Goal: Information Seeking & Learning: Compare options

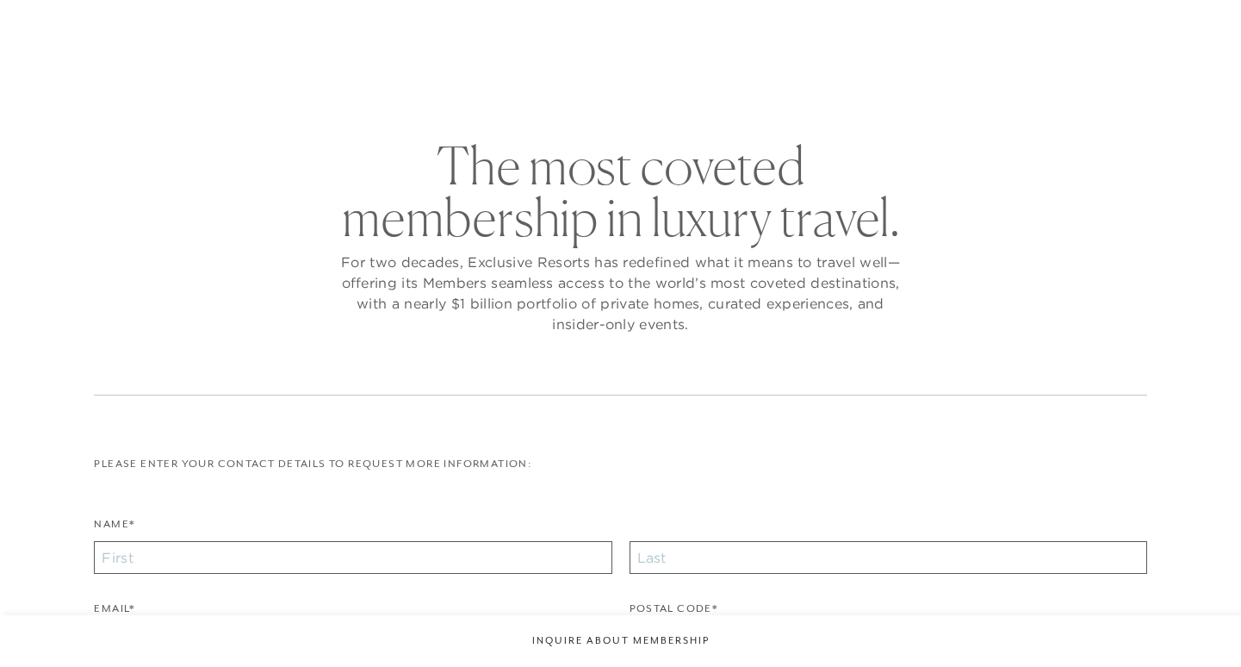
checkbox input "false"
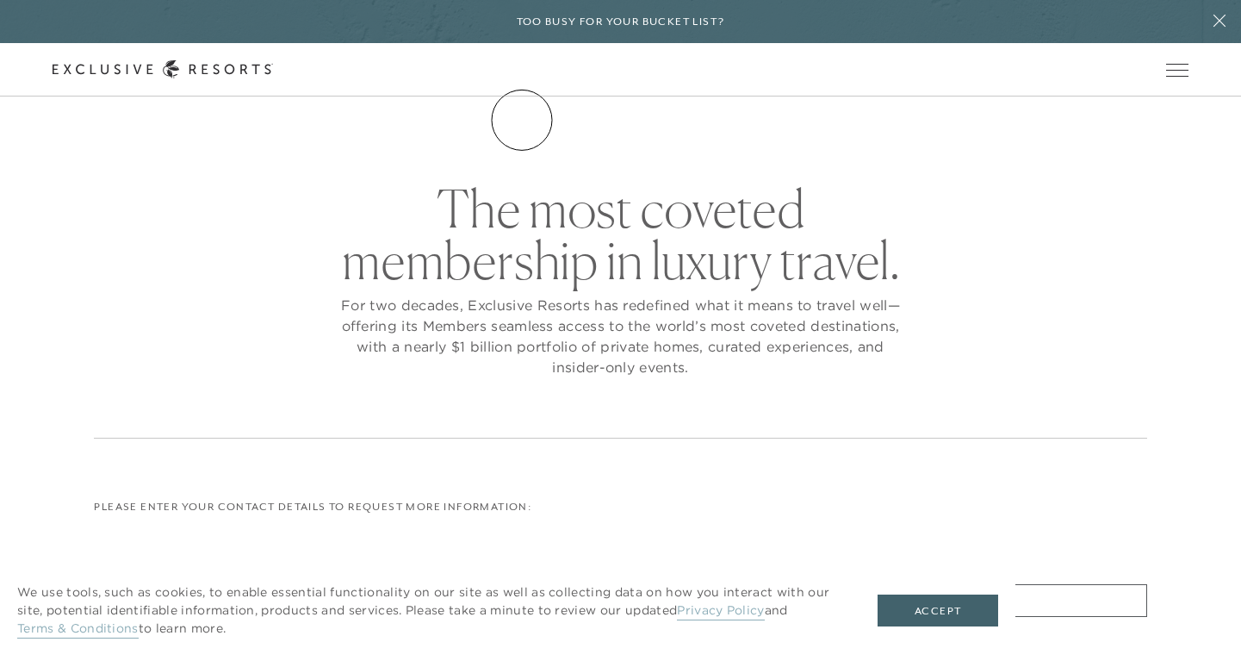
click at [0, 0] on link "The Collection" at bounding box center [0, 0] width 0 height 0
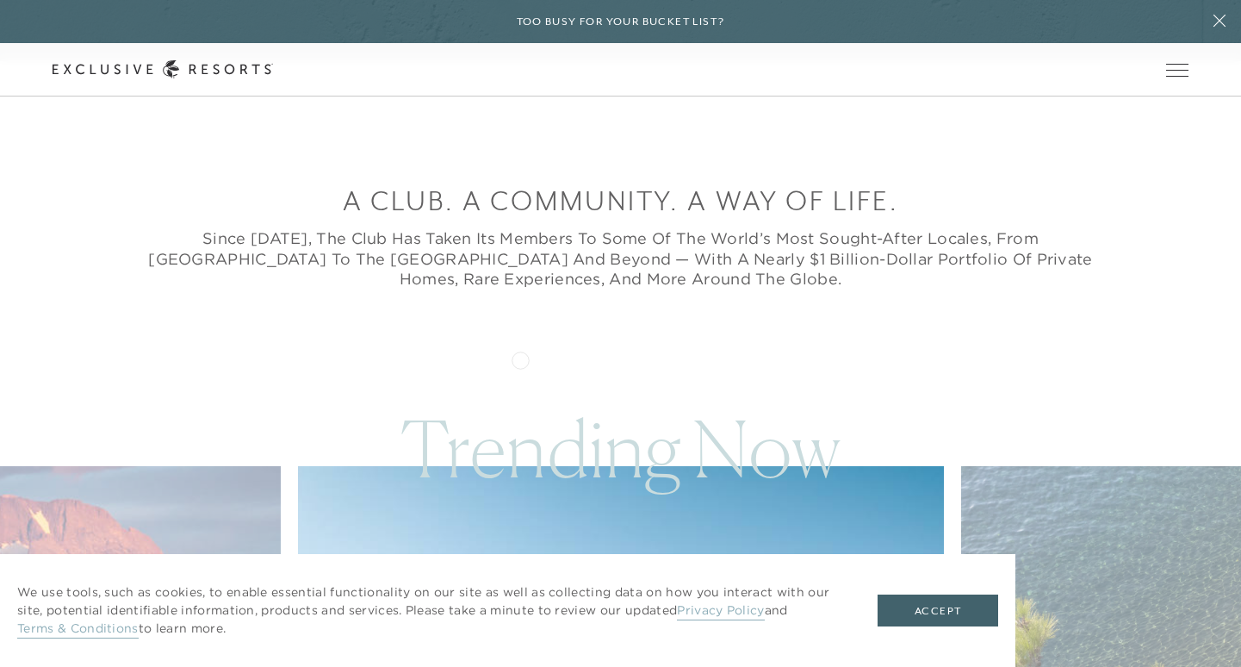
scroll to position [617, 0]
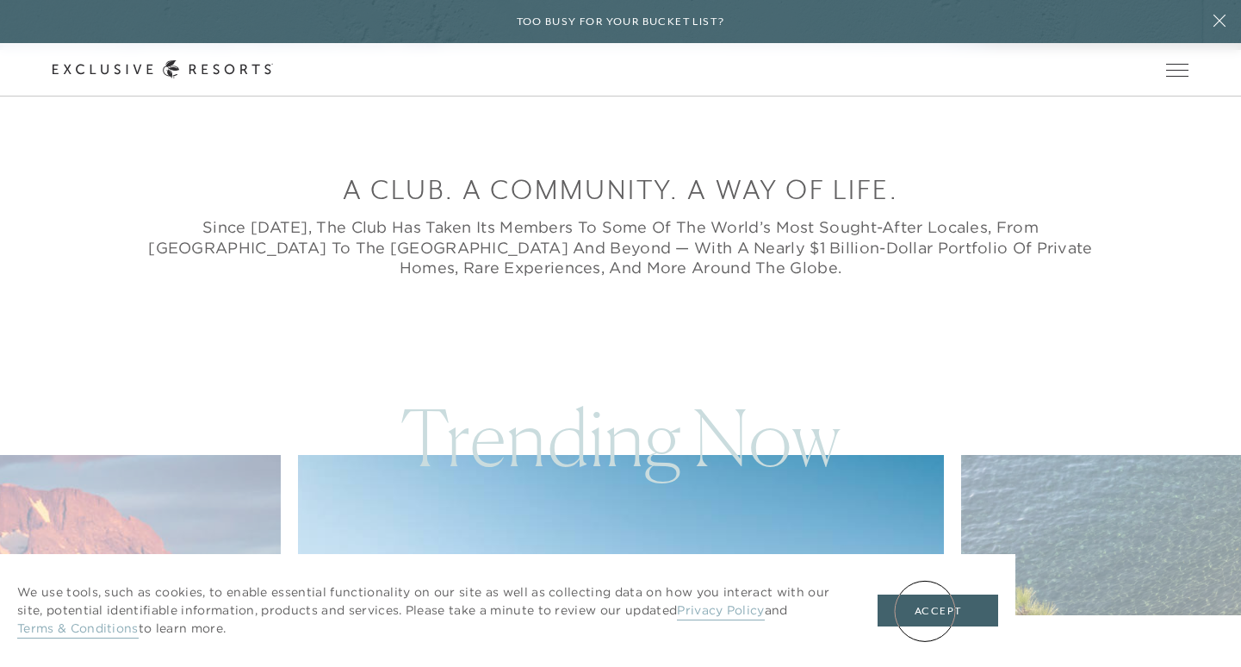
click at [925, 611] on button "Accept" at bounding box center [938, 610] width 121 height 33
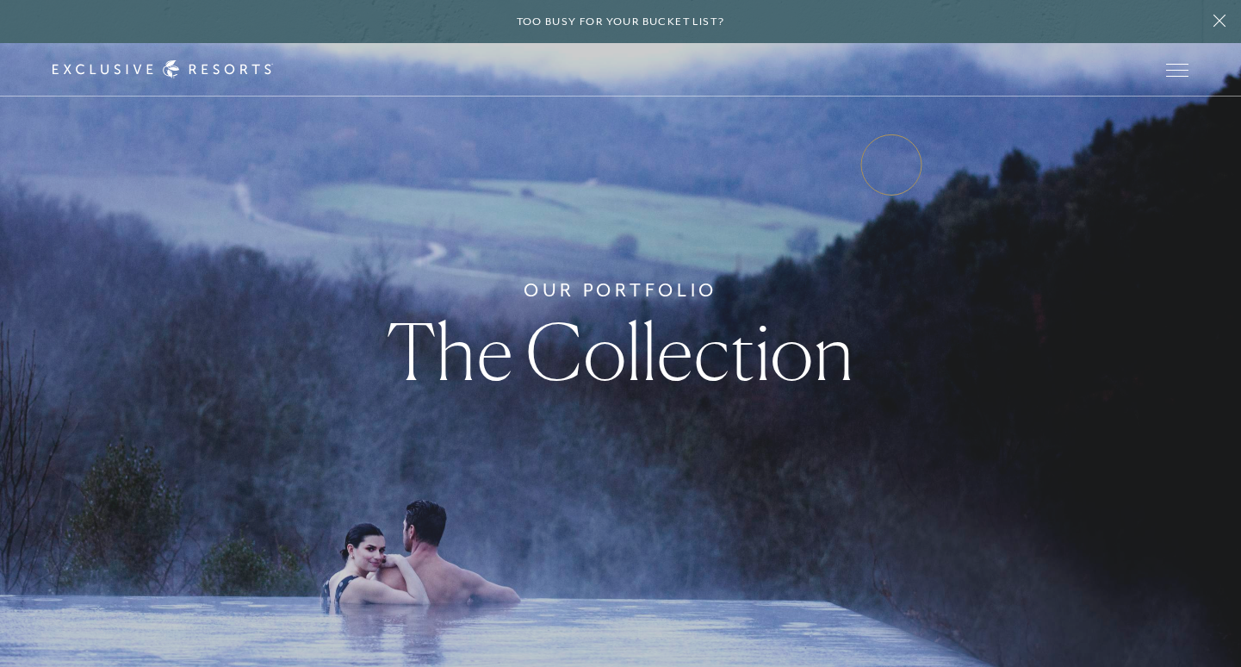
scroll to position [0, 0]
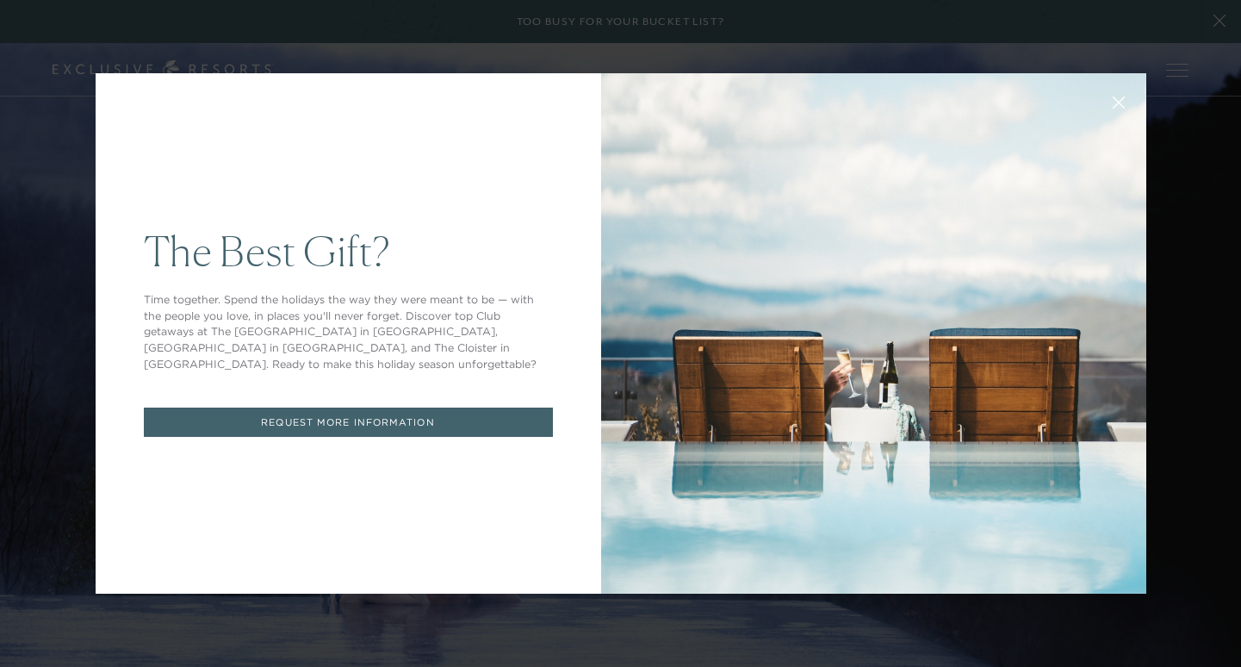
click at [1116, 104] on icon at bounding box center [1118, 102] width 11 height 11
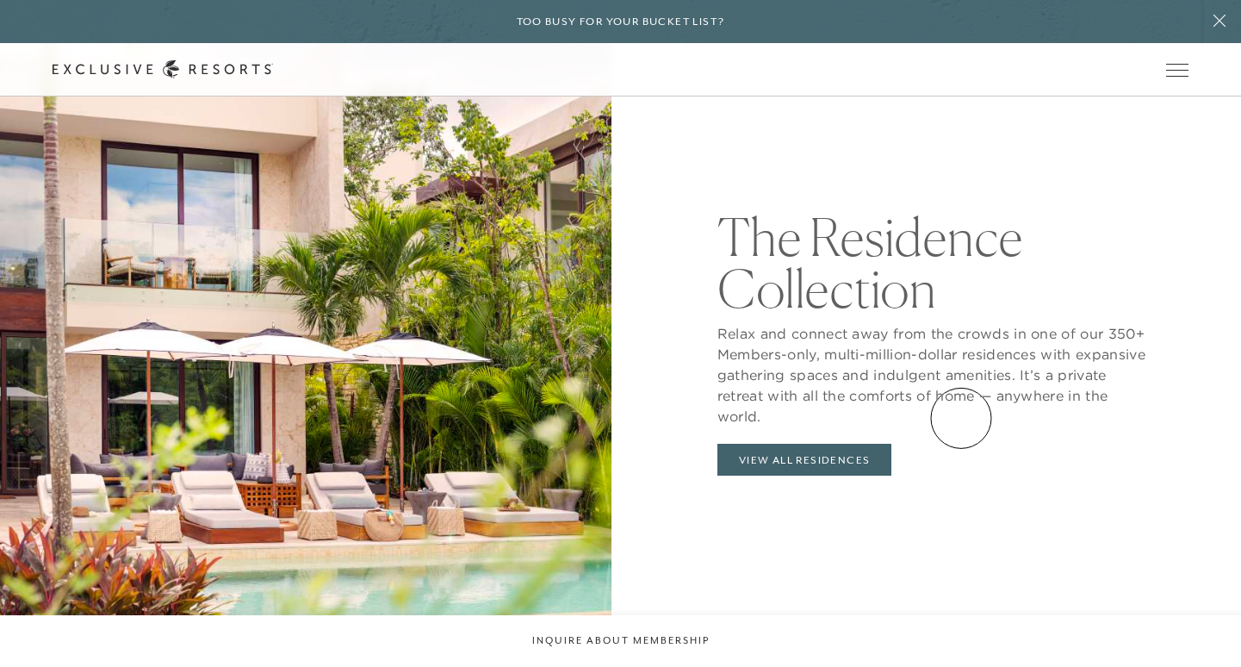
scroll to position [1773, 0]
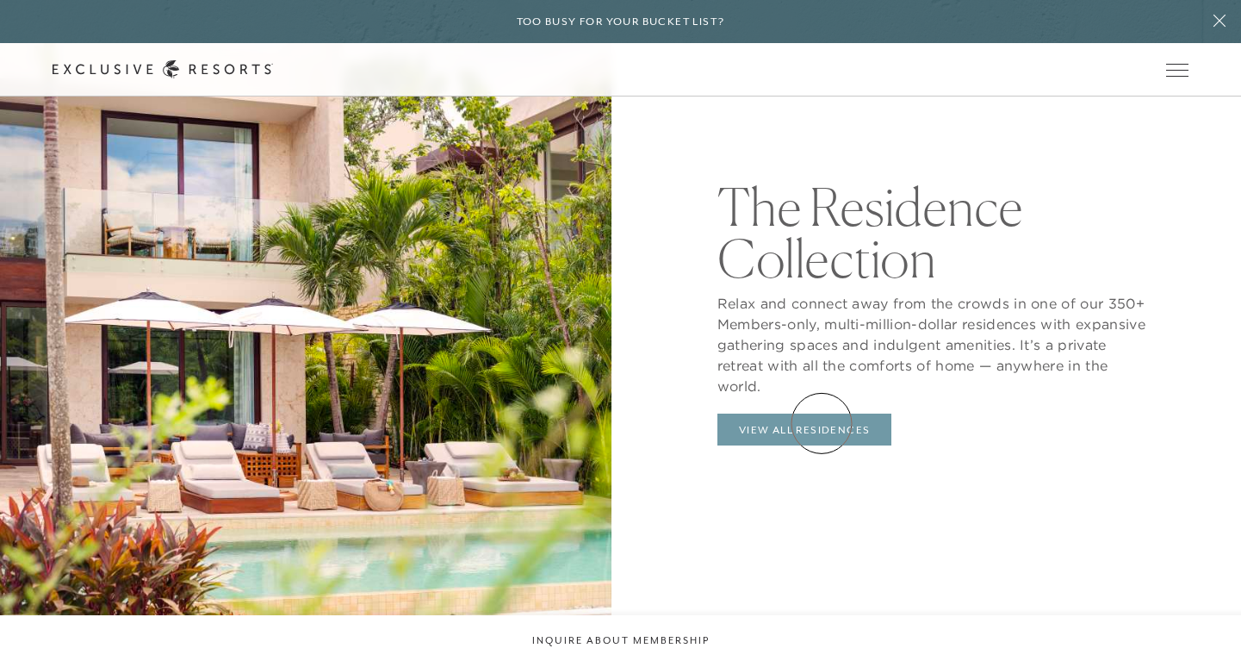
click at [822, 424] on link "View All Residences" at bounding box center [805, 429] width 175 height 33
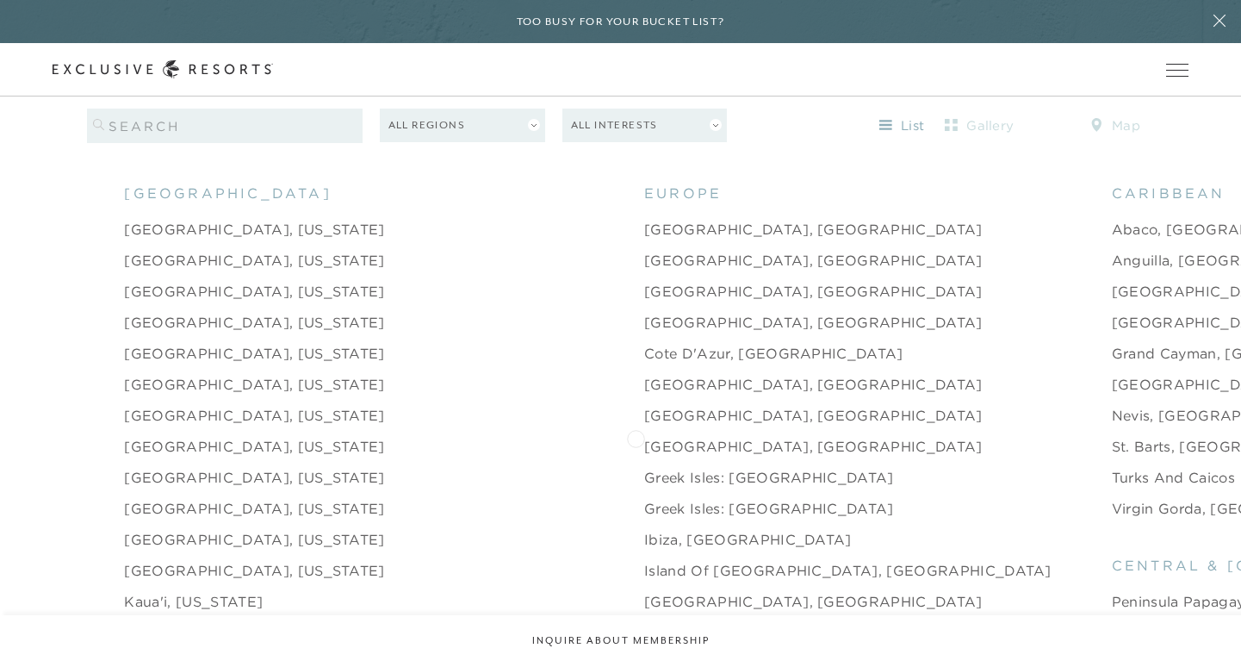
scroll to position [1731, 0]
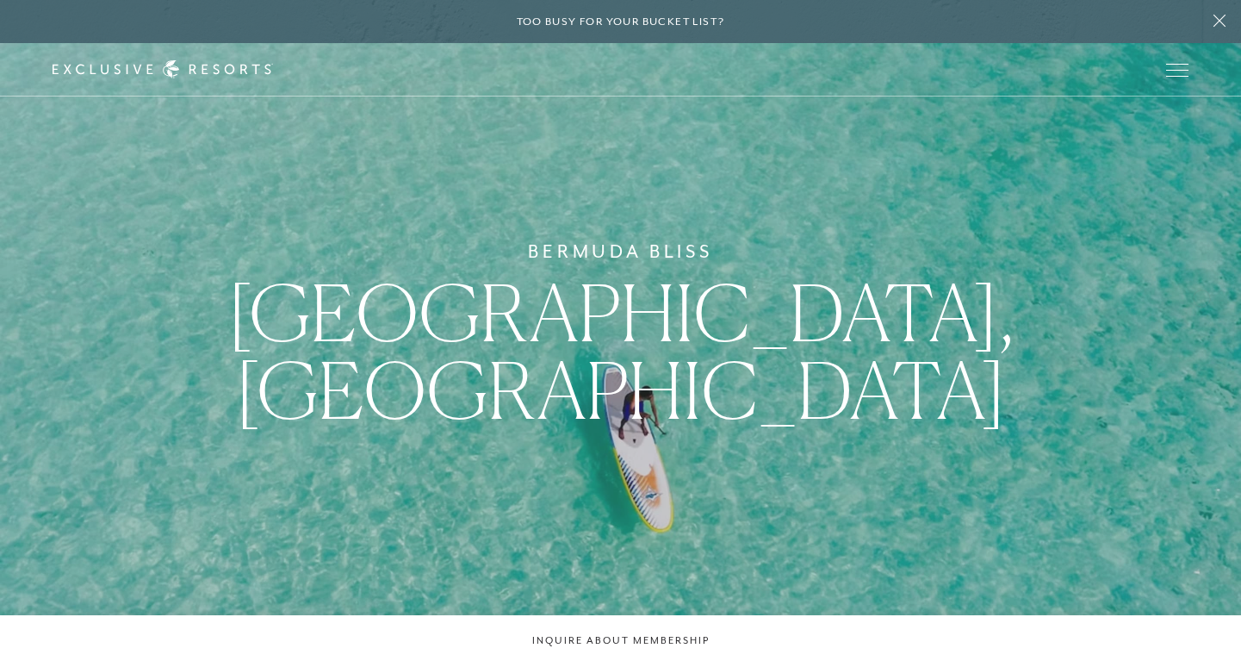
click at [1202, 296] on div "[GEOGRAPHIC_DATA] [GEOGRAPHIC_DATA], [GEOGRAPHIC_DATA]" at bounding box center [620, 333] width 1241 height 667
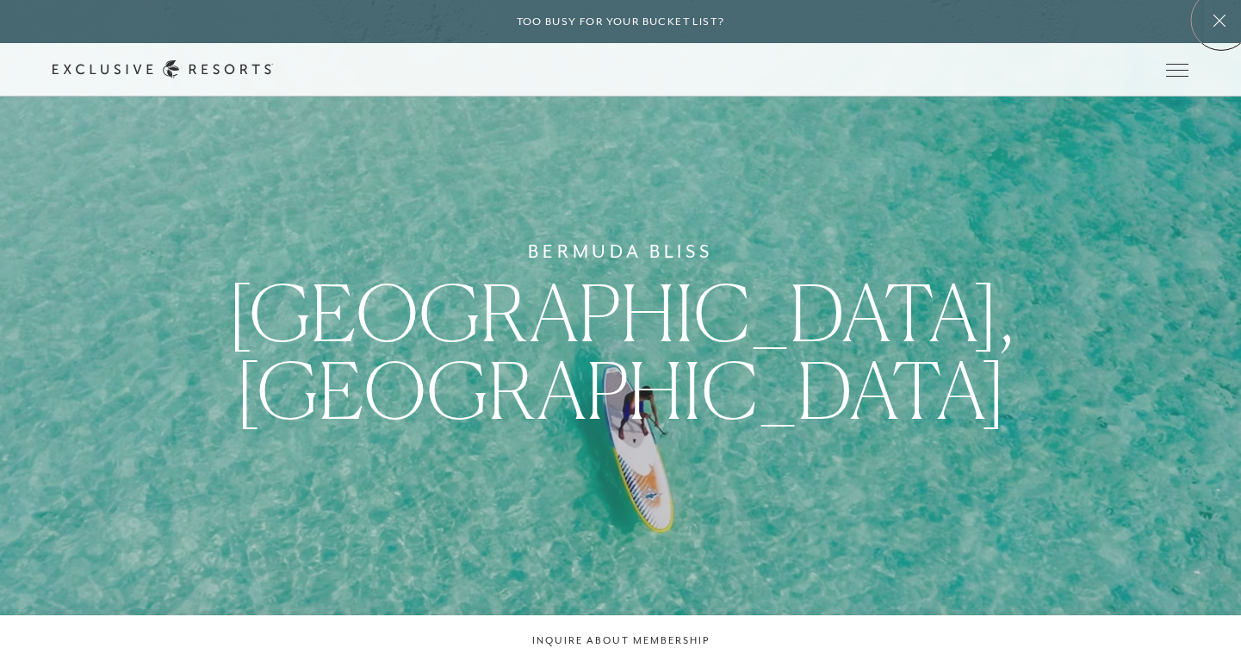
click at [1222, 20] on icon at bounding box center [1220, 21] width 12 height 12
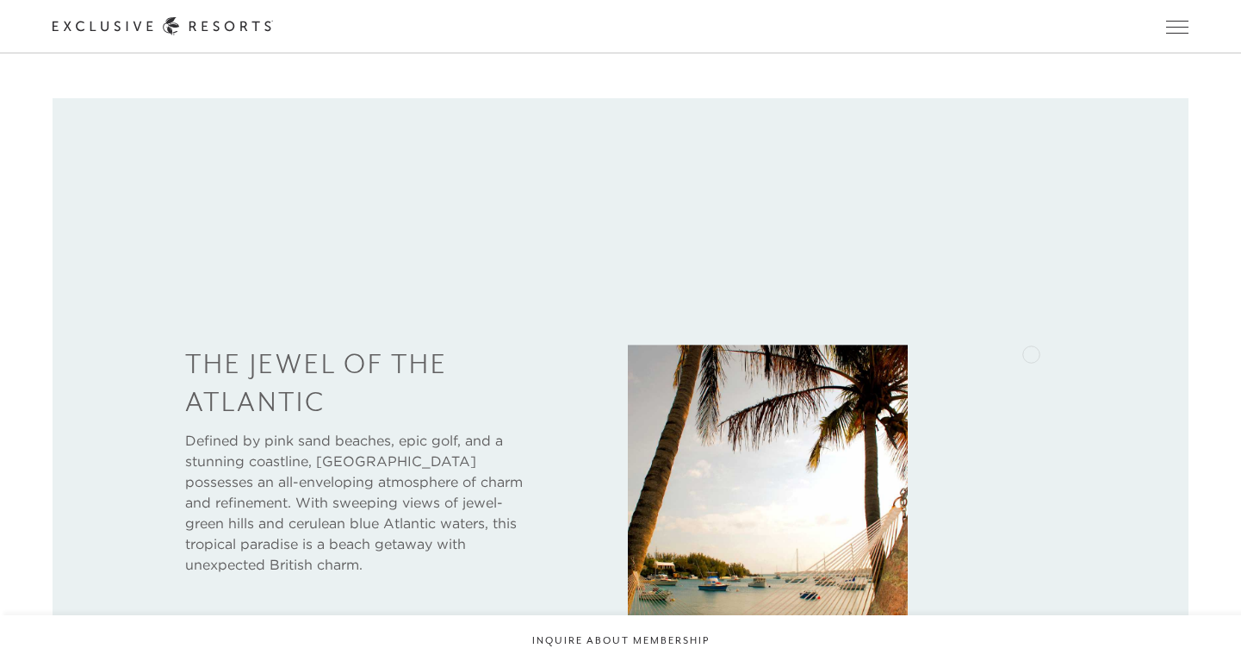
scroll to position [758, 0]
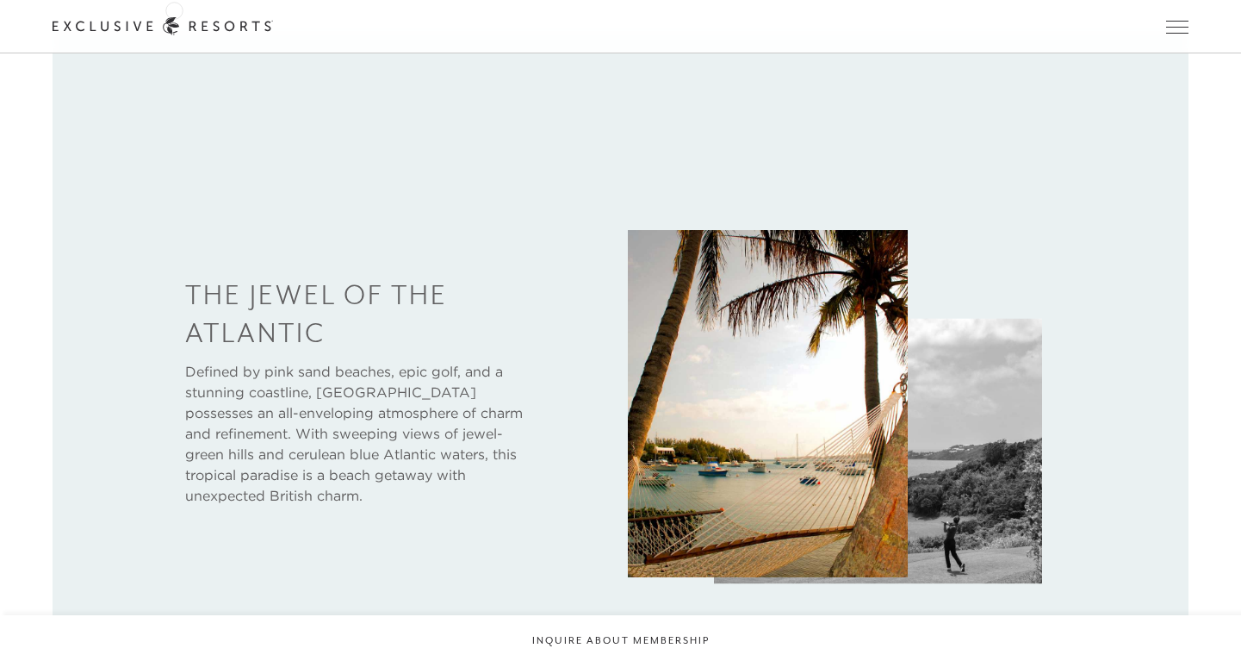
scroll to position [1731, 0]
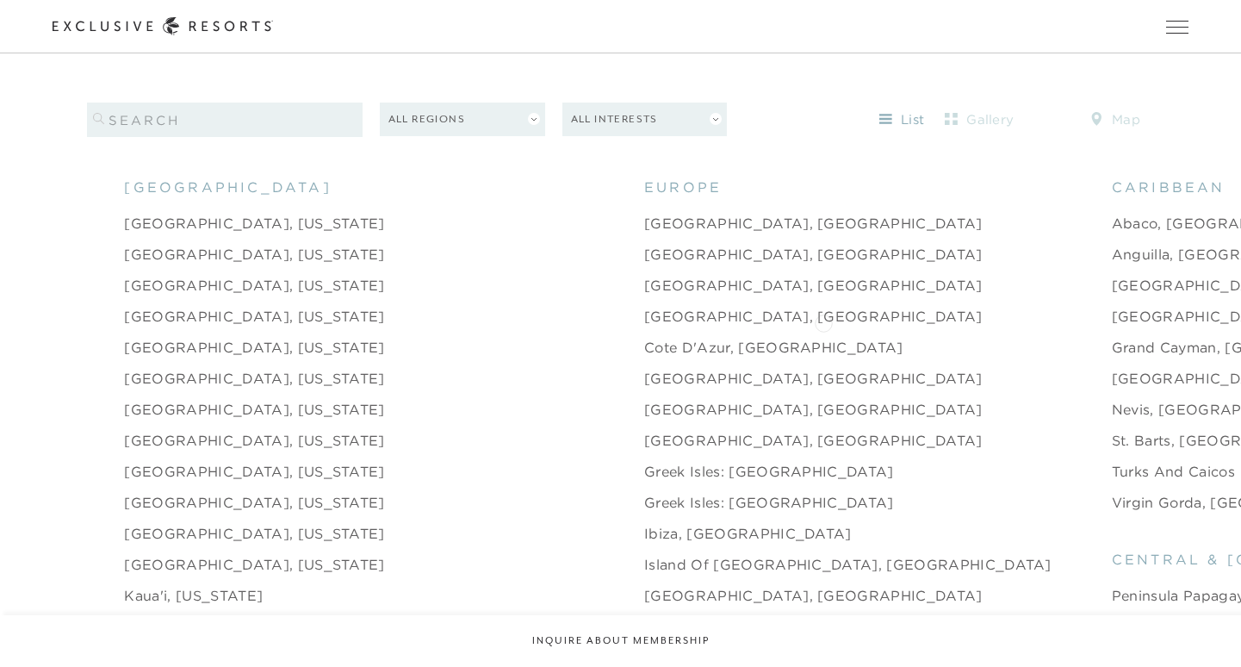
click at [1112, 337] on link "Grand Cayman, [GEOGRAPHIC_DATA]" at bounding box center [1251, 347] width 278 height 21
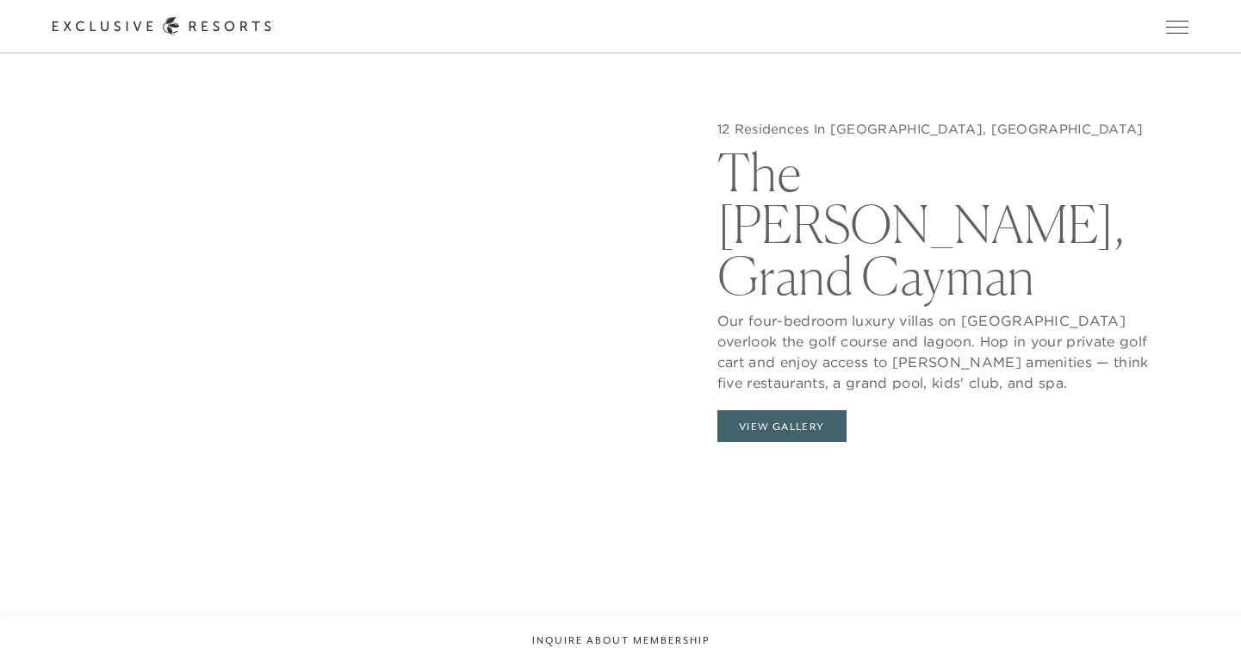
scroll to position [1750, 0]
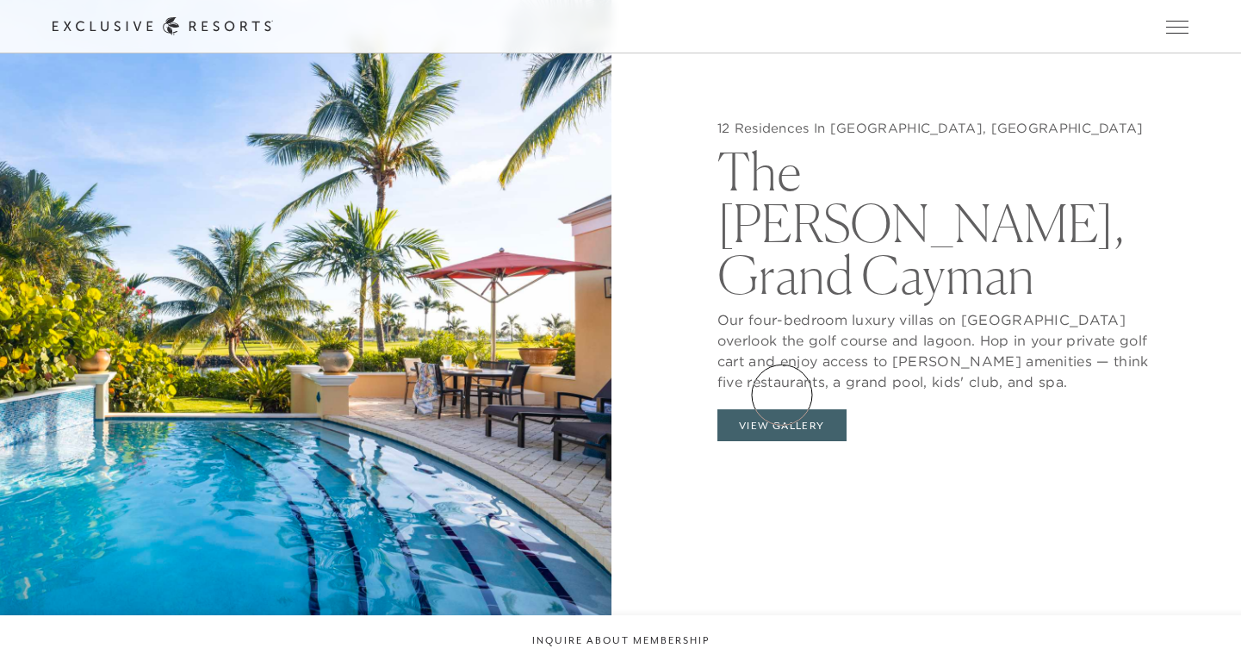
click at [782, 409] on button "View Gallery" at bounding box center [782, 425] width 129 height 33
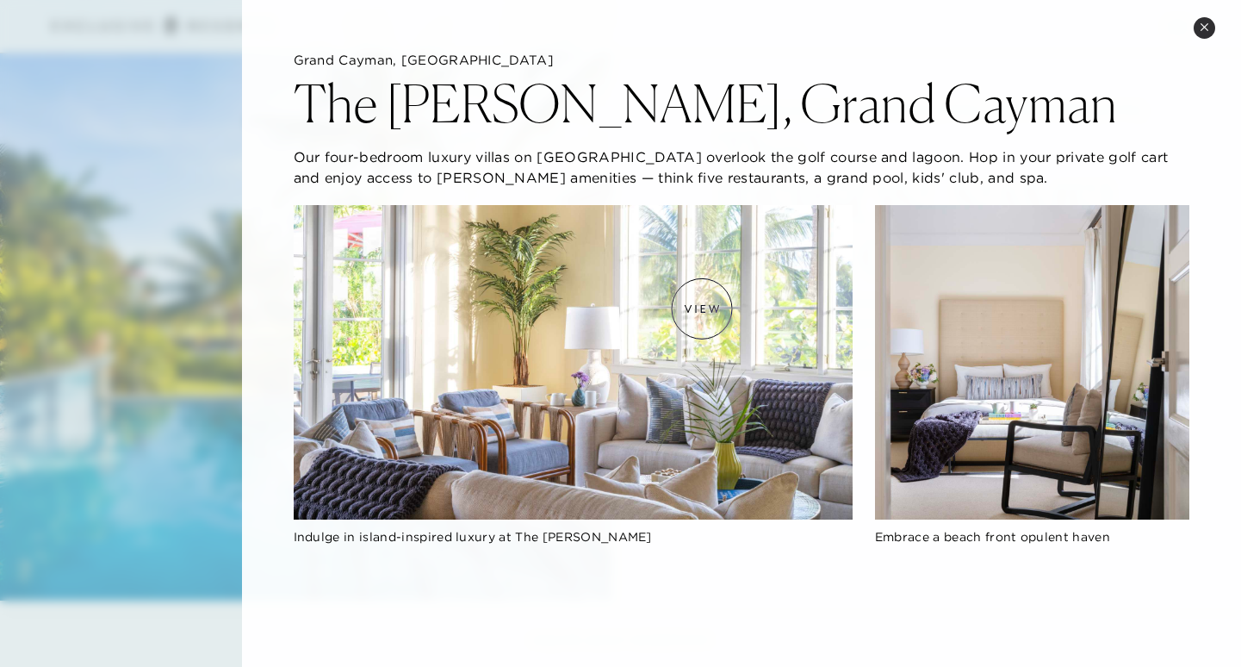
scroll to position [0, 0]
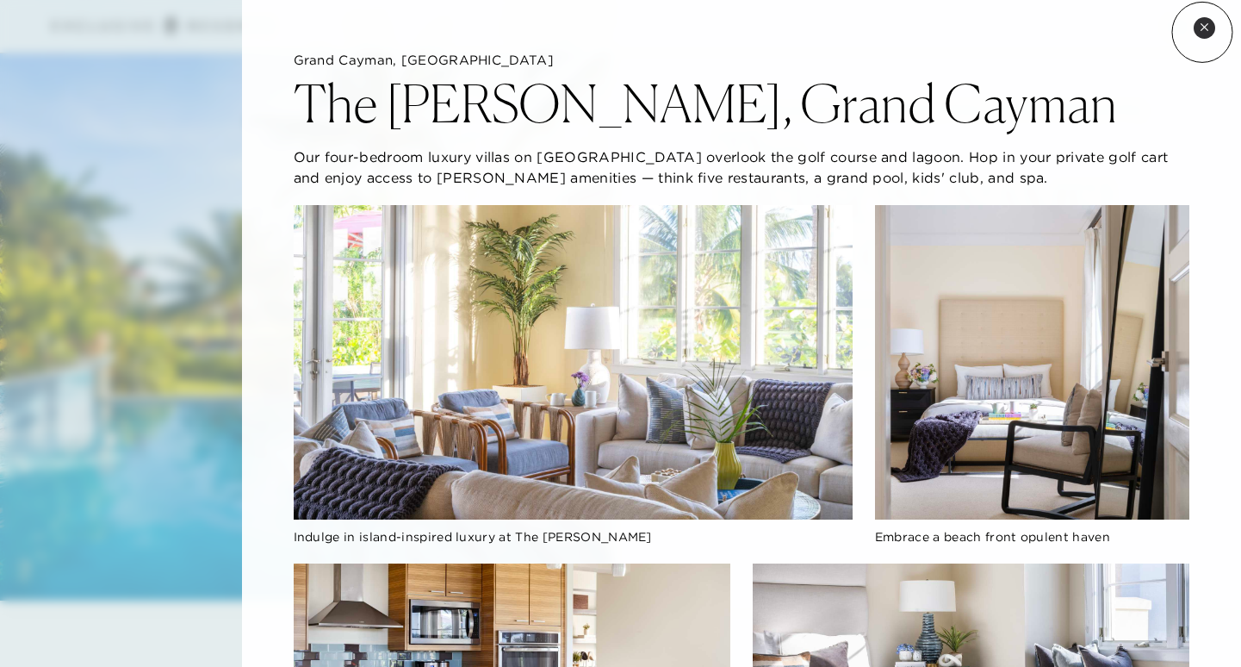
click at [1203, 32] on button "Close quickview" at bounding box center [1205, 28] width 22 height 22
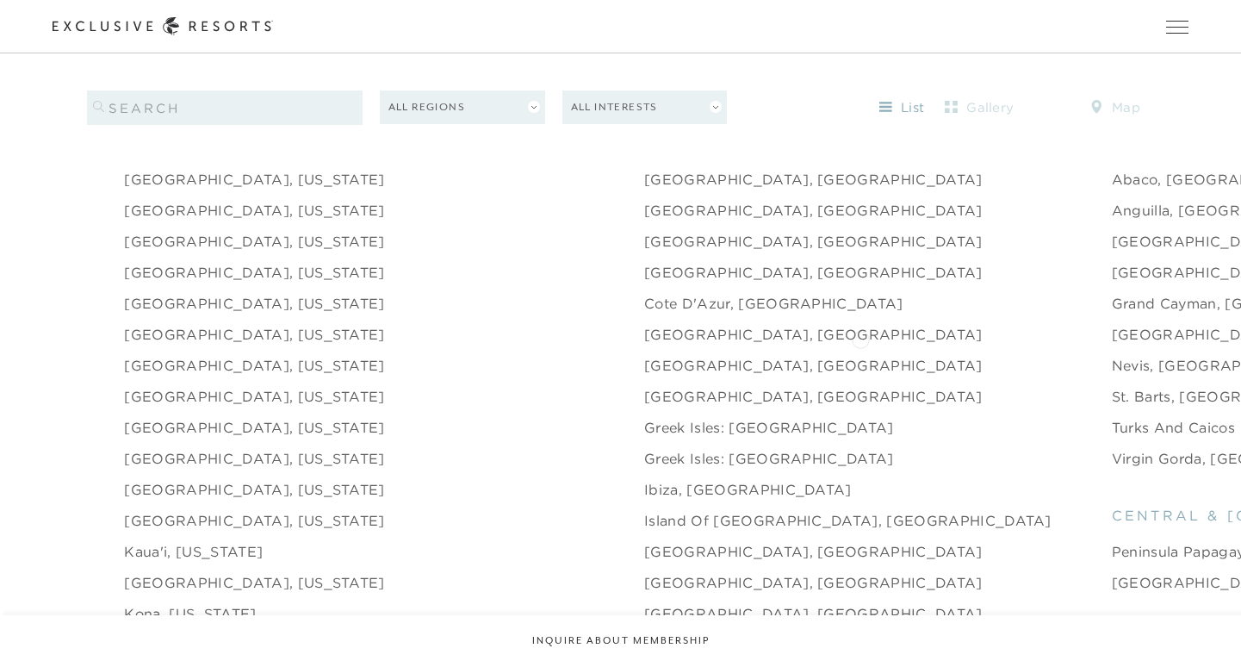
scroll to position [1819, 0]
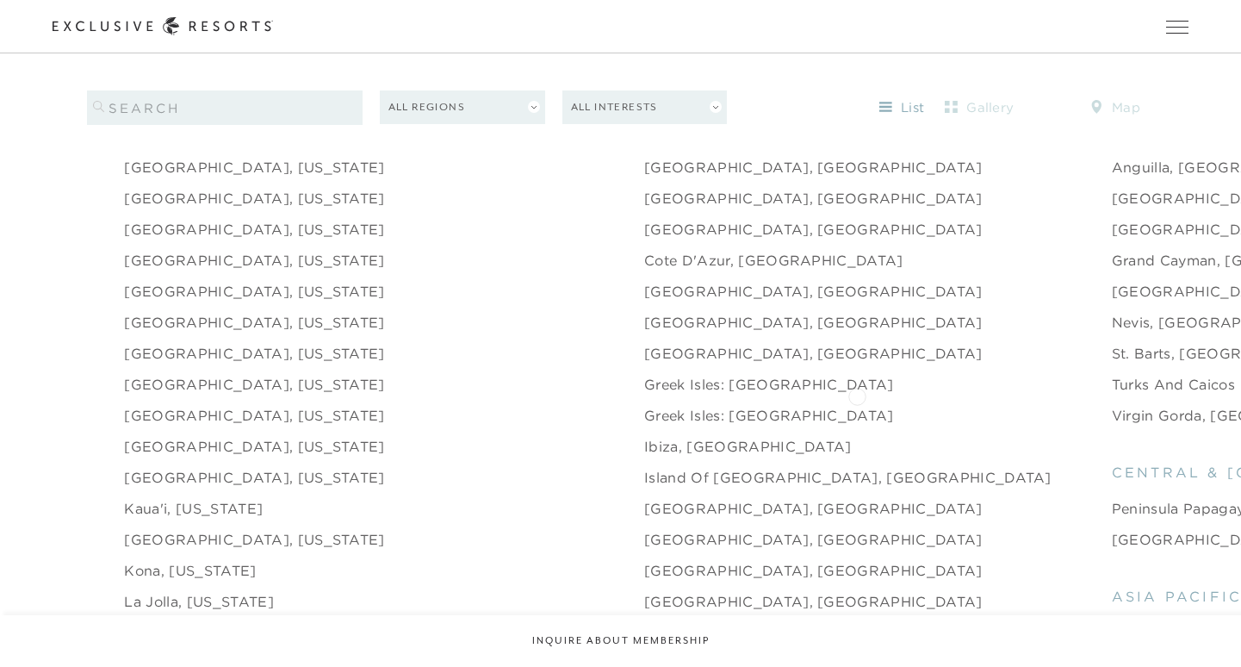
click at [1112, 405] on link "Virgin Gorda, [GEOGRAPHIC_DATA]" at bounding box center [1244, 415] width 264 height 21
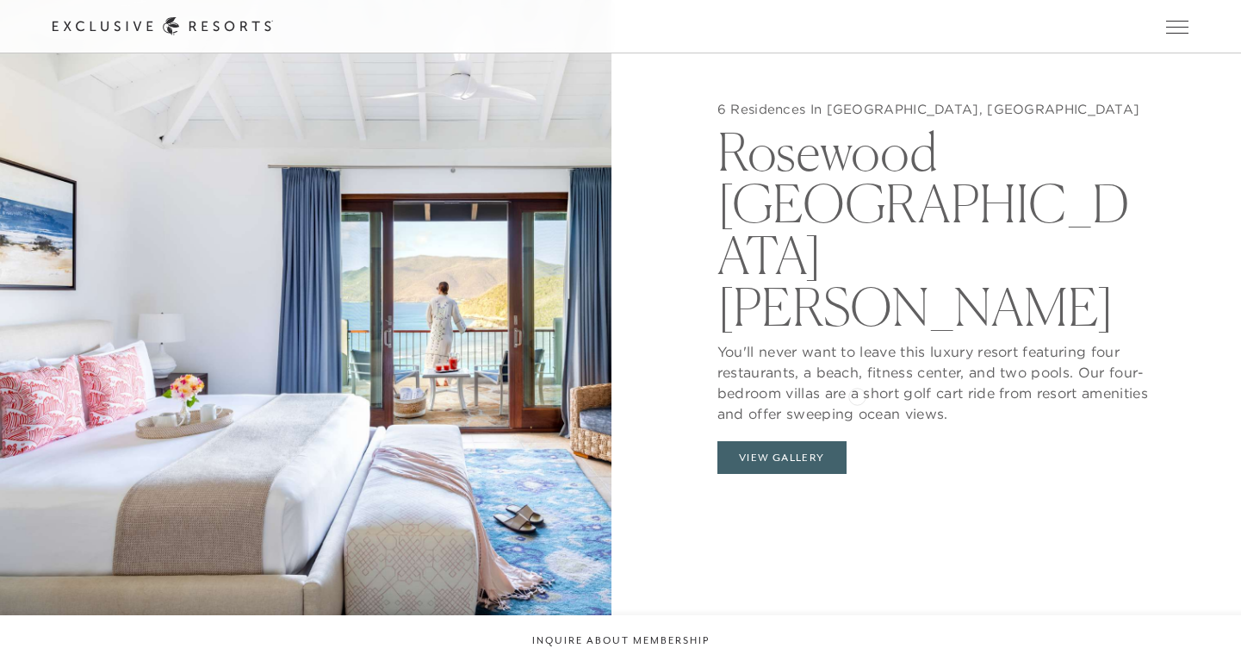
scroll to position [1705, 0]
click at [765, 441] on button "View Gallery" at bounding box center [782, 457] width 129 height 33
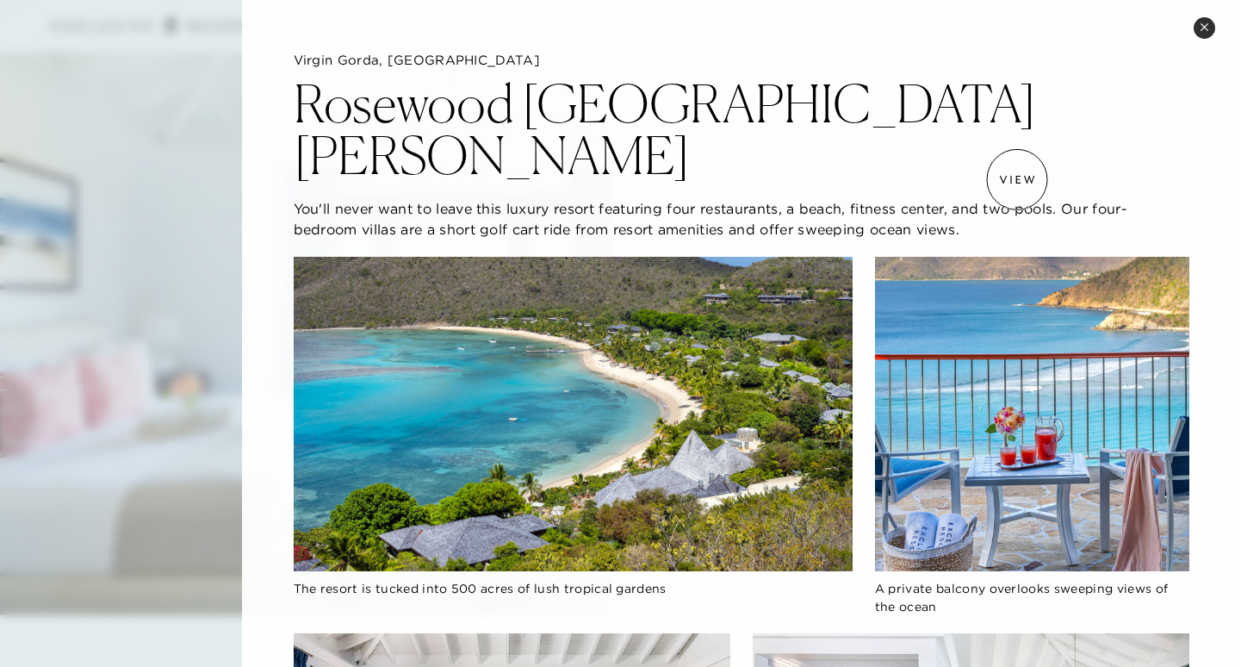
scroll to position [0, 0]
click at [1204, 22] on button "Close quickview" at bounding box center [1205, 28] width 22 height 22
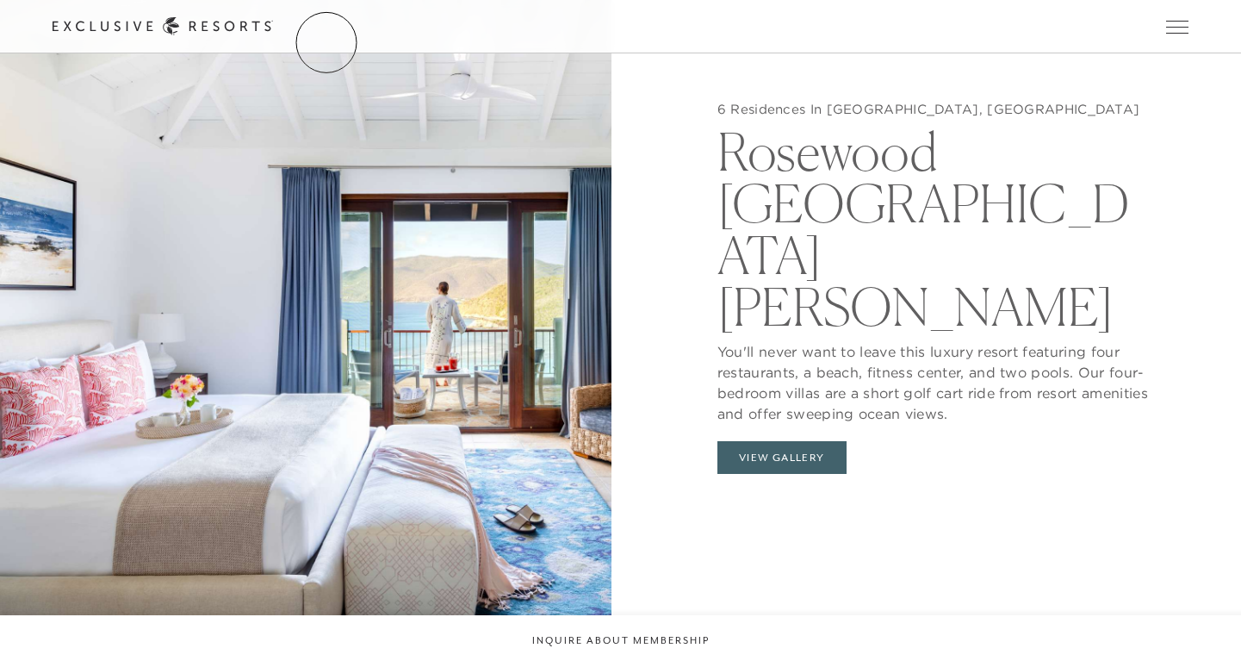
scroll to position [1819, 0]
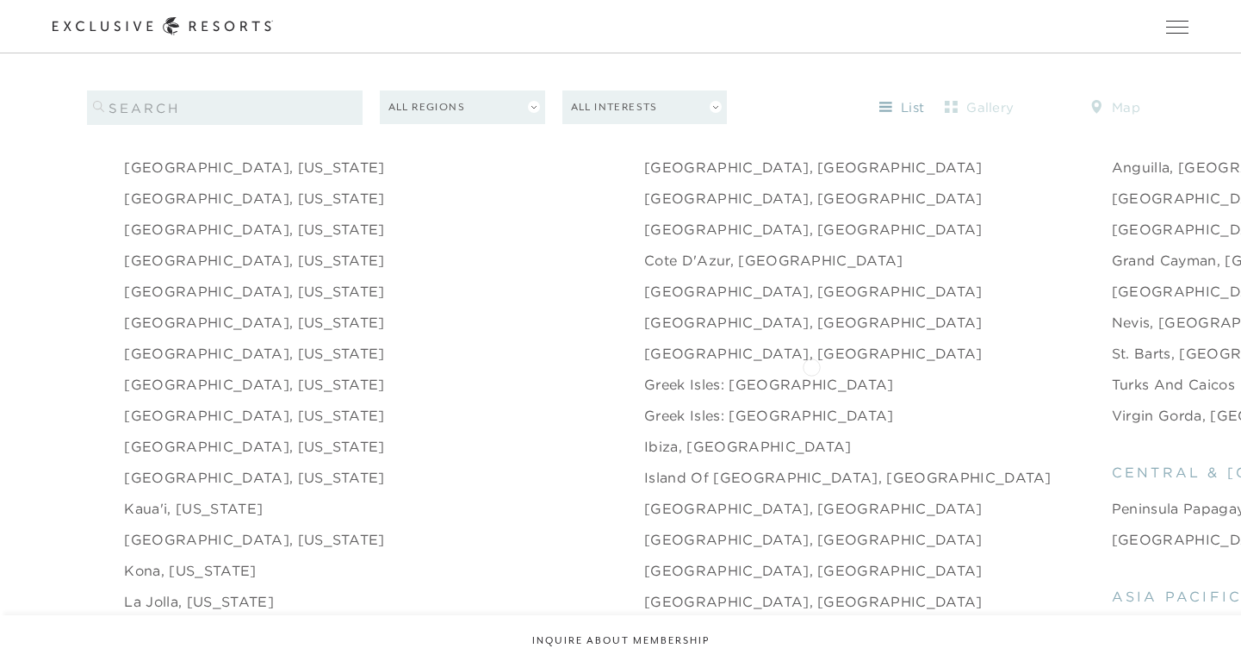
click at [1112, 374] on link "Turks and Caicos" at bounding box center [1173, 384] width 123 height 21
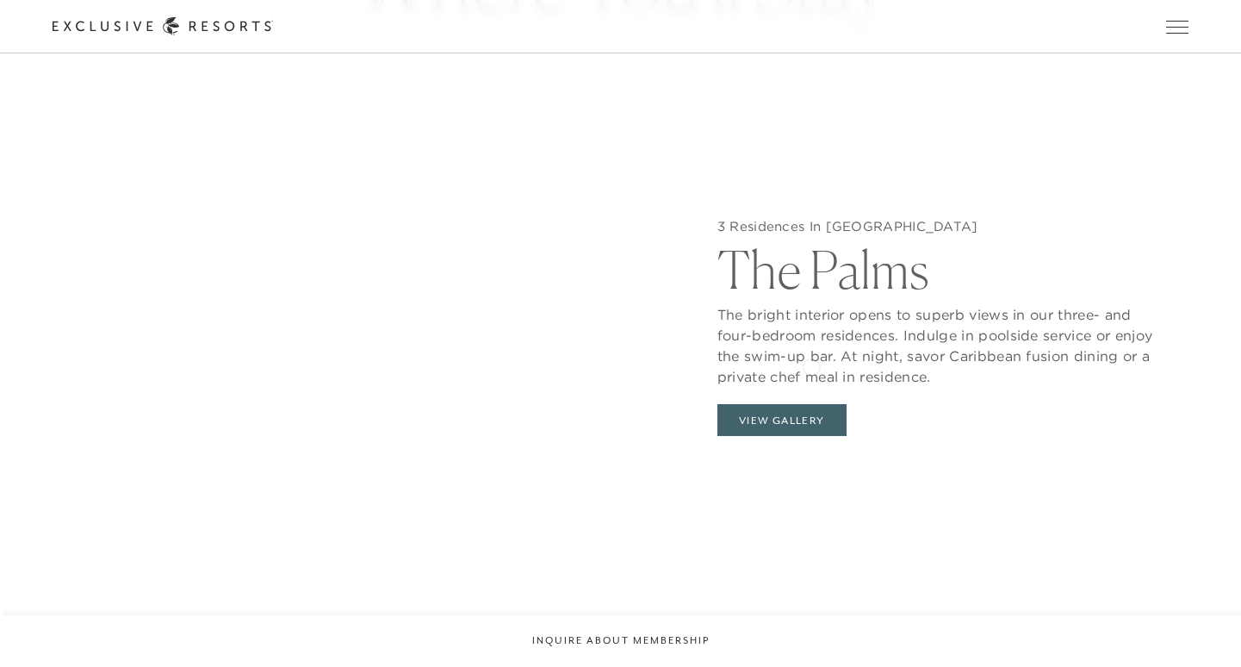
scroll to position [1709, 0]
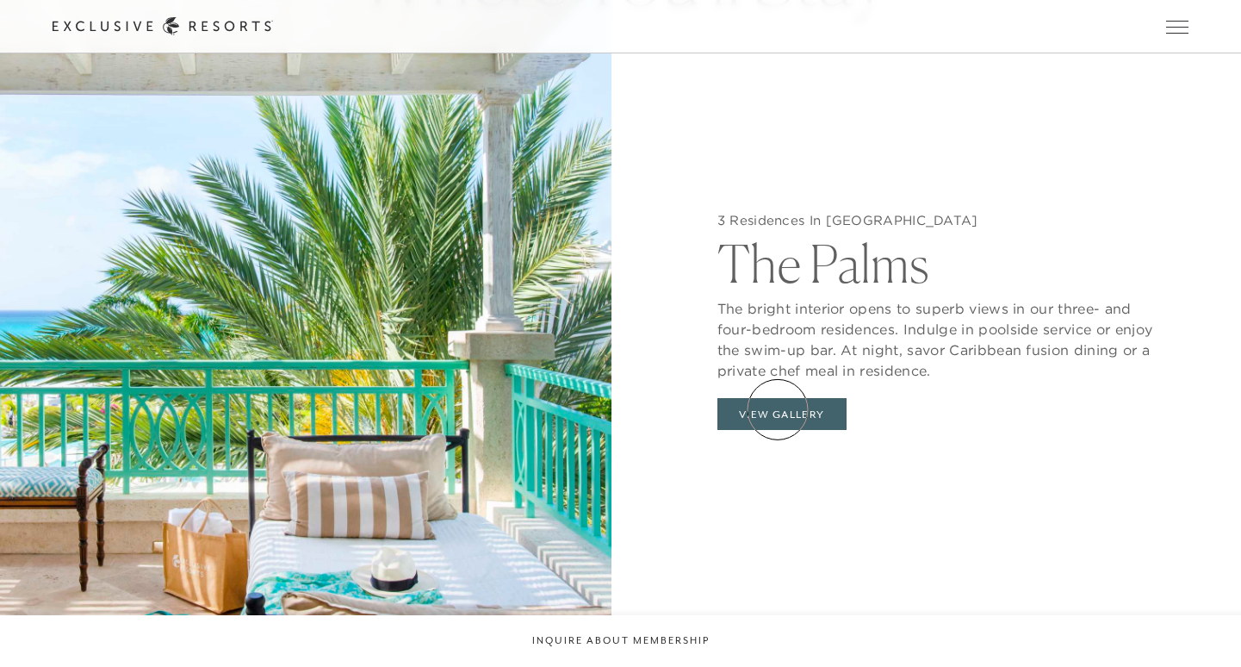
click at [778, 409] on button "View Gallery" at bounding box center [782, 414] width 129 height 33
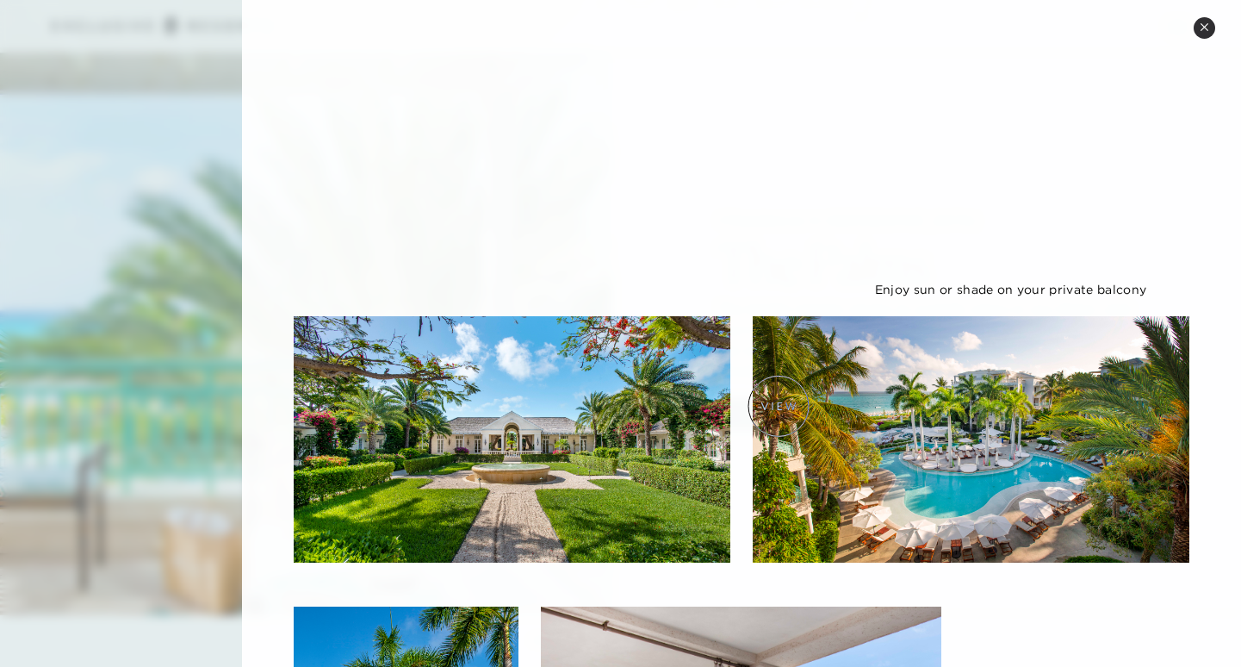
scroll to position [1775, 0]
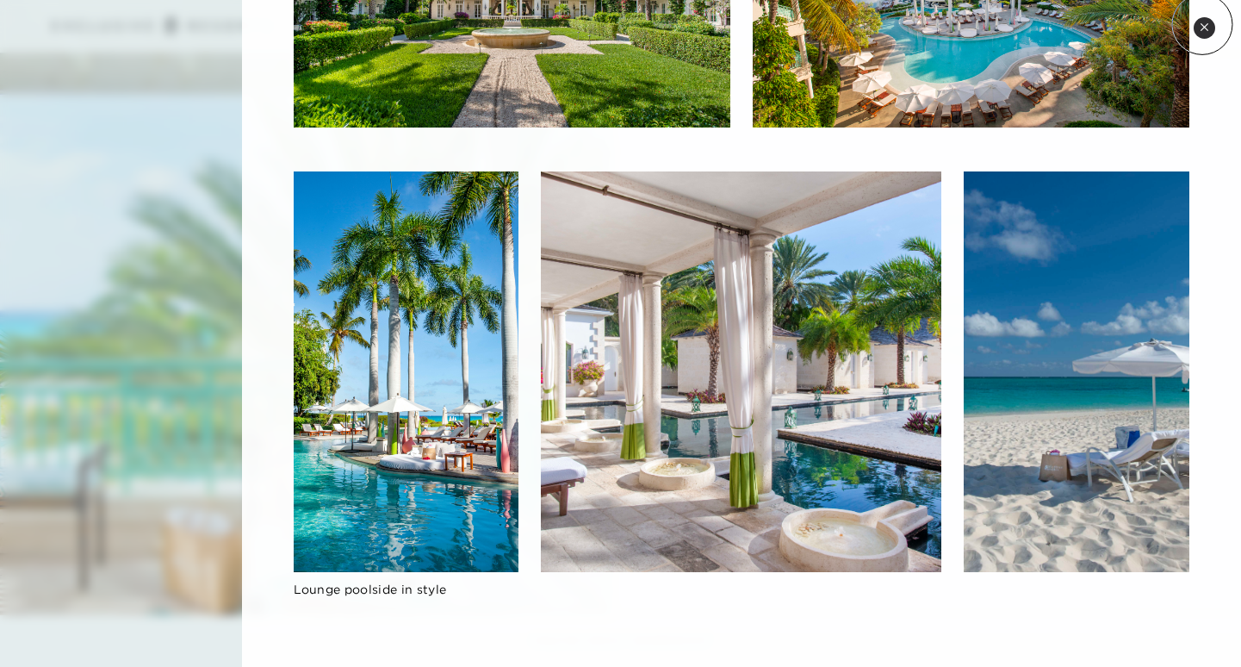
click at [1203, 24] on icon at bounding box center [1204, 26] width 9 height 9
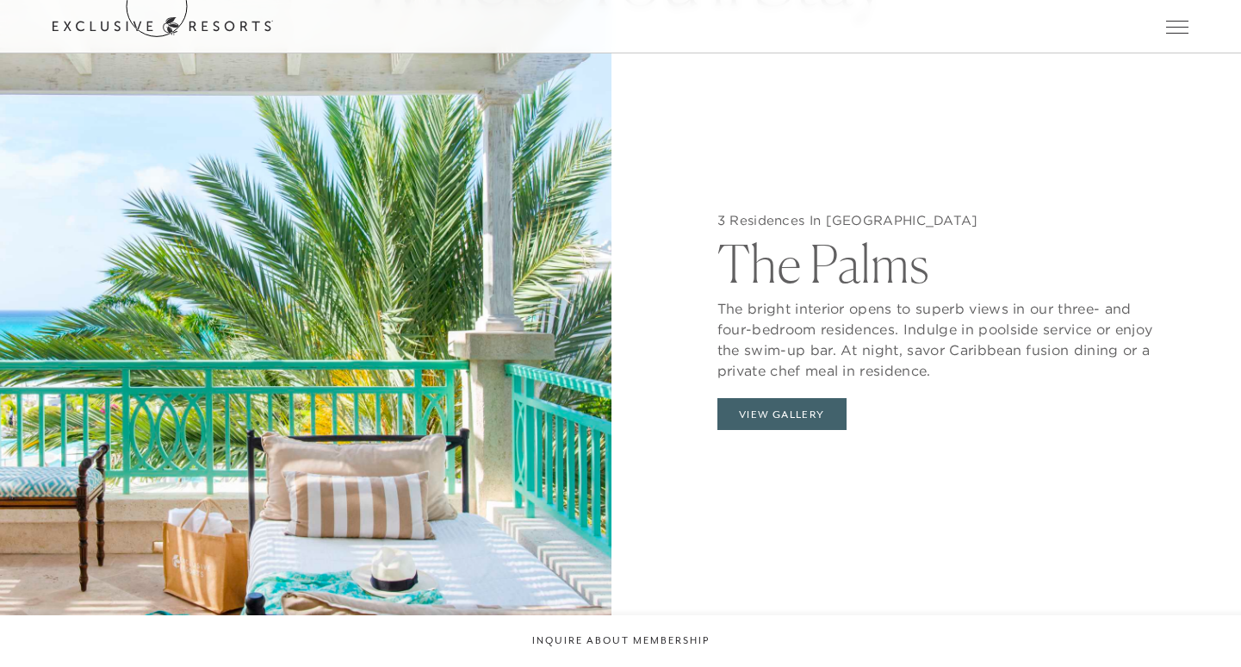
scroll to position [1819, 0]
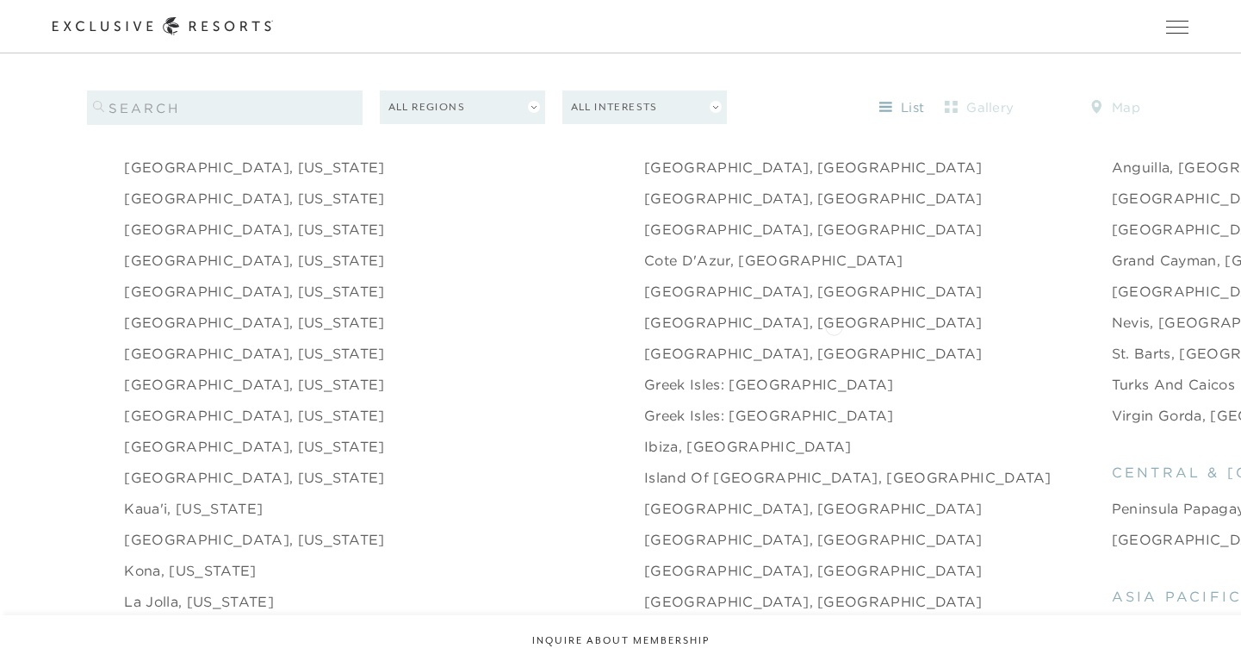
click at [1112, 343] on link "St. Barts, [GEOGRAPHIC_DATA]" at bounding box center [1228, 353] width 233 height 21
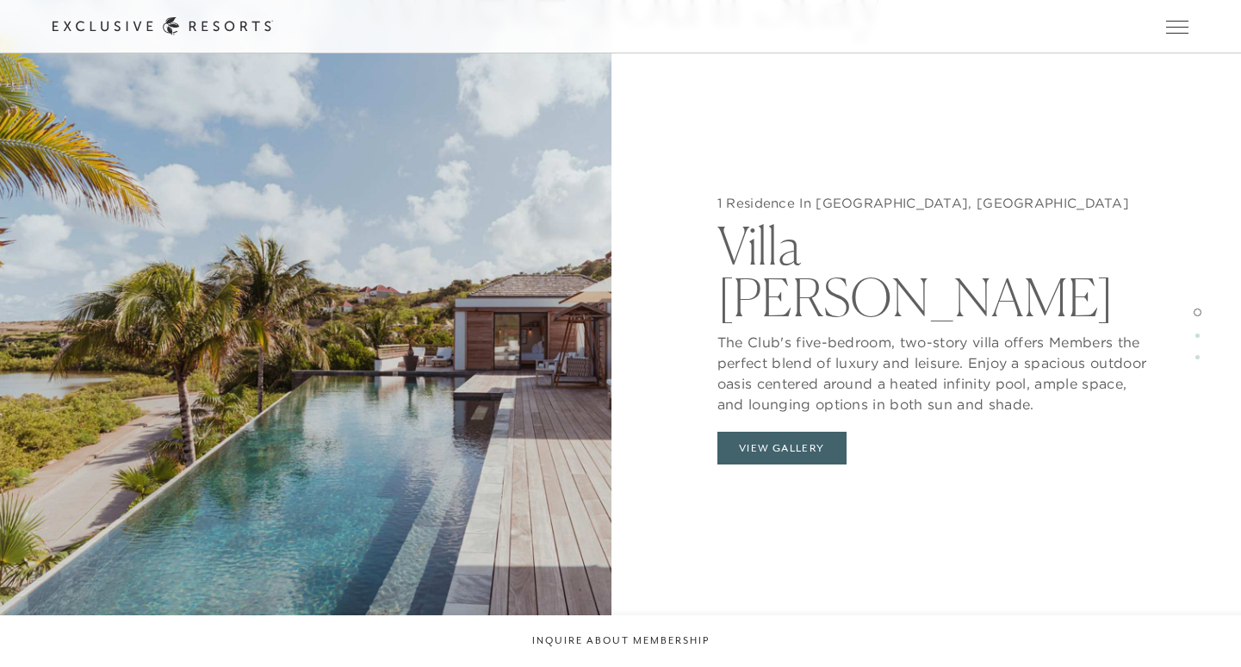
scroll to position [1706, 0]
click at [789, 432] on button "View Gallery" at bounding box center [782, 448] width 129 height 33
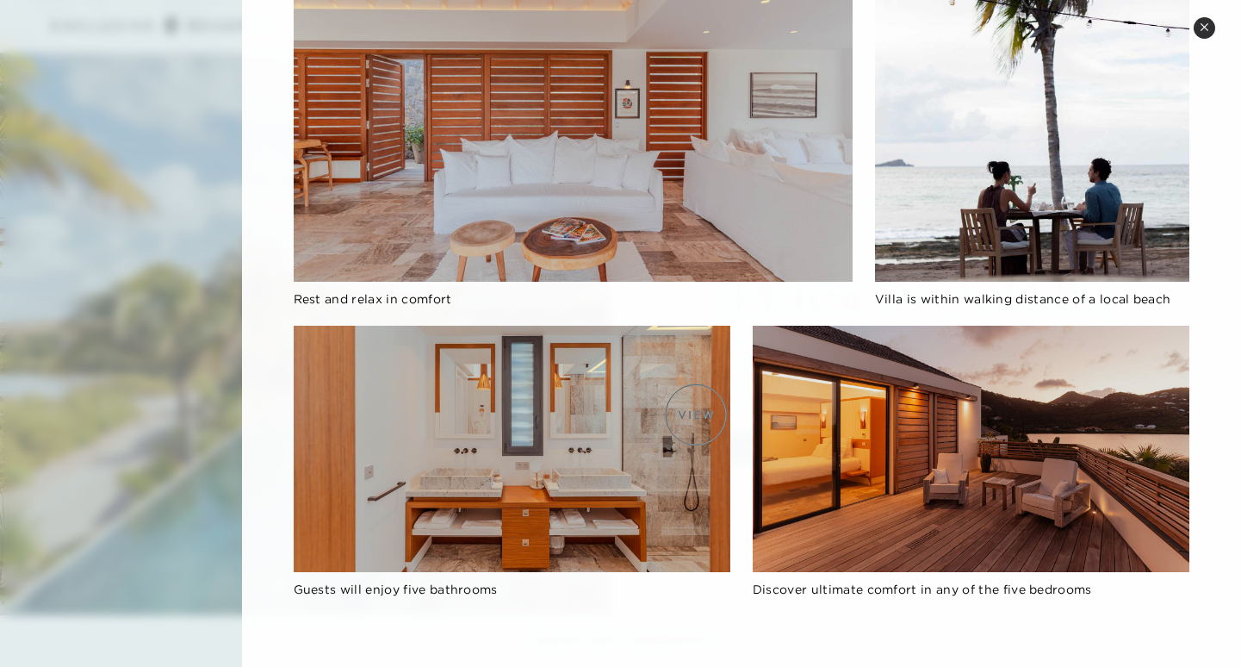
scroll to position [1797, 0]
click at [1205, 31] on icon at bounding box center [1204, 26] width 9 height 9
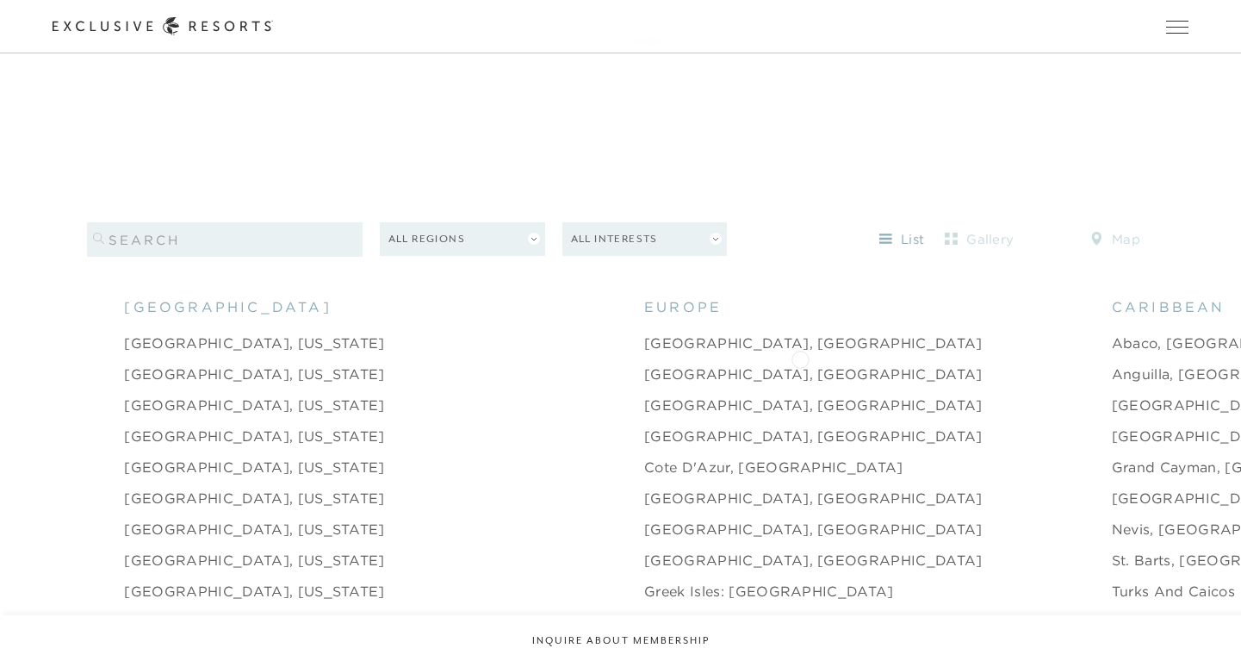
scroll to position [1611, 0]
click at [1112, 333] on link "Abaco, [GEOGRAPHIC_DATA]" at bounding box center [1222, 343] width 220 height 21
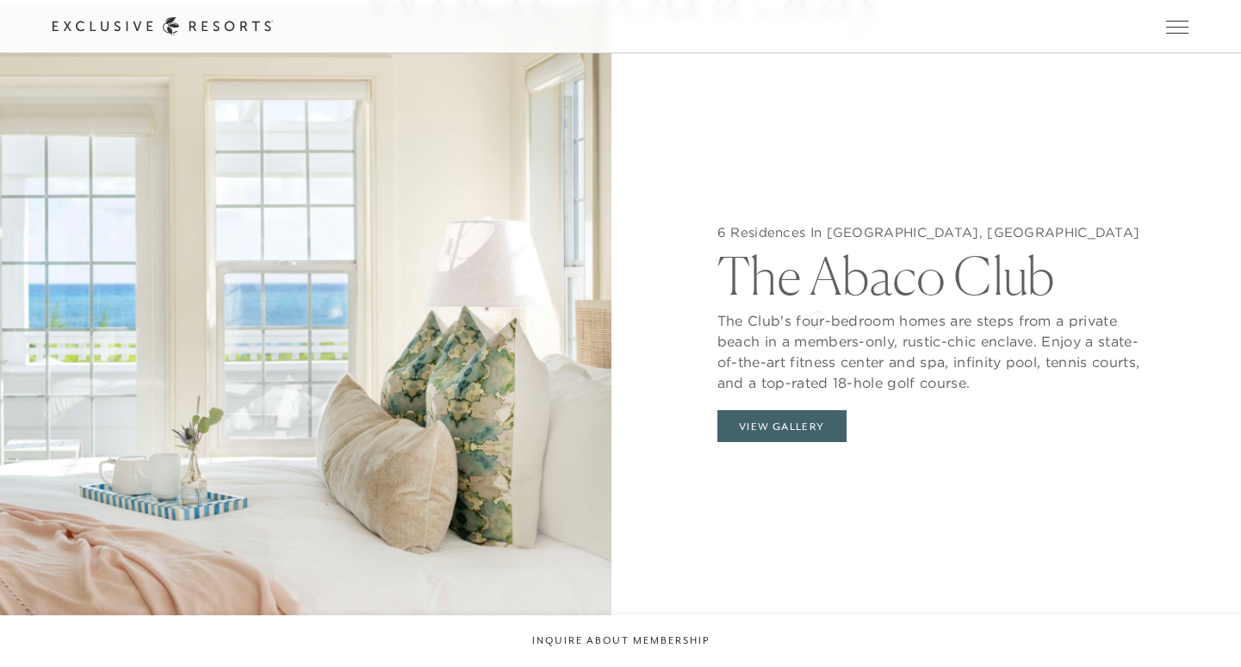
scroll to position [1709, 0]
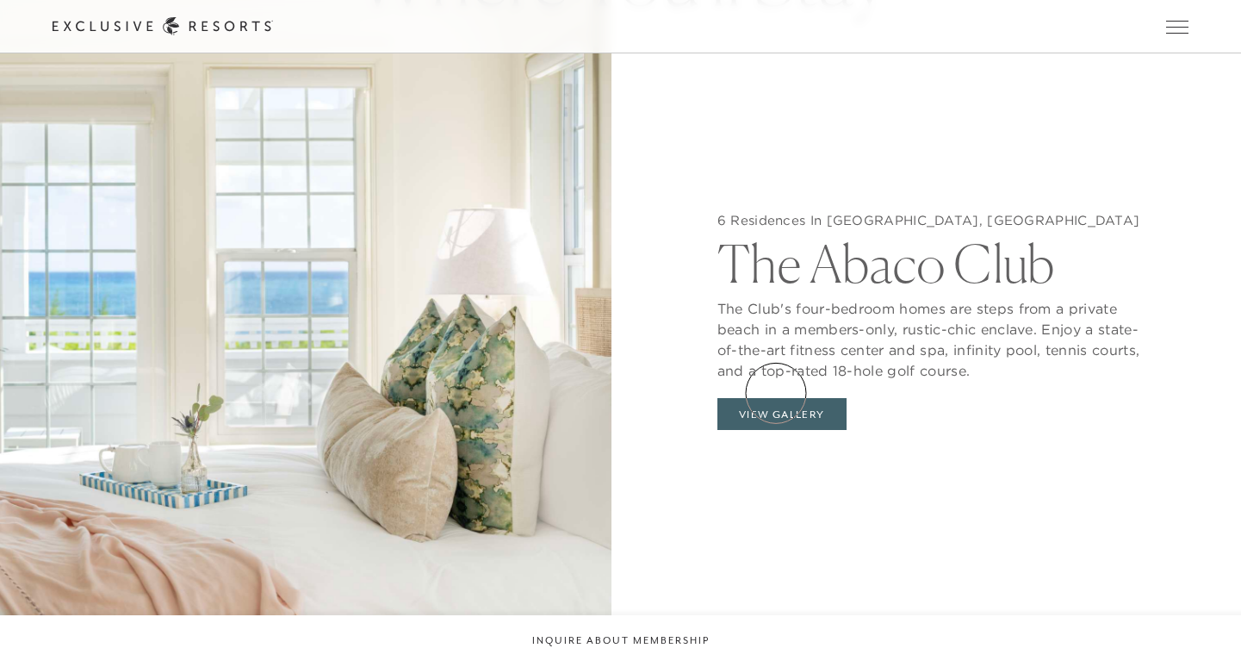
click at [776, 398] on button "View Gallery" at bounding box center [782, 414] width 129 height 33
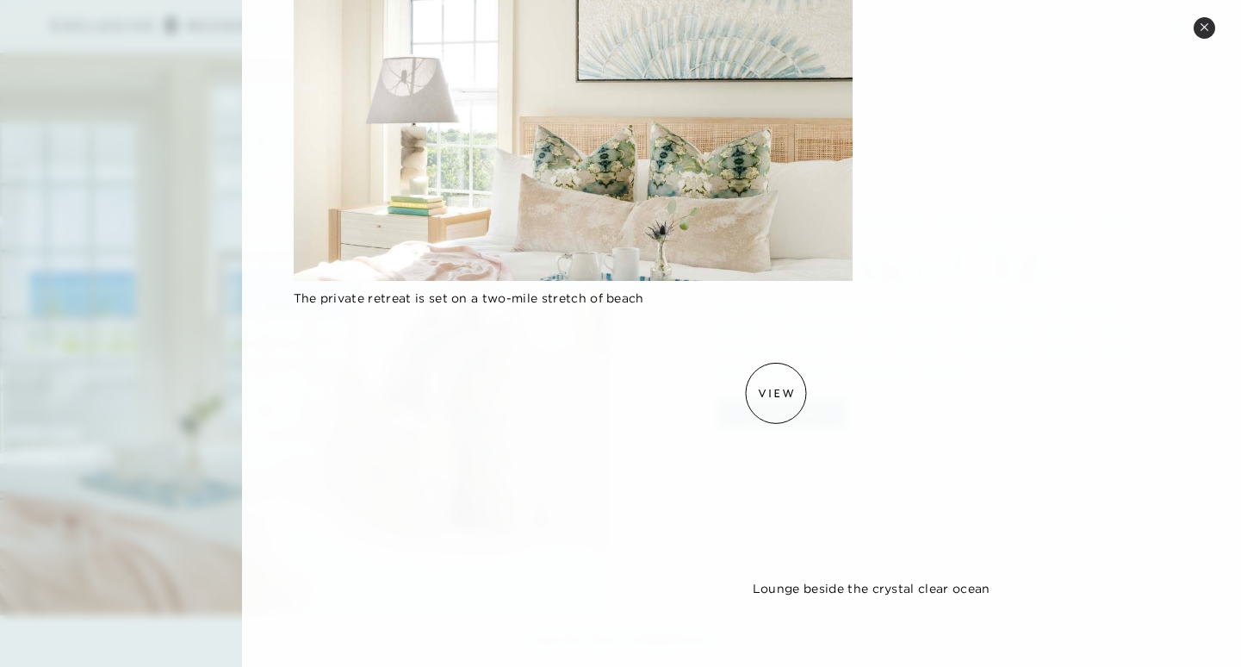
scroll to position [1348, 0]
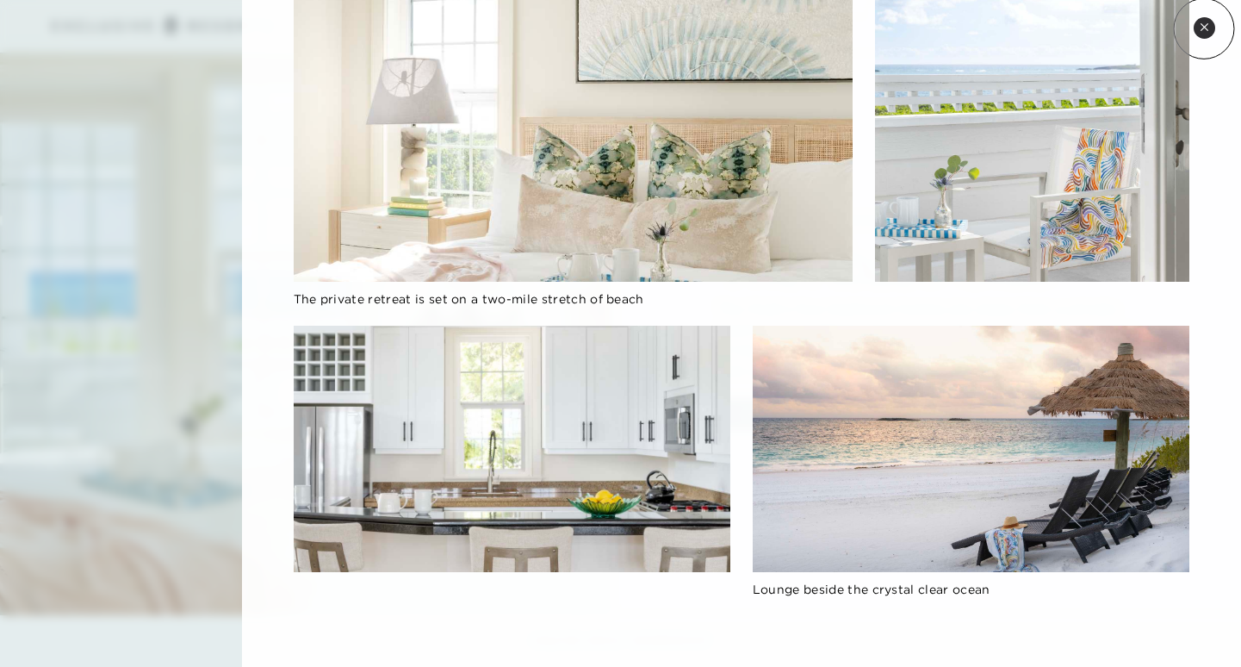
click at [1204, 28] on icon at bounding box center [1204, 26] width 9 height 9
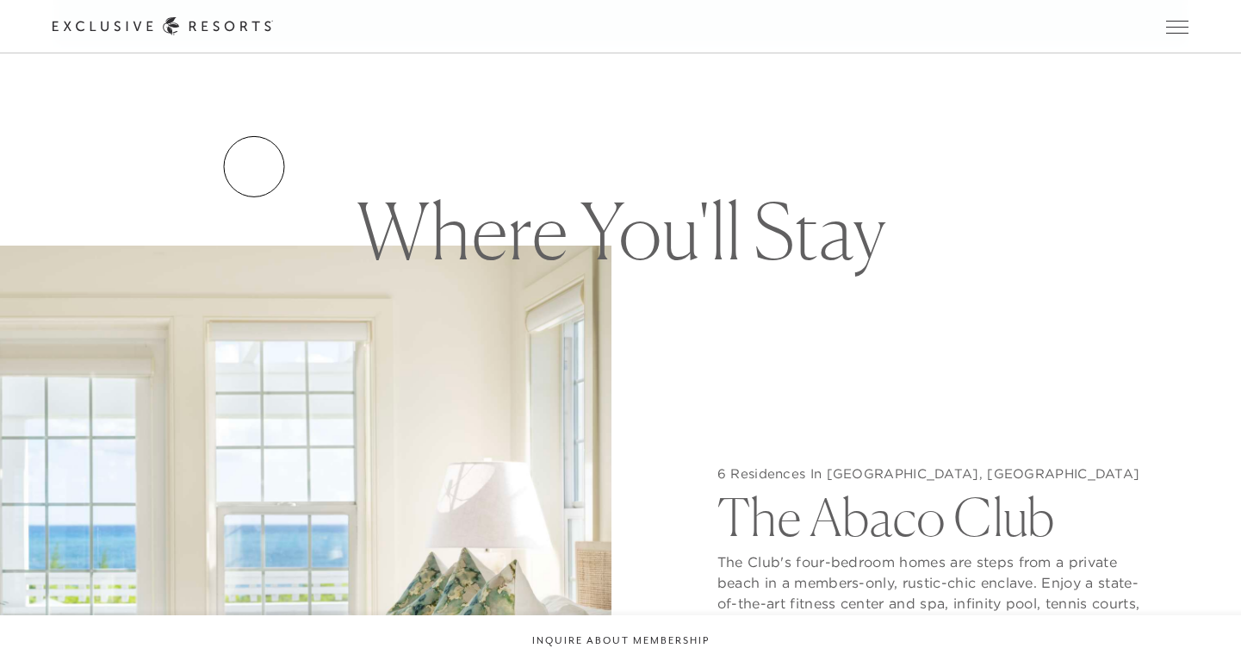
scroll to position [1481, 0]
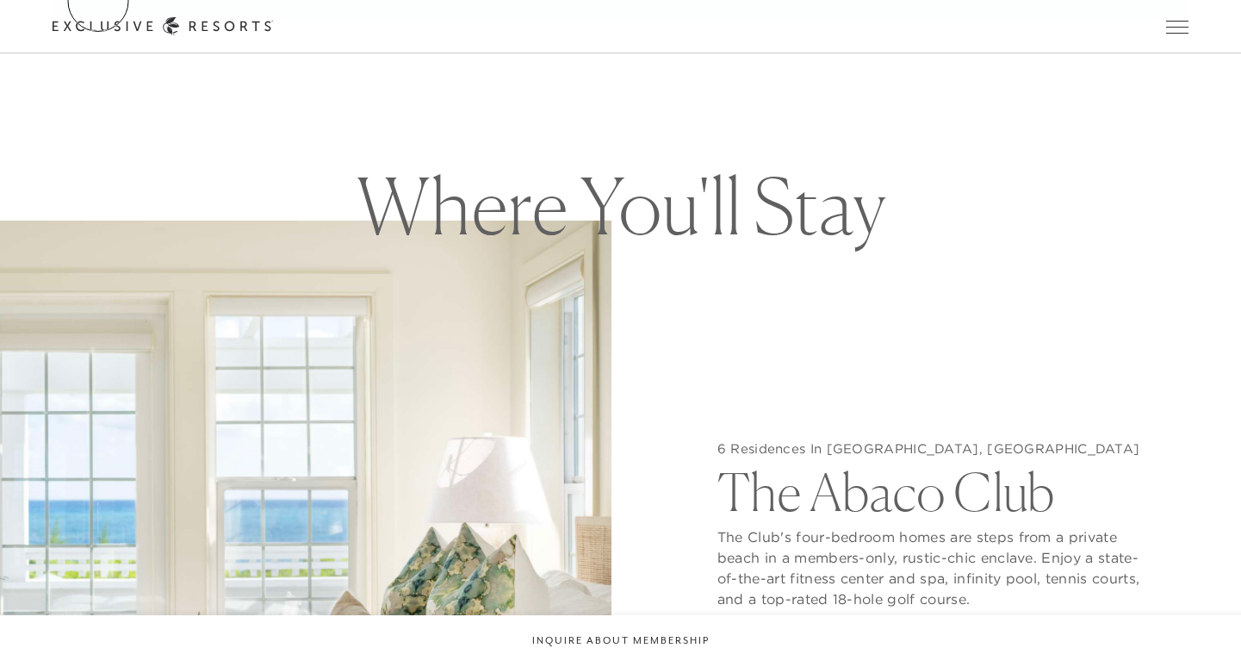
scroll to position [1611, 0]
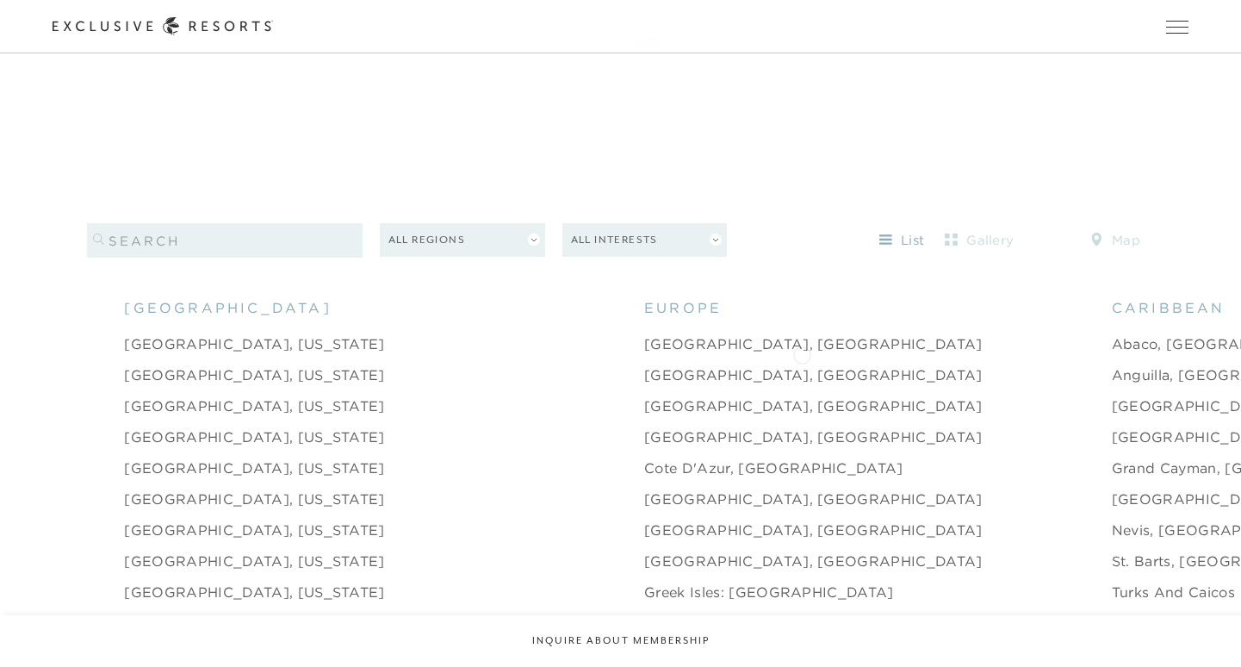
click at [1112, 364] on link "Anguilla, [GEOGRAPHIC_DATA]" at bounding box center [1228, 374] width 232 height 21
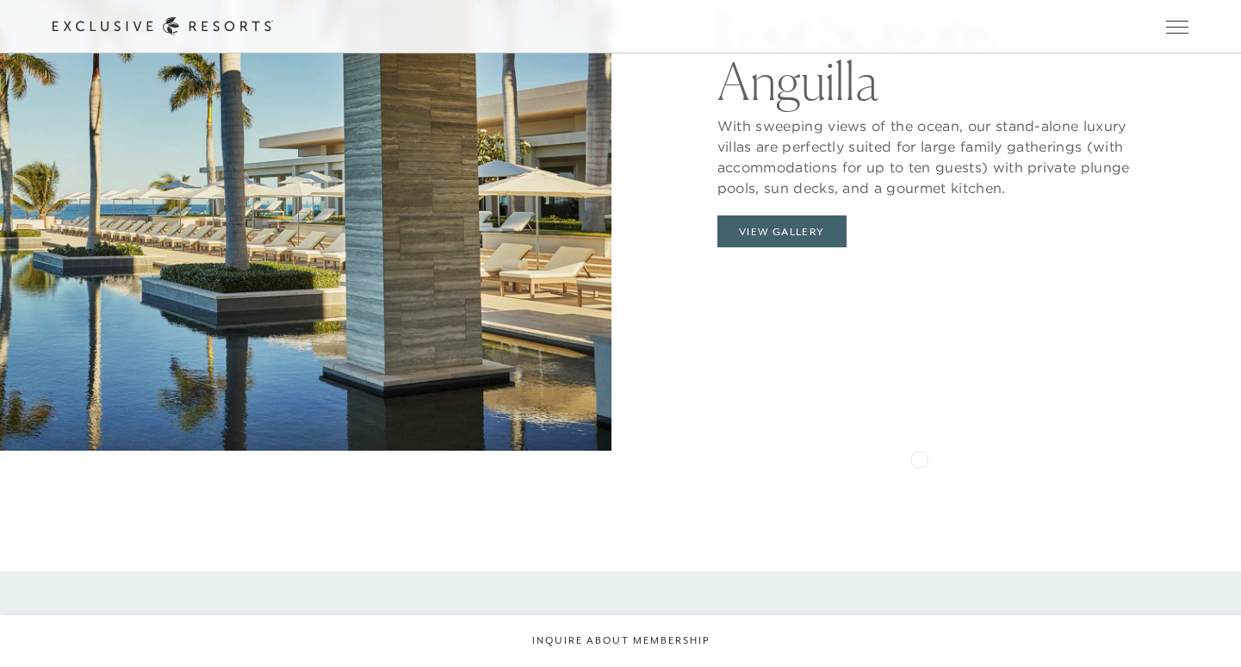
scroll to position [1676, 0]
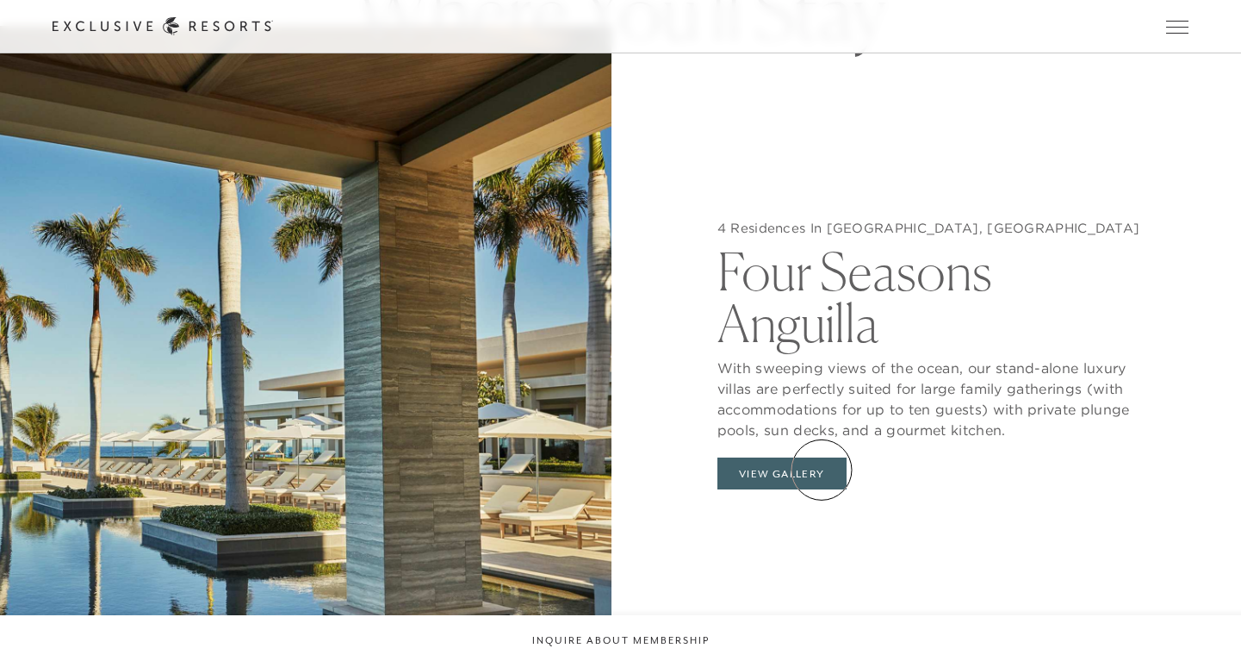
click at [822, 469] on button "View Gallery" at bounding box center [782, 473] width 129 height 33
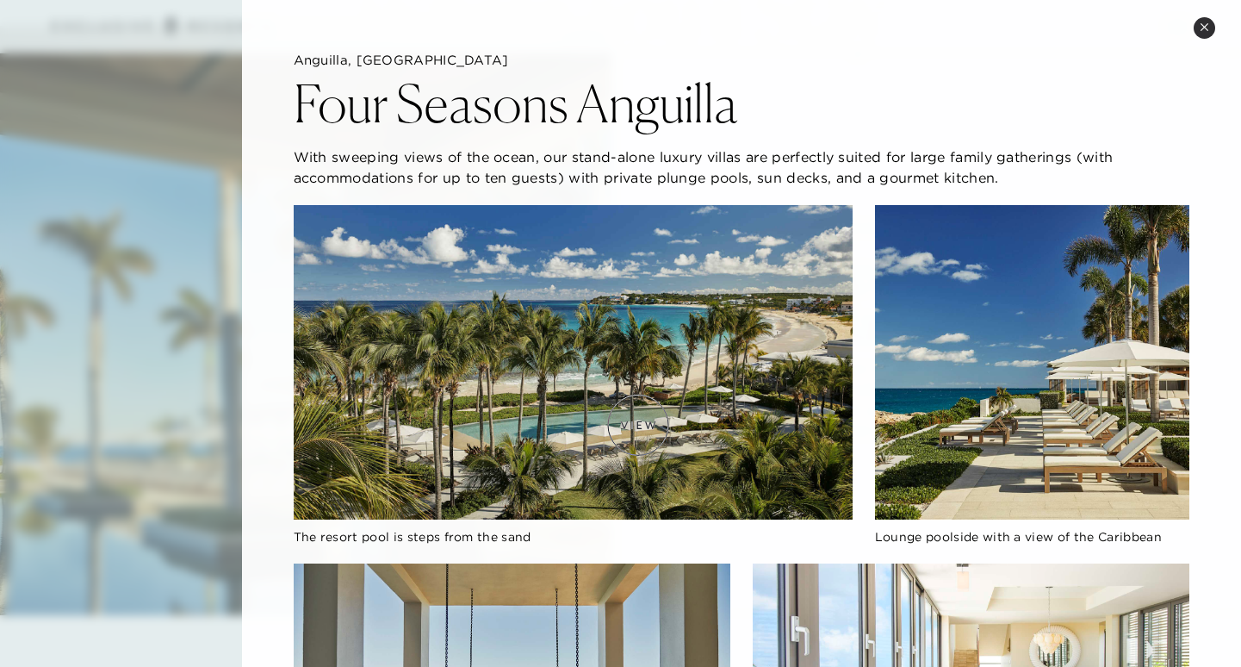
click at [638, 425] on img at bounding box center [573, 362] width 559 height 314
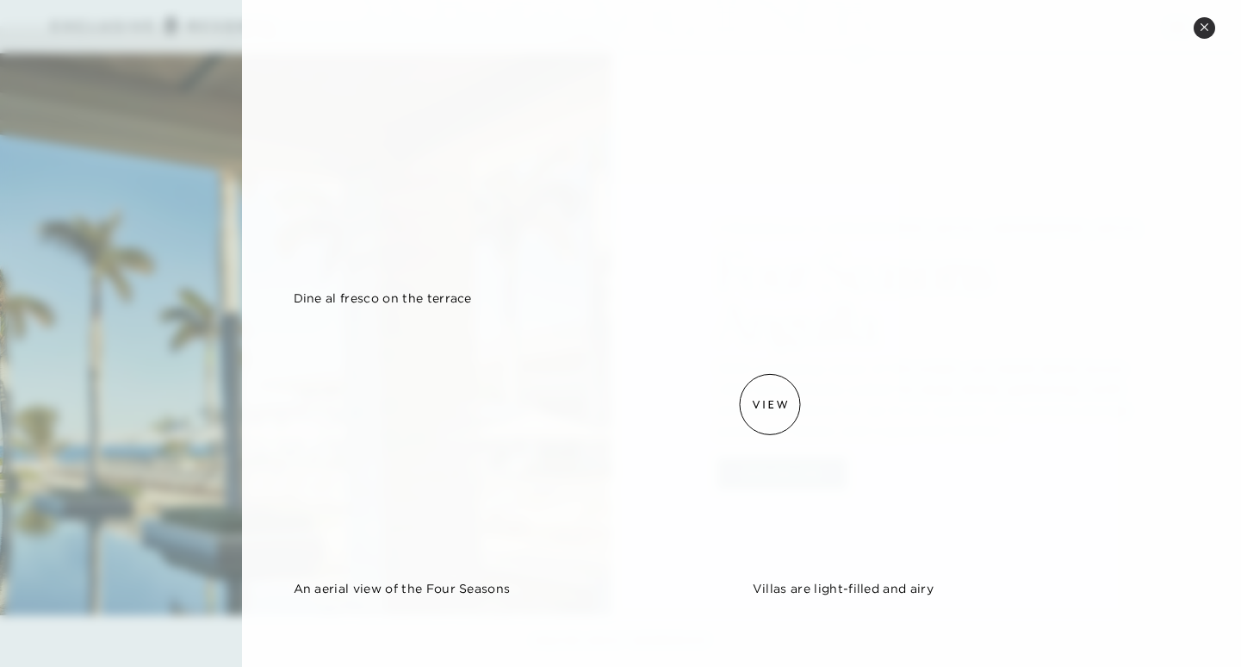
scroll to position [1348, 0]
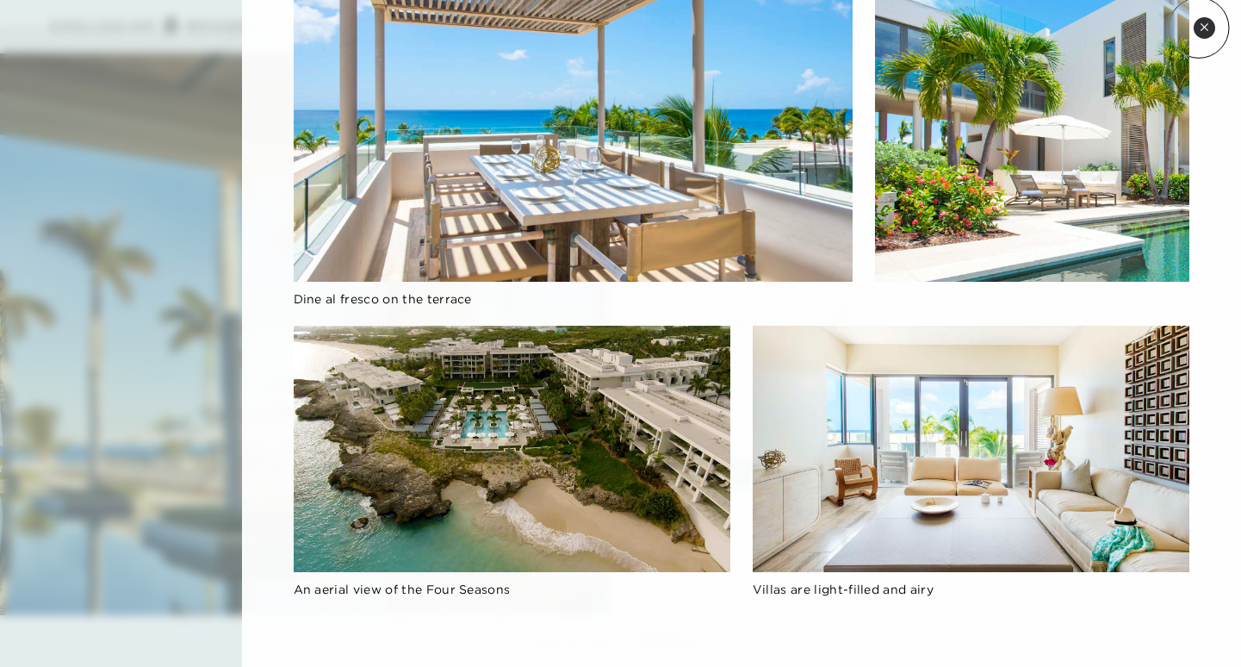
click at [1199, 28] on button "Close quickview" at bounding box center [1205, 28] width 22 height 22
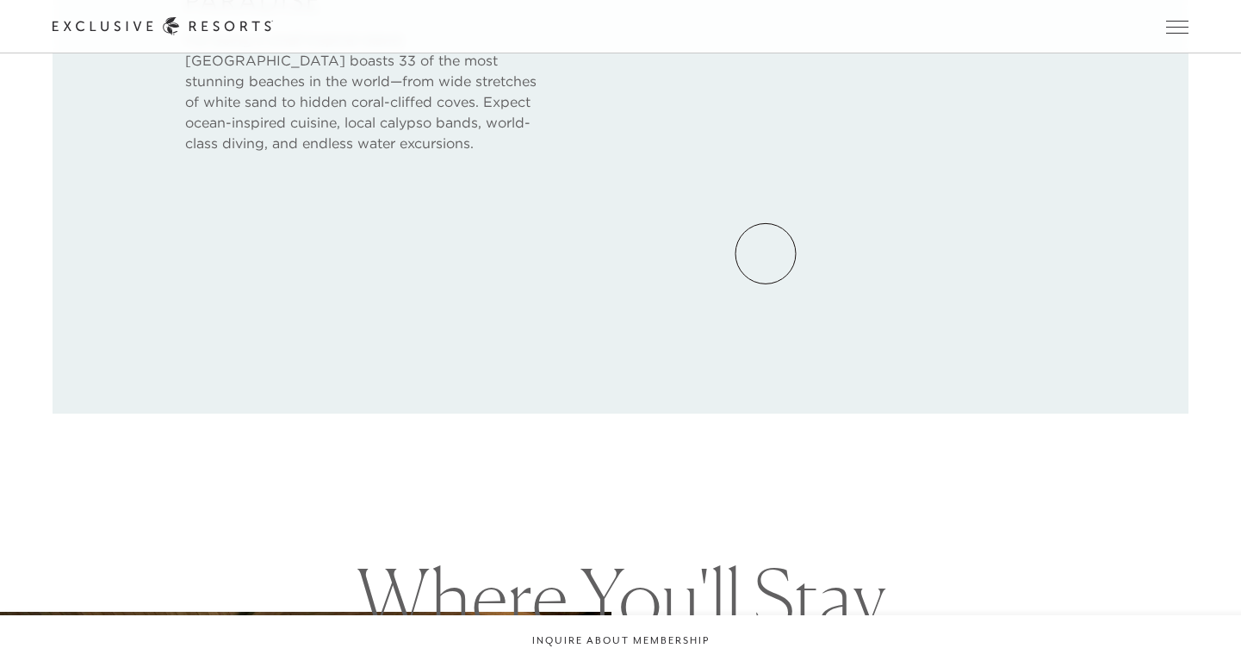
scroll to position [1079, 0]
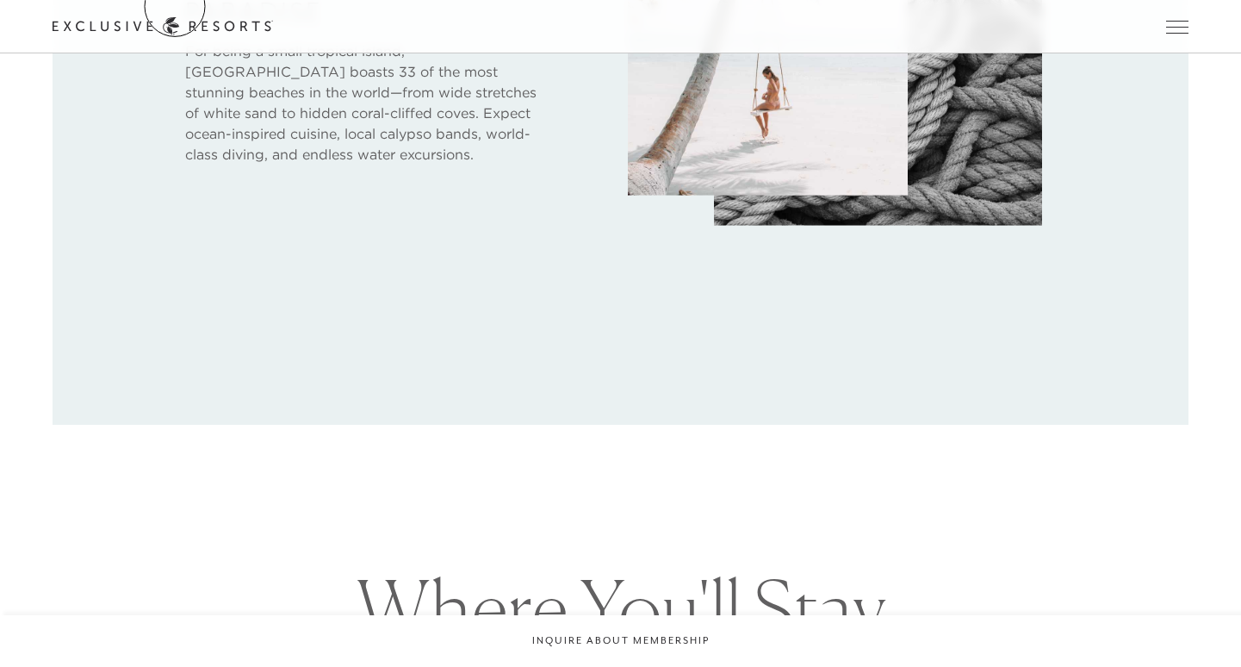
scroll to position [1611, 0]
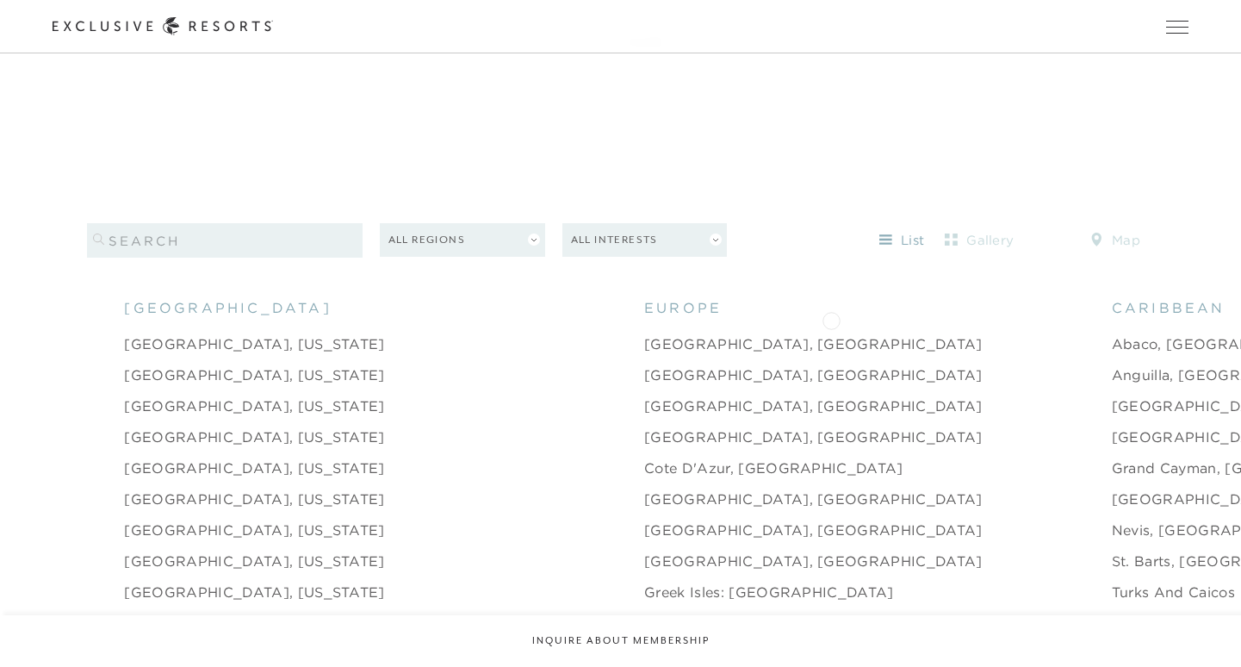
click at [1112, 333] on link "Abaco, [GEOGRAPHIC_DATA]" at bounding box center [1222, 343] width 220 height 21
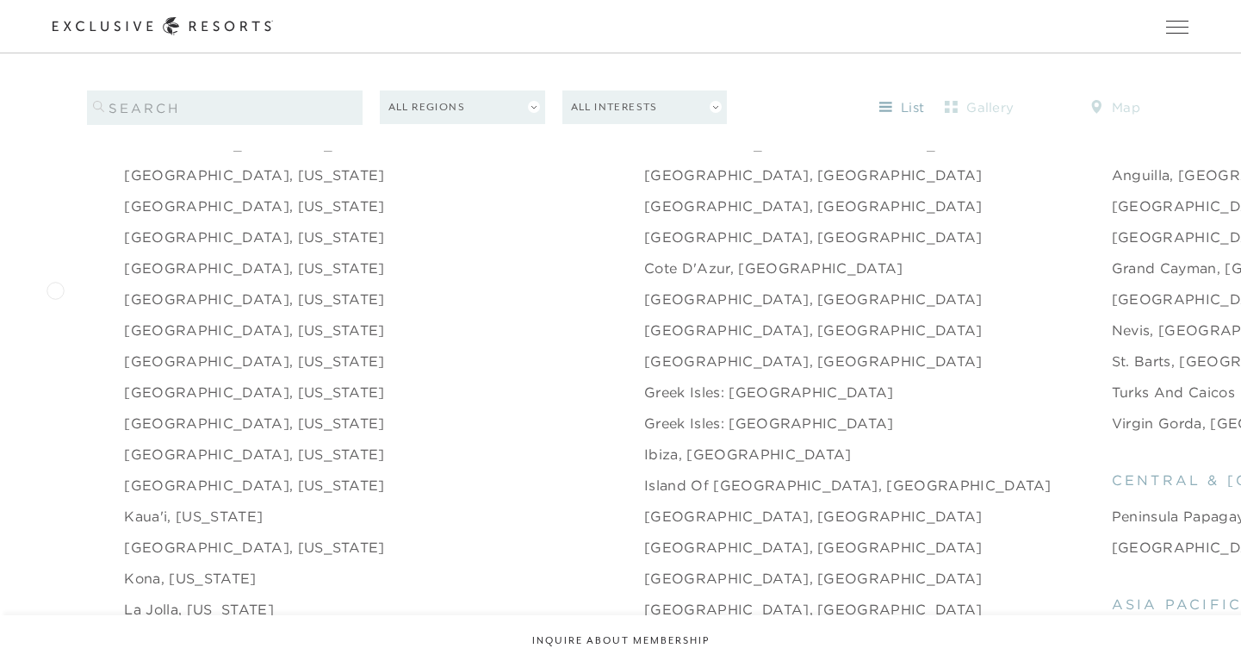
scroll to position [1814, 0]
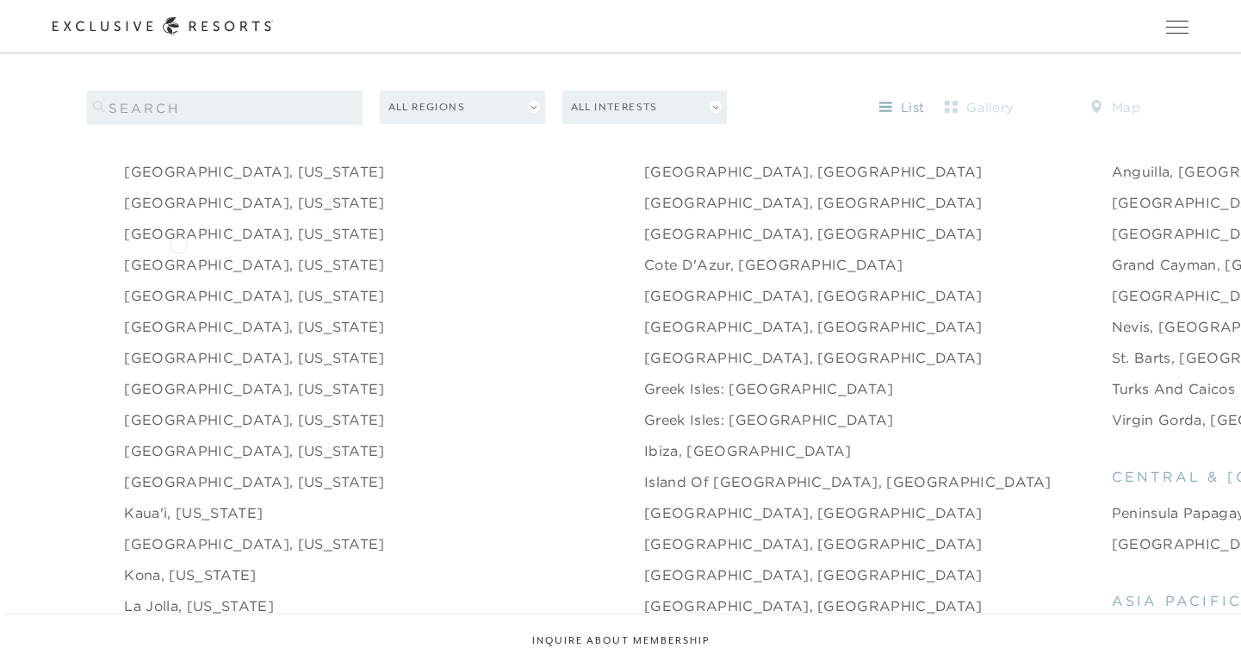
click at [178, 254] on link "[GEOGRAPHIC_DATA], [US_STATE]" at bounding box center [254, 264] width 260 height 21
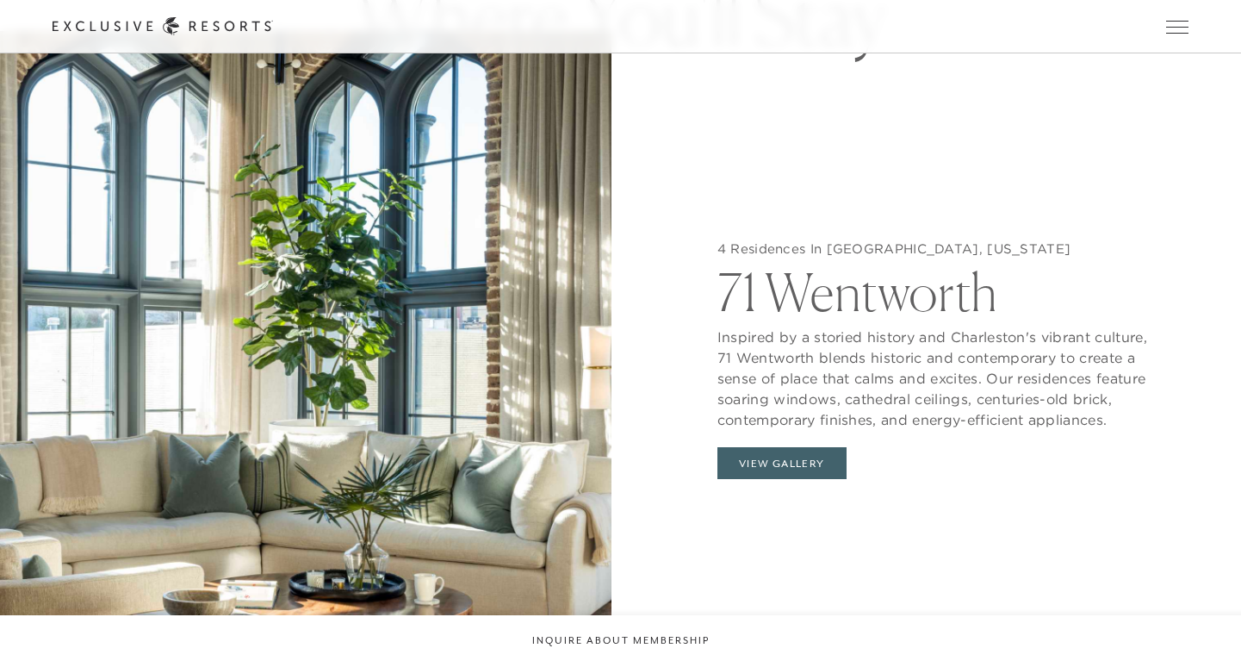
scroll to position [1692, 0]
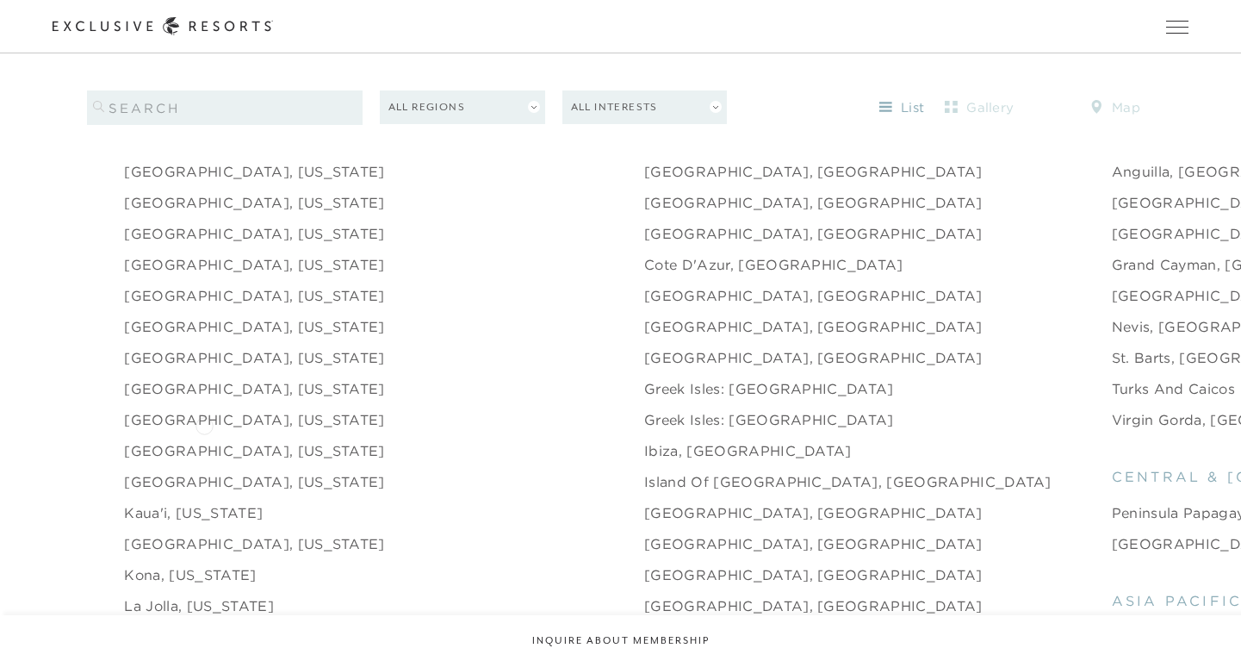
click at [204, 440] on link "[GEOGRAPHIC_DATA], [US_STATE]" at bounding box center [254, 450] width 260 height 21
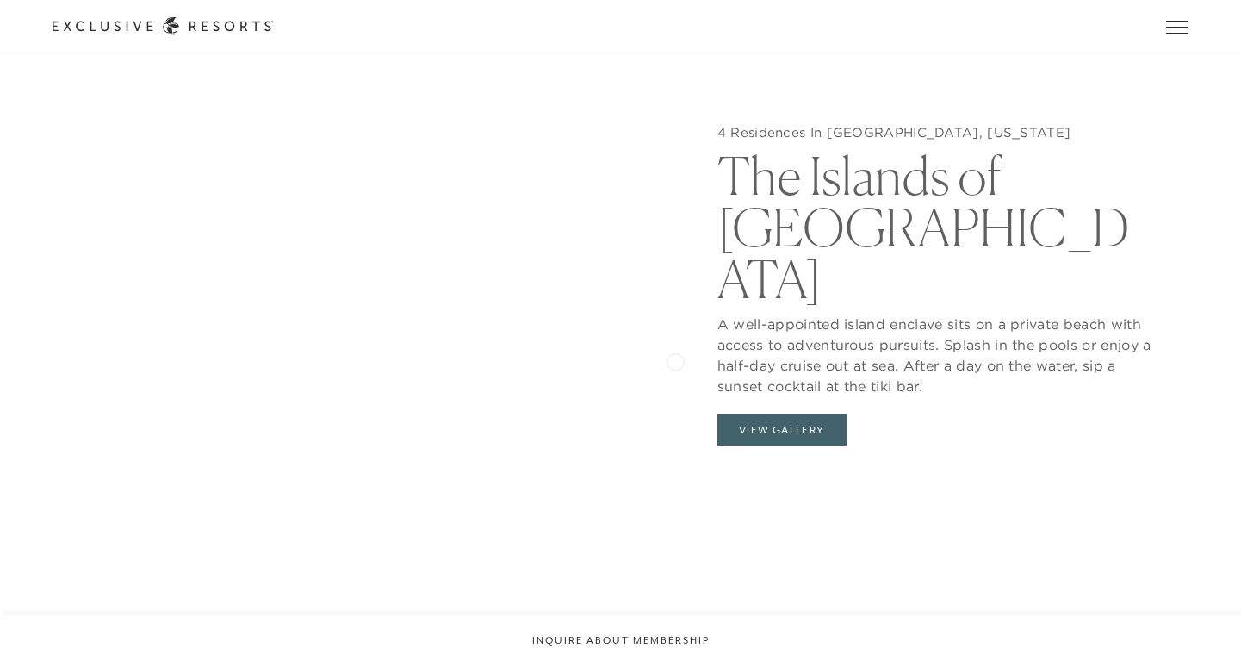
scroll to position [1771, 0]
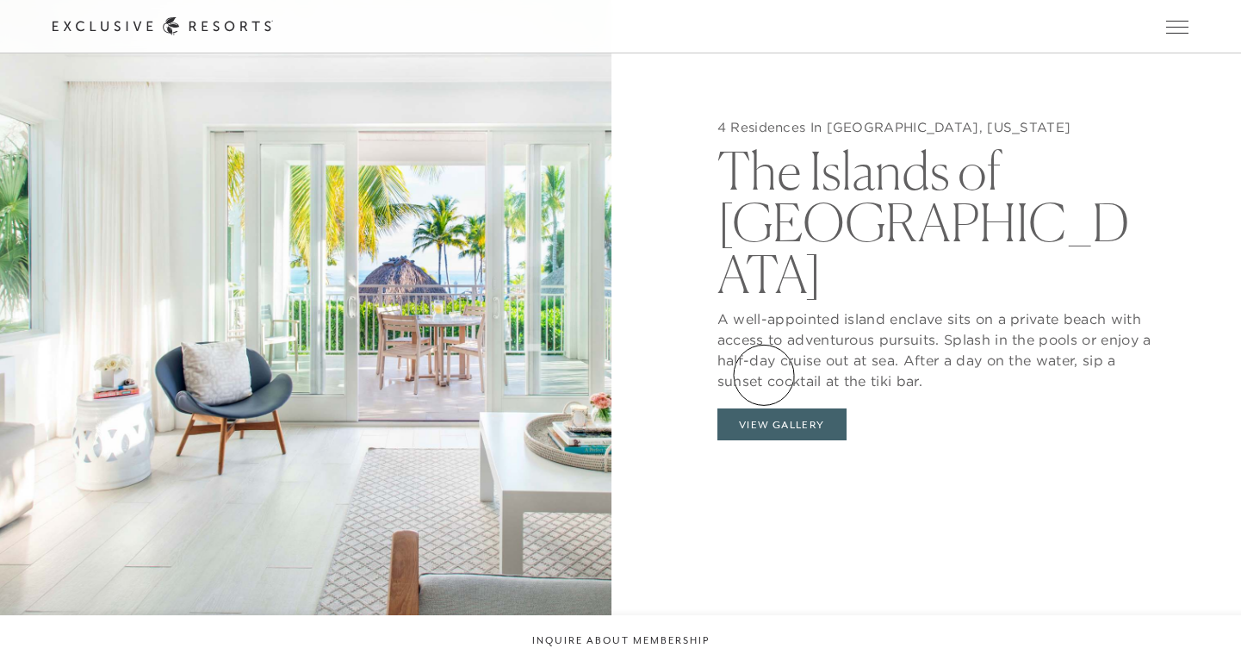
click at [764, 408] on button "View Gallery" at bounding box center [782, 424] width 129 height 33
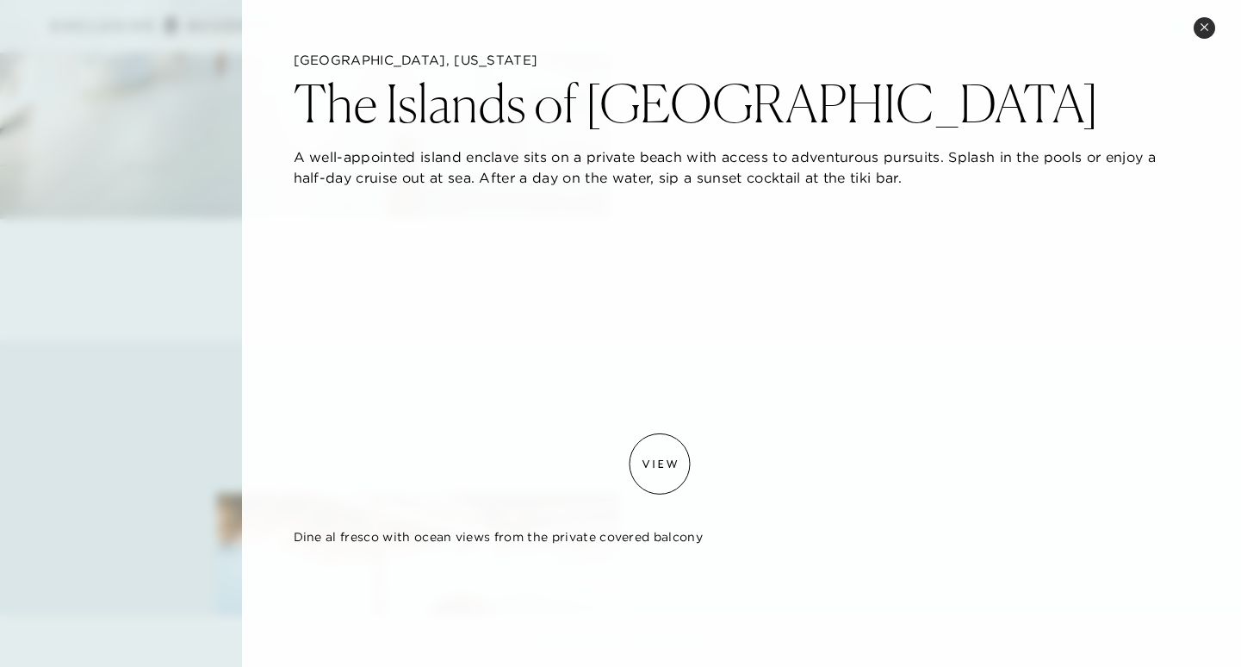
scroll to position [0, 0]
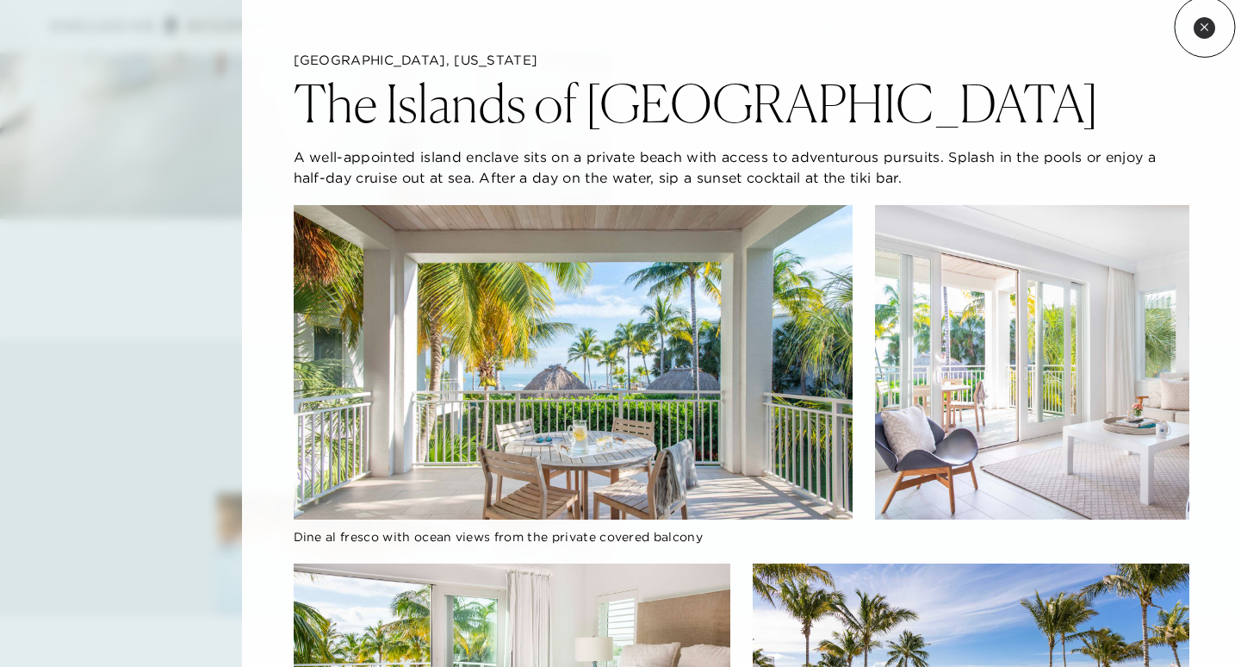
click at [1204, 27] on icon at bounding box center [1204, 26] width 7 height 7
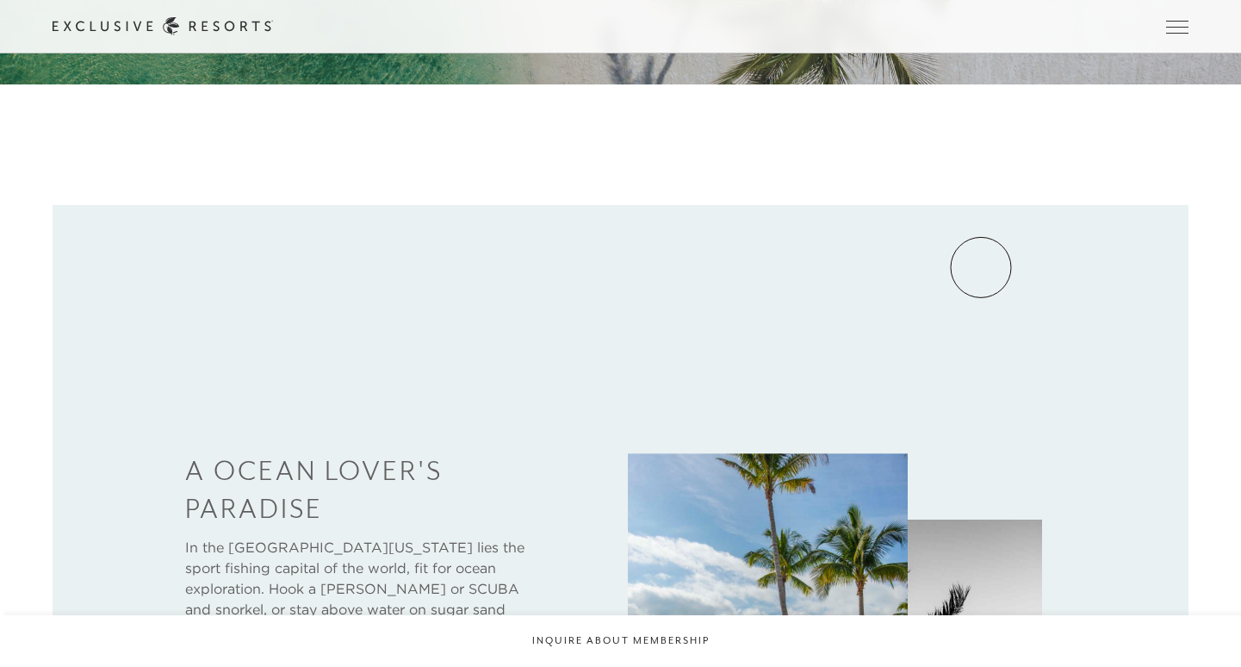
scroll to position [588, 0]
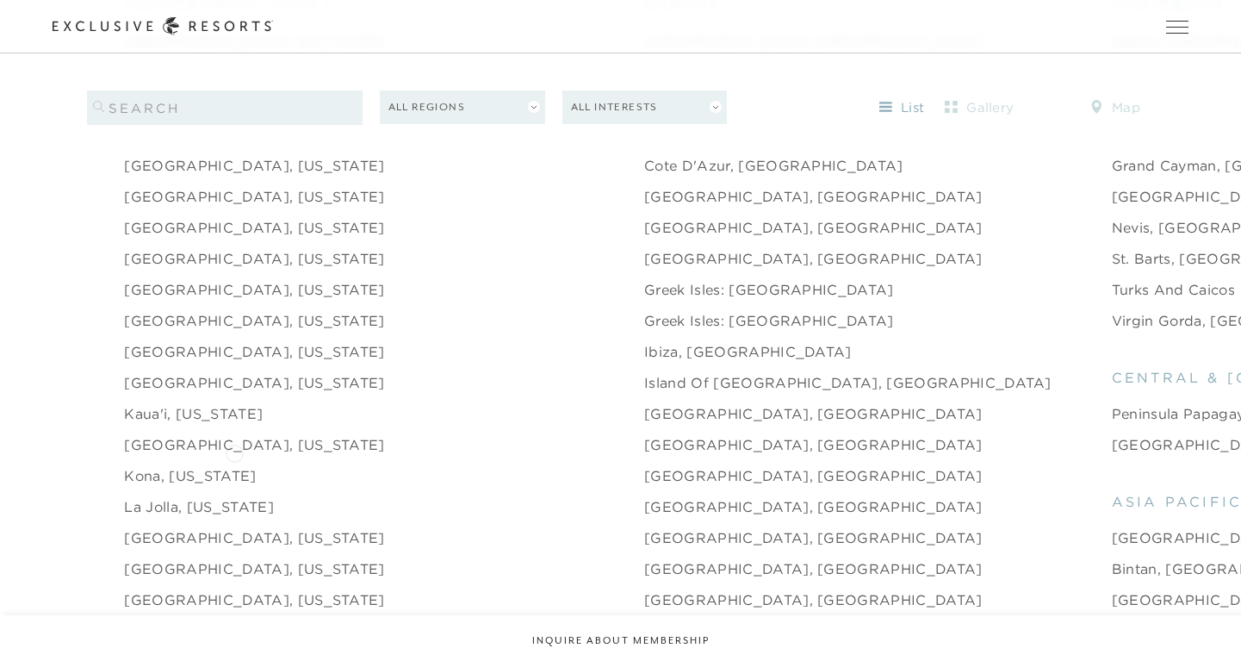
scroll to position [1915, 0]
click at [172, 401] on link "Kaua'i, [US_STATE]" at bounding box center [193, 411] width 139 height 21
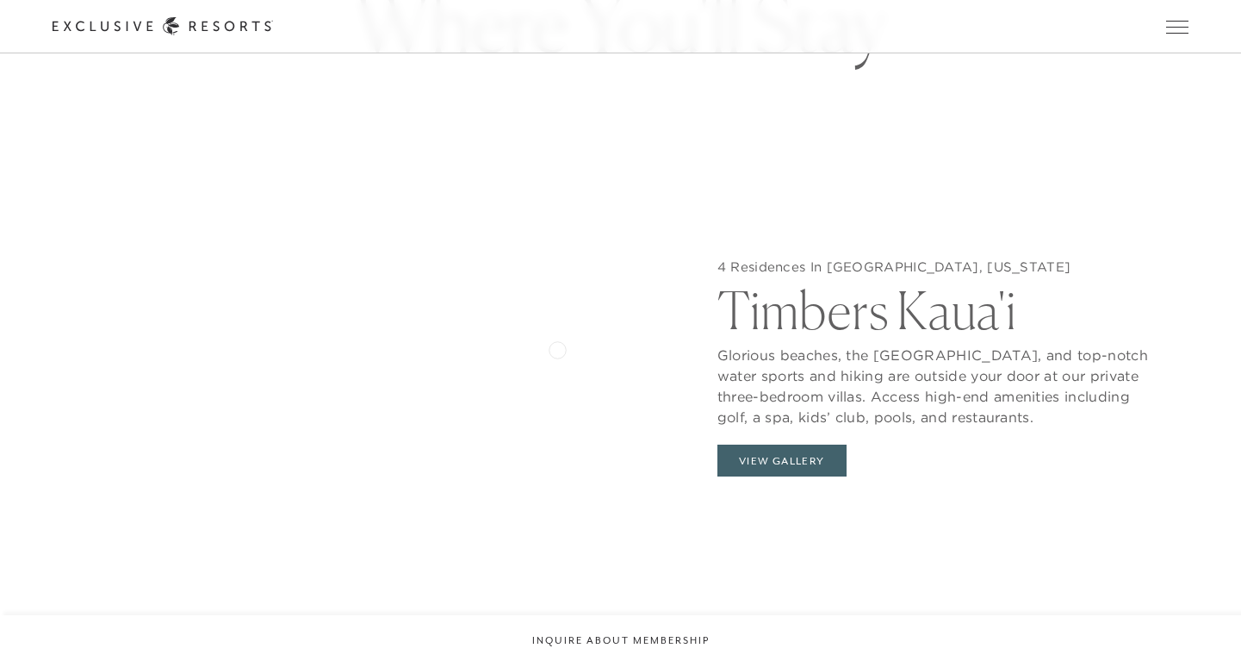
scroll to position [1684, 0]
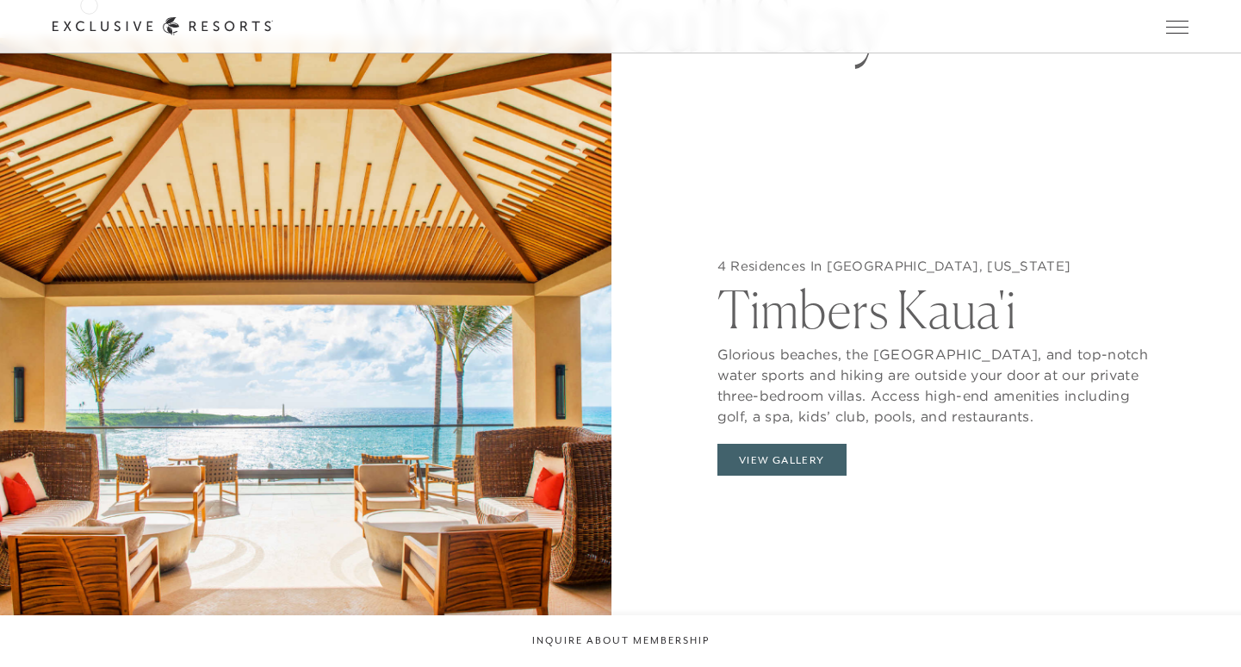
scroll to position [1915, 0]
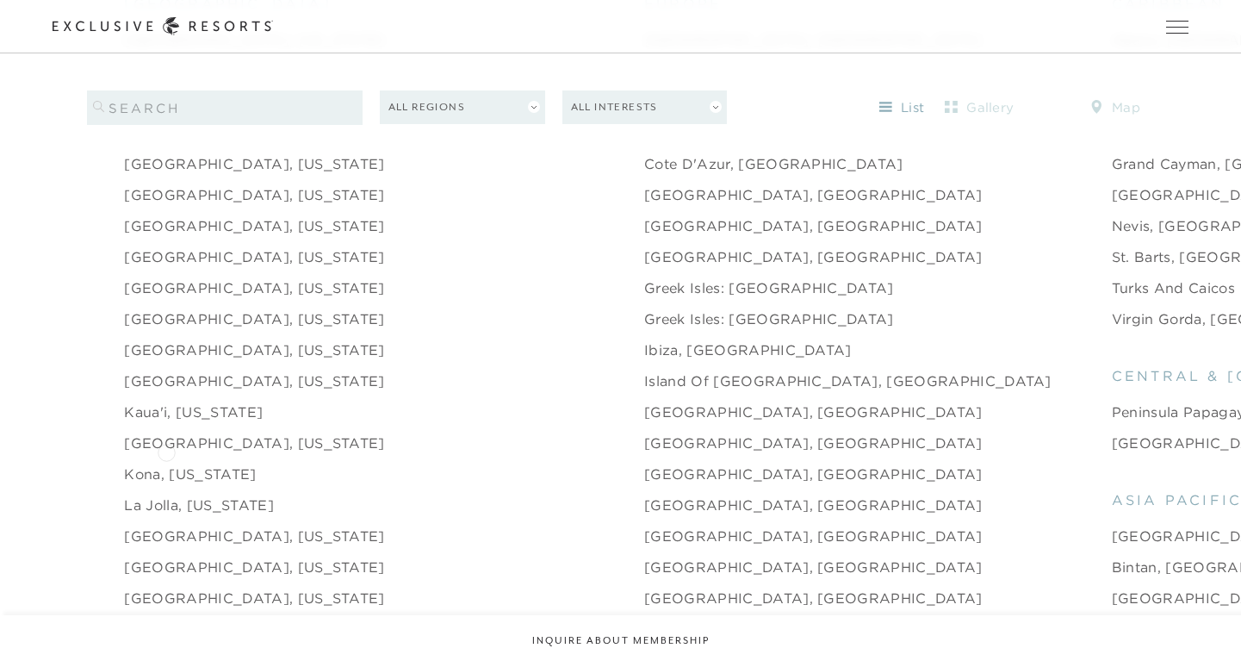
click at [166, 463] on link "Kona, [US_STATE]" at bounding box center [190, 473] width 132 height 21
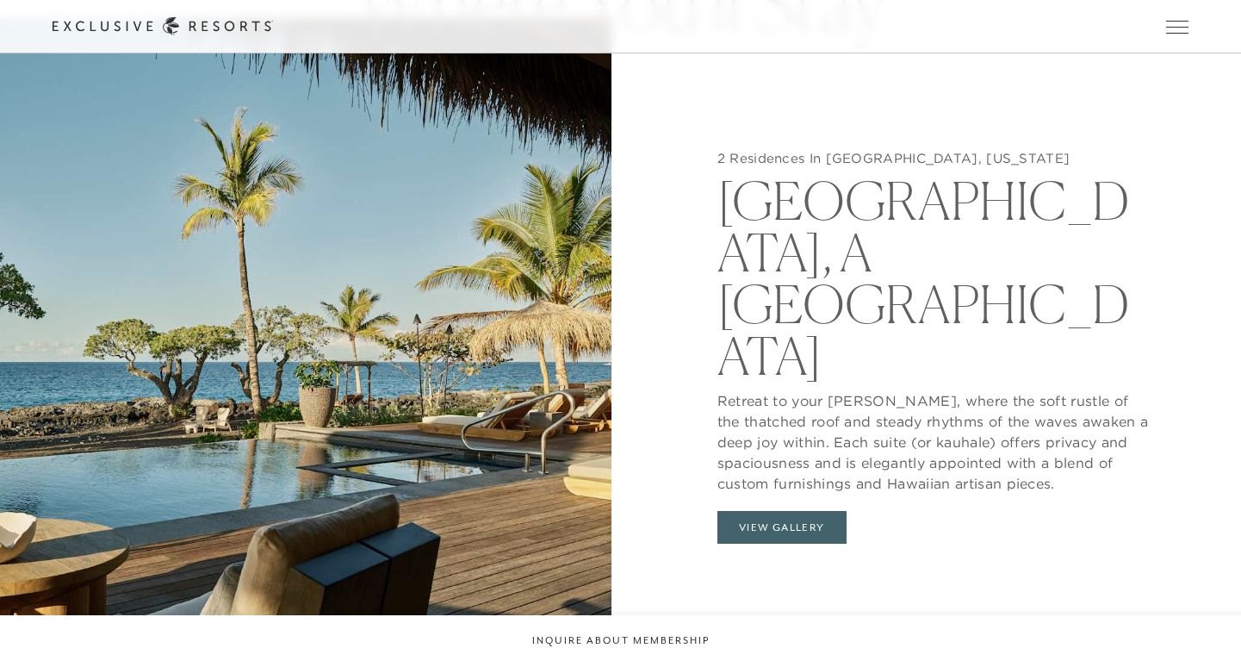
scroll to position [1662, 0]
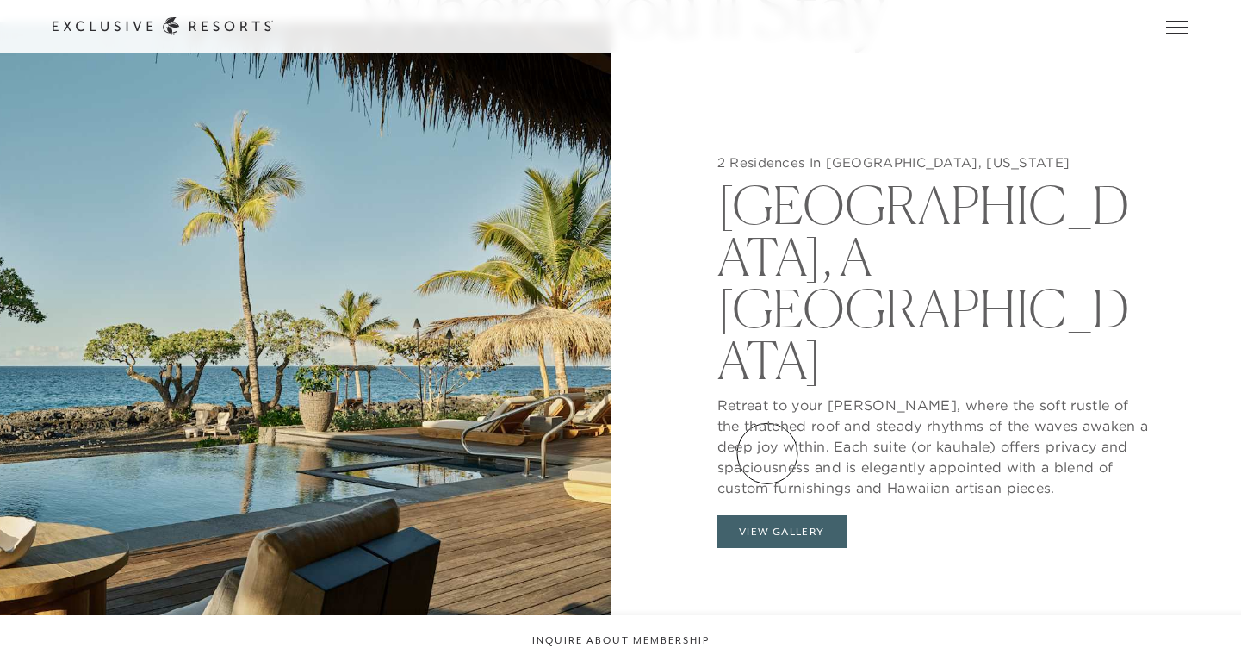
click at [768, 515] on button "View Gallery" at bounding box center [782, 531] width 129 height 33
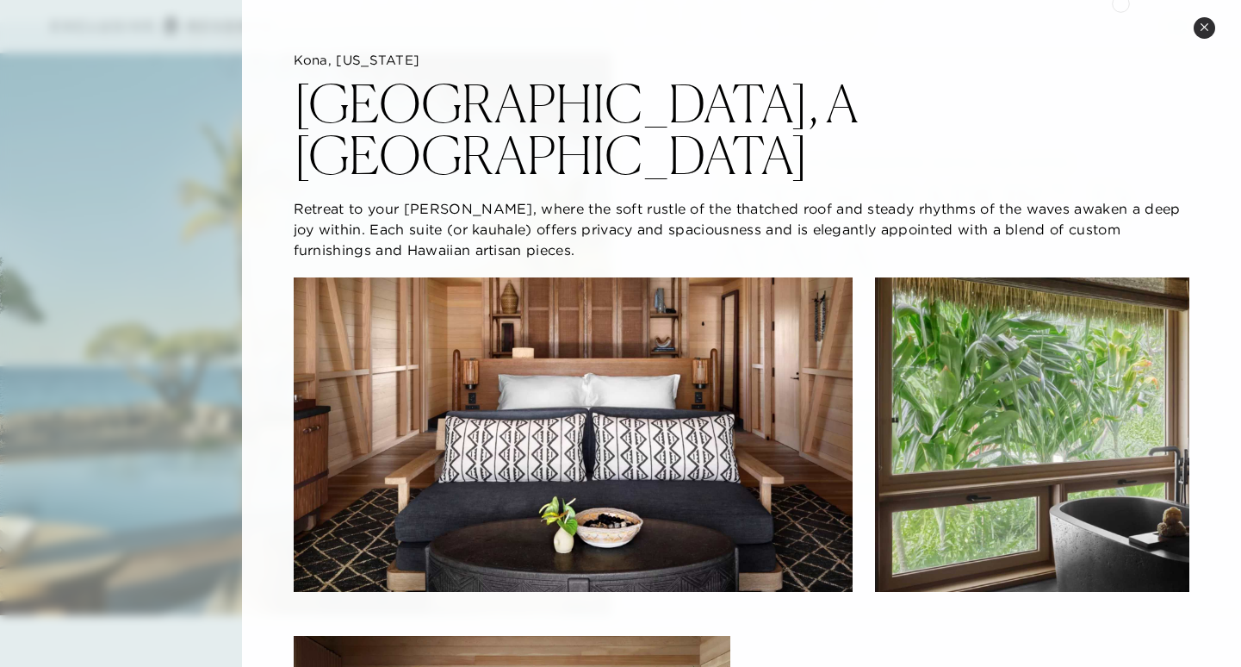
scroll to position [0, 0]
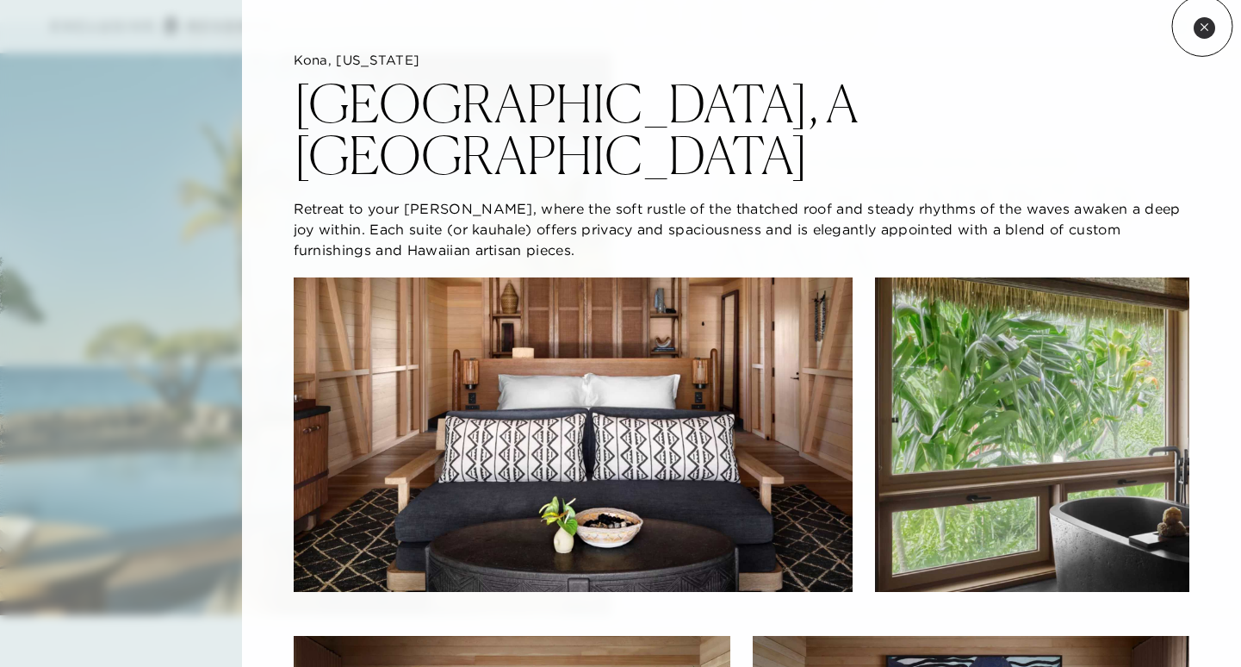
click at [1203, 26] on icon at bounding box center [1204, 26] width 9 height 9
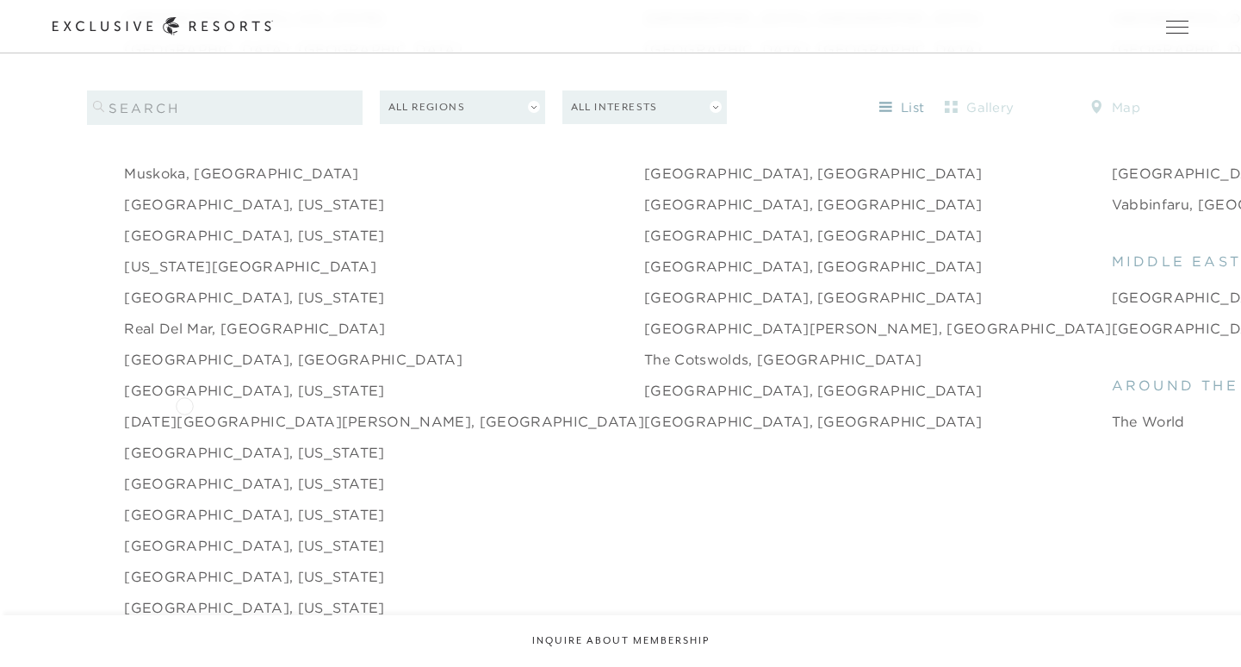
scroll to position [2509, 0]
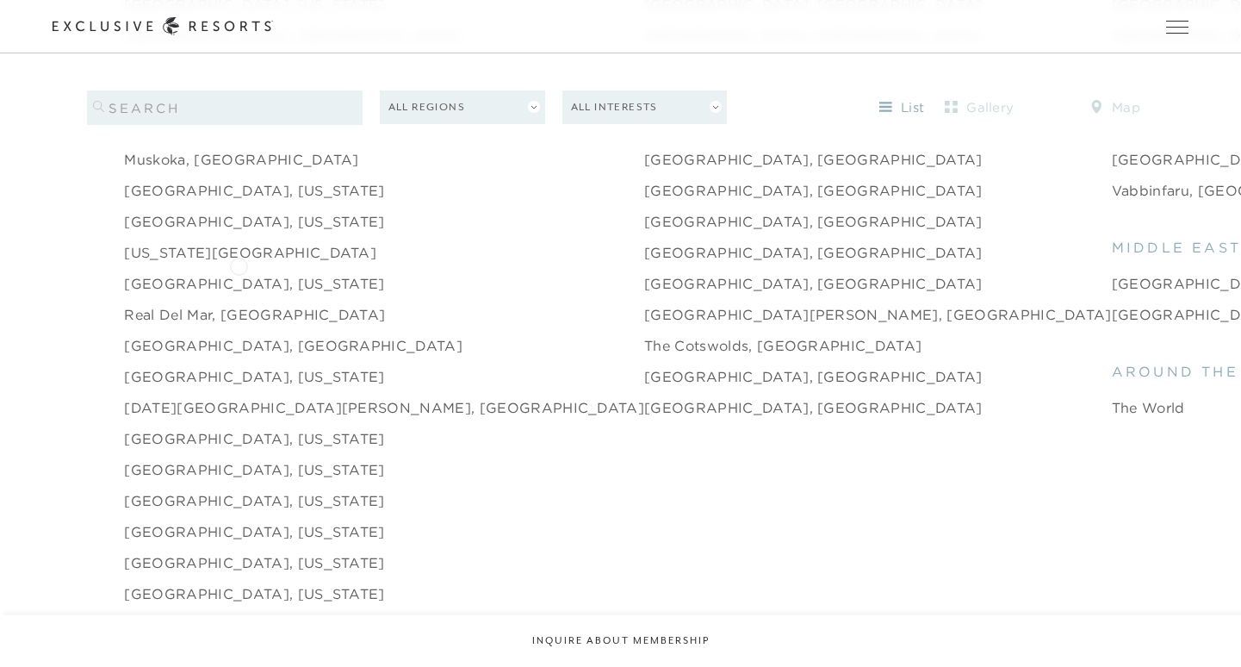
click at [239, 273] on link "[GEOGRAPHIC_DATA], [US_STATE]" at bounding box center [254, 283] width 260 height 21
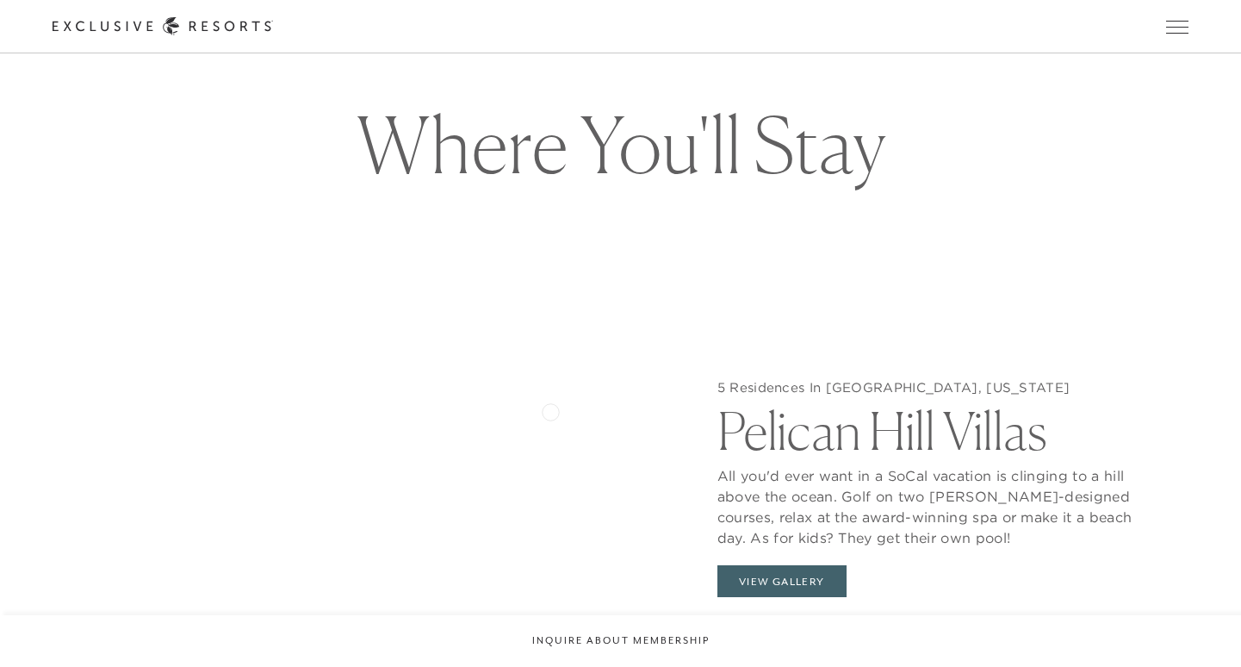
scroll to position [1566, 0]
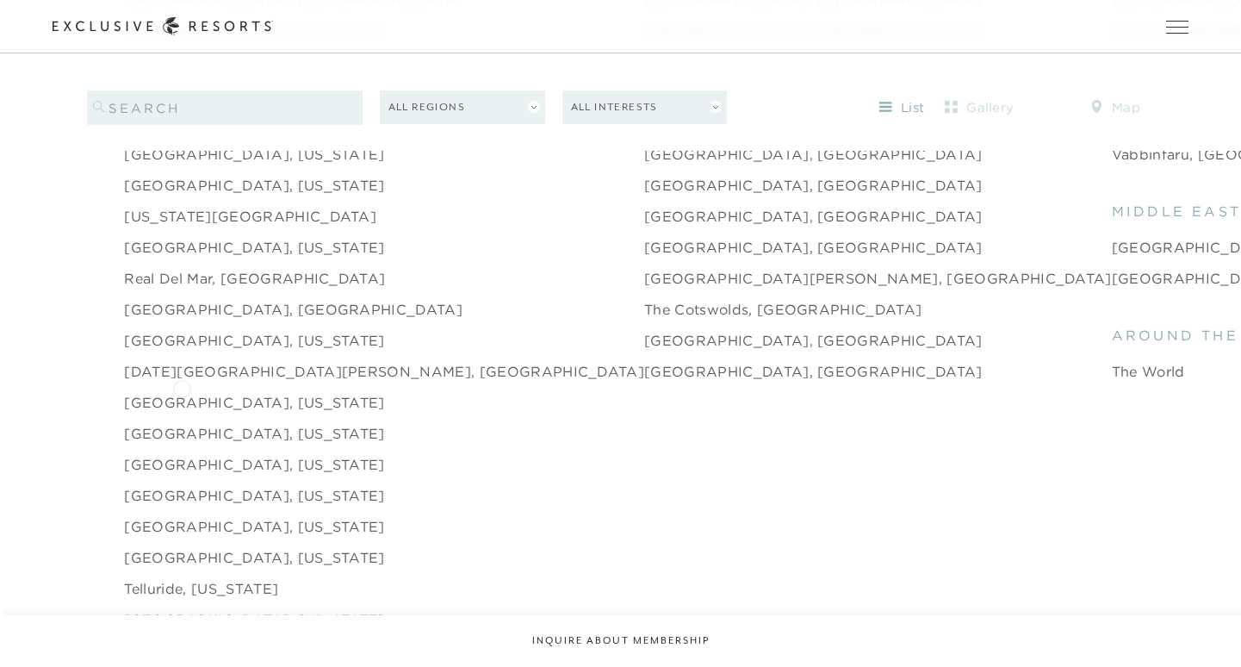
scroll to position [2542, 0]
click at [191, 426] on link "[GEOGRAPHIC_DATA], [US_STATE]" at bounding box center [254, 436] width 260 height 21
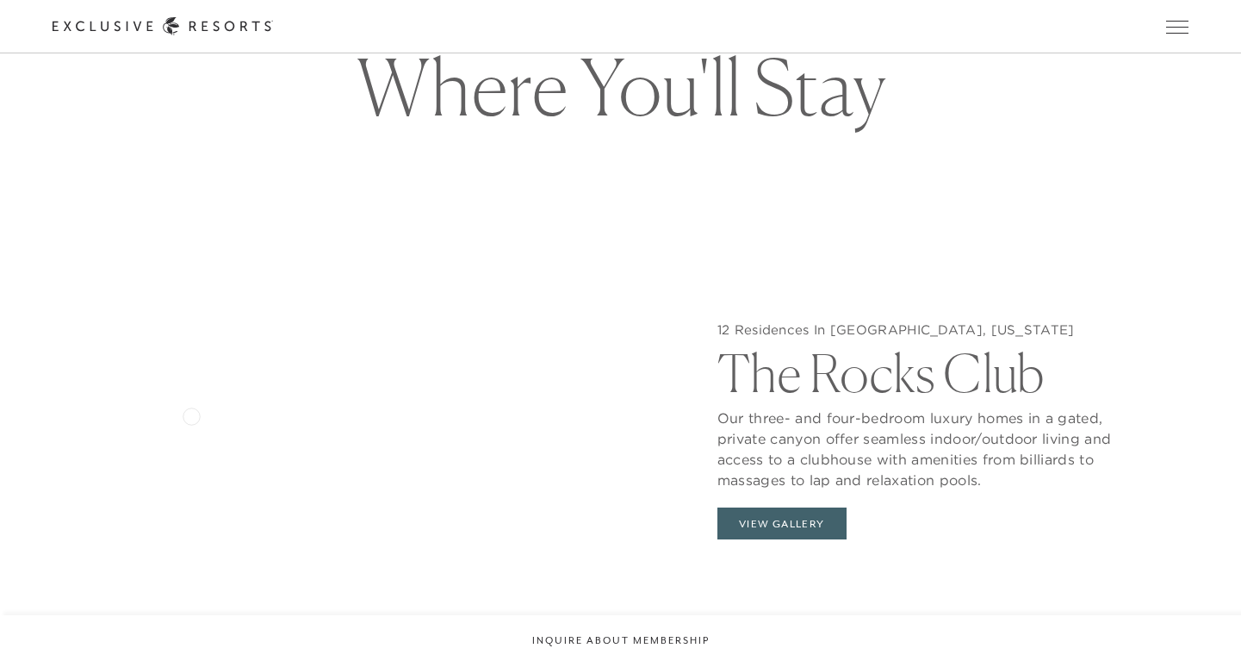
scroll to position [1605, 0]
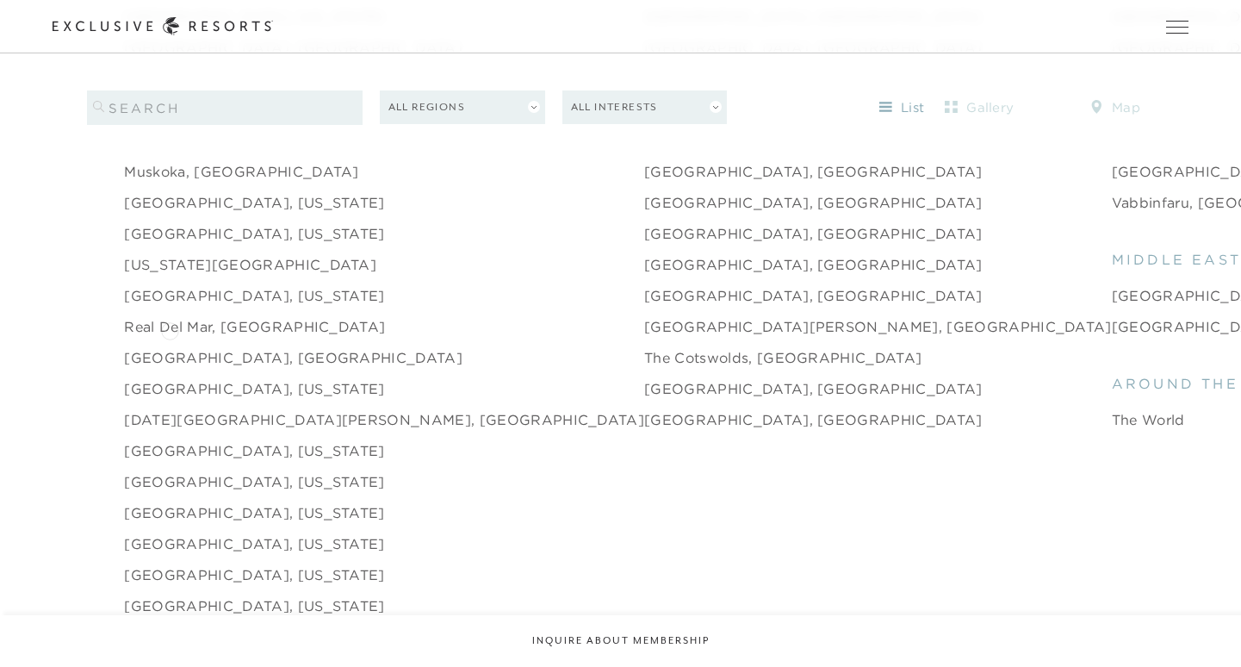
scroll to position [2519, 0]
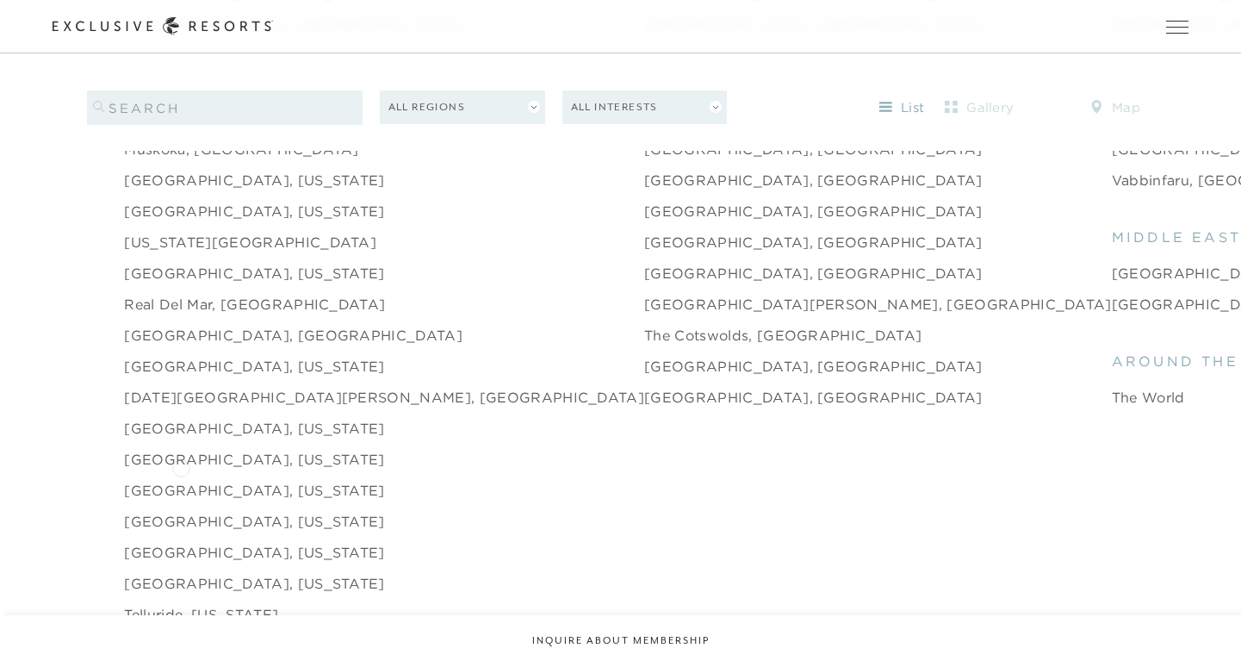
click at [181, 480] on link "[GEOGRAPHIC_DATA], [US_STATE]" at bounding box center [254, 490] width 260 height 21
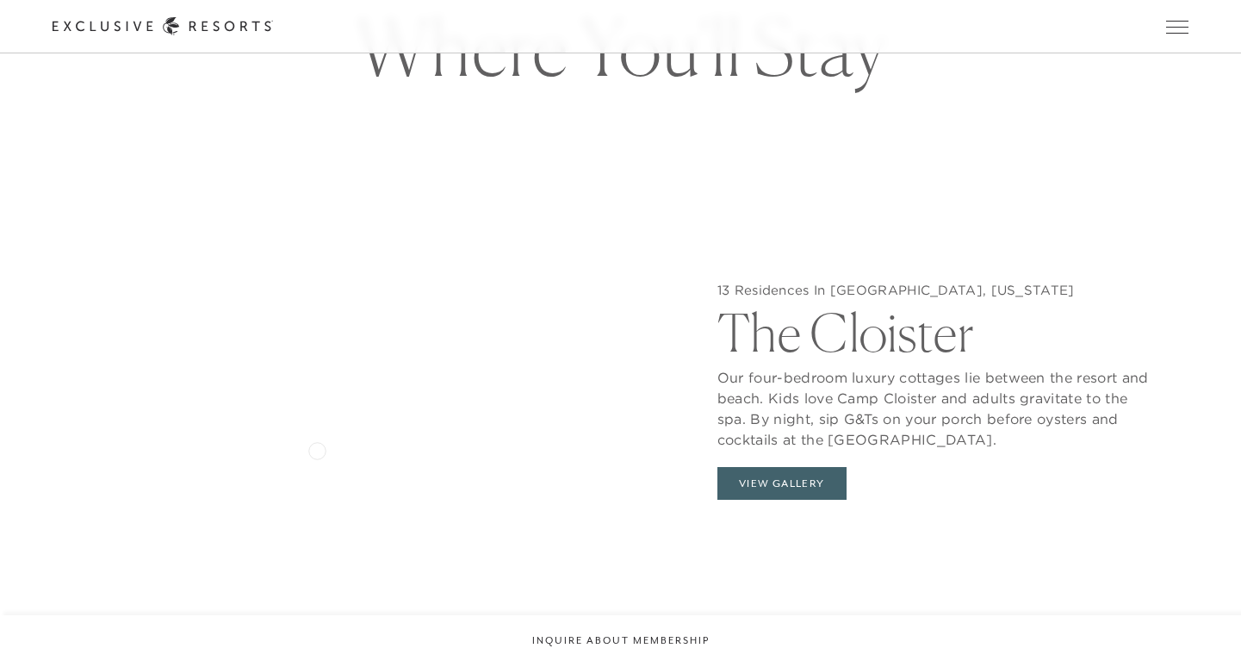
scroll to position [1603, 0]
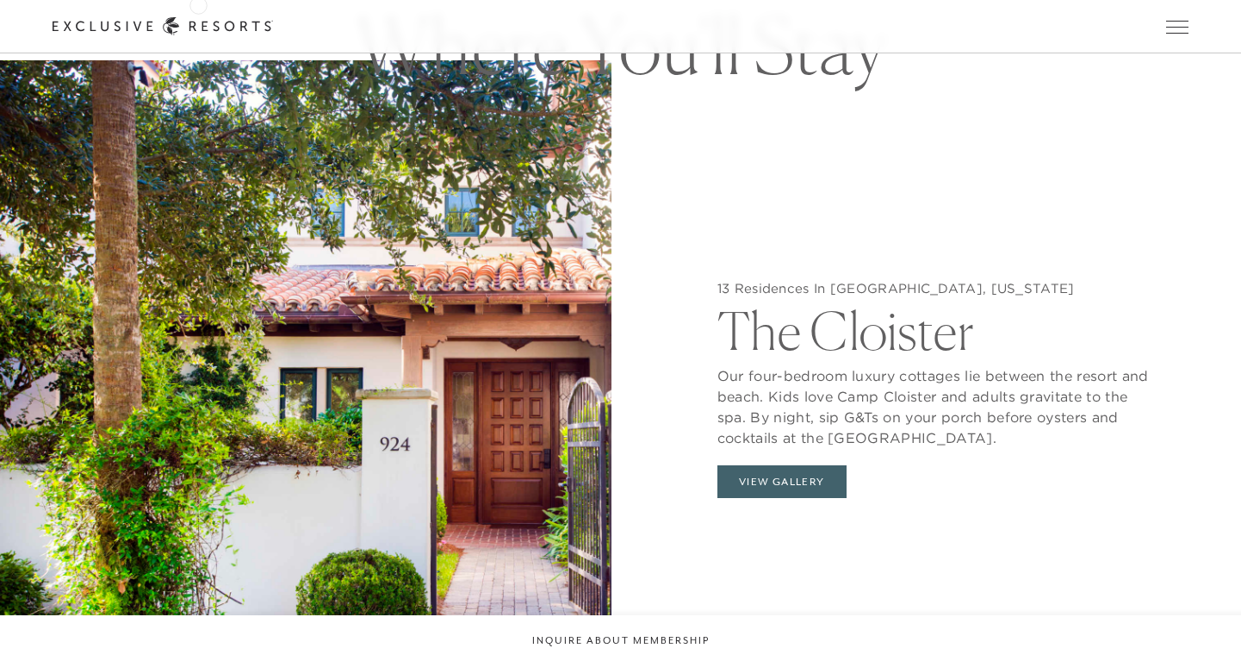
scroll to position [2519, 0]
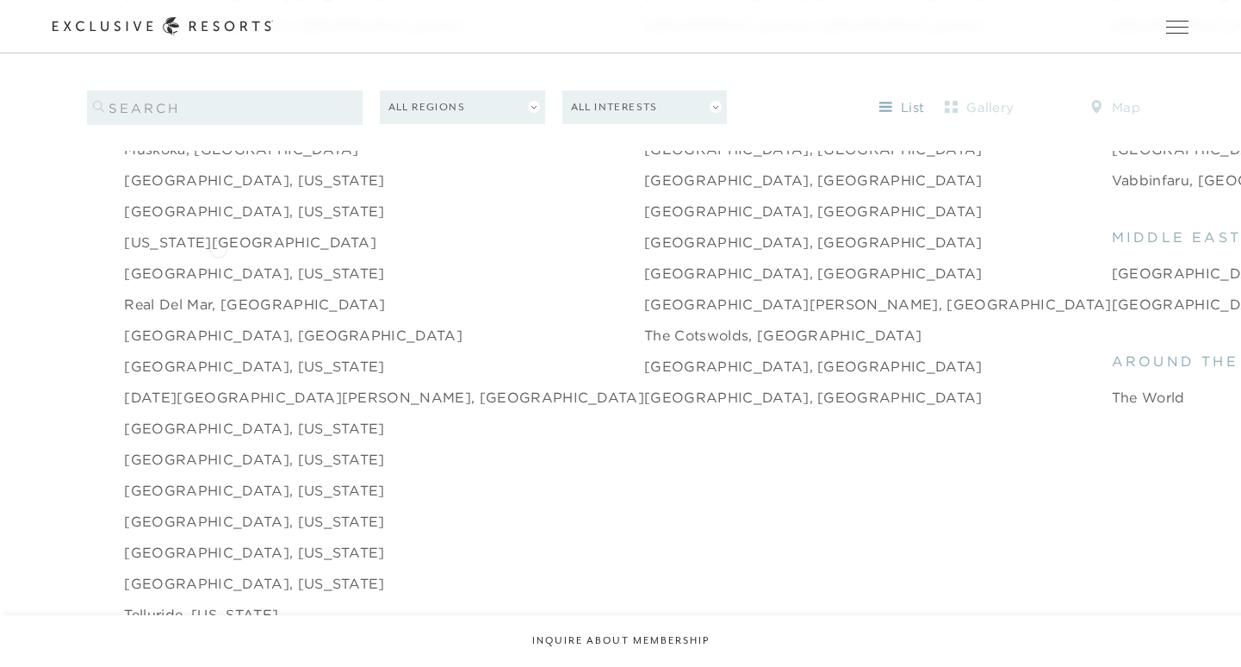
click at [218, 263] on link "[GEOGRAPHIC_DATA], [US_STATE]" at bounding box center [254, 273] width 260 height 21
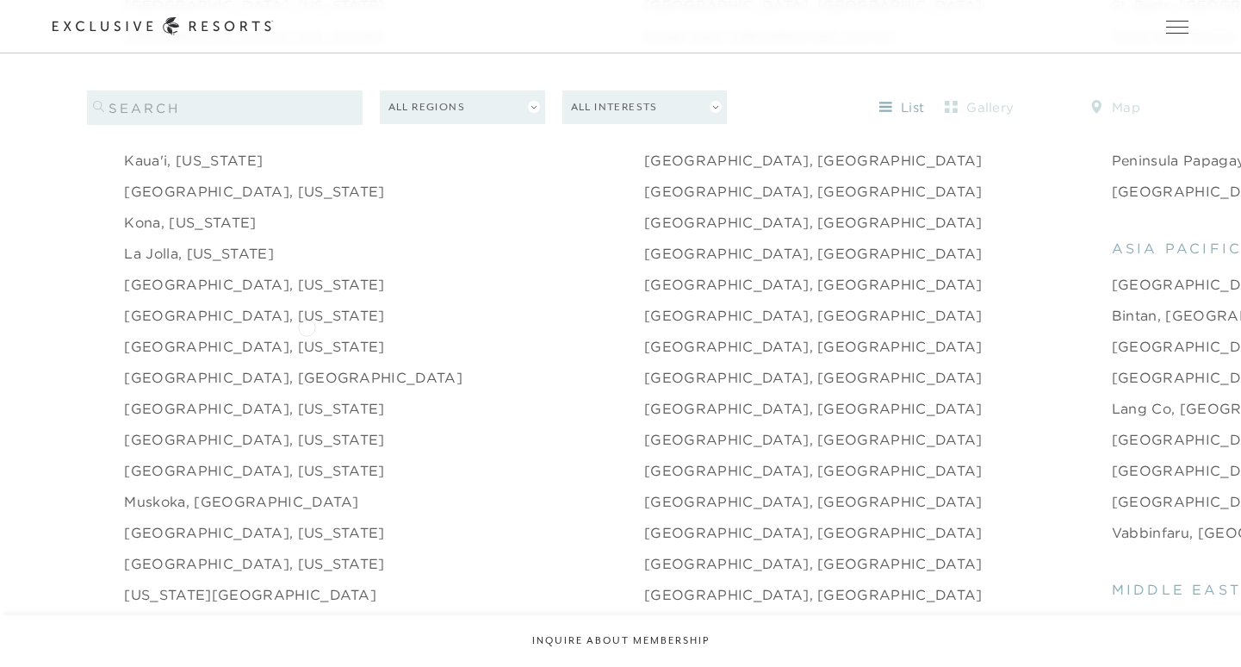
scroll to position [2164, 0]
click at [165, 401] on link "[GEOGRAPHIC_DATA], [US_STATE]" at bounding box center [254, 411] width 260 height 21
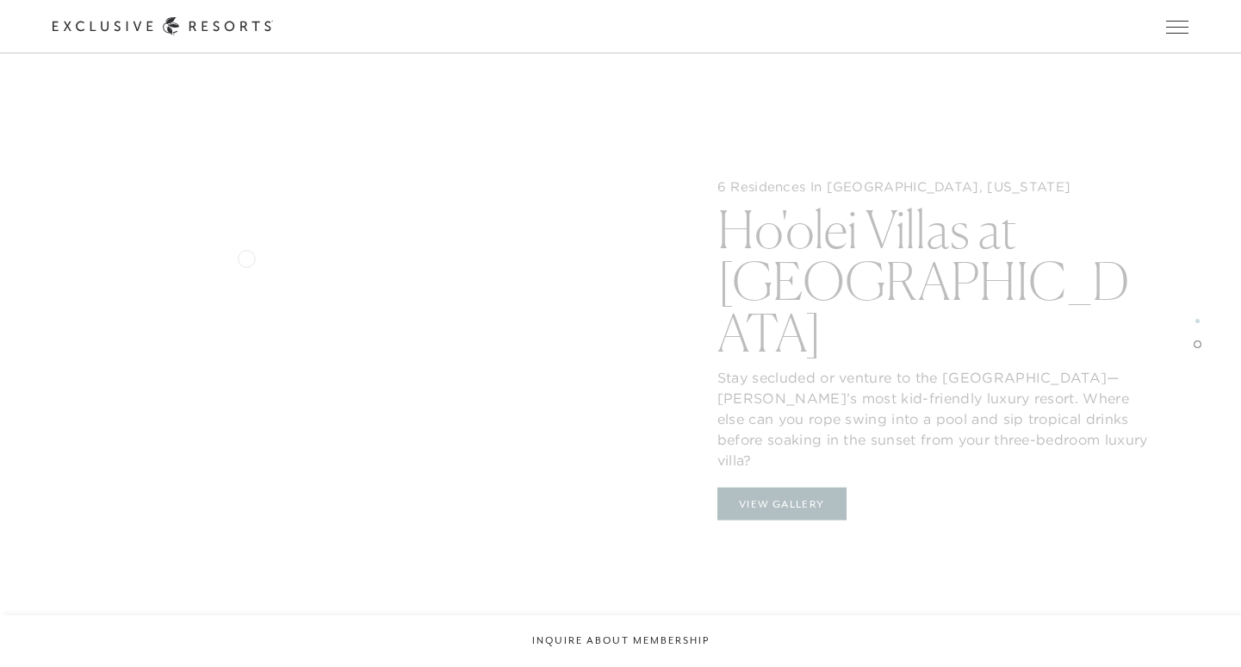
scroll to position [2410, 0]
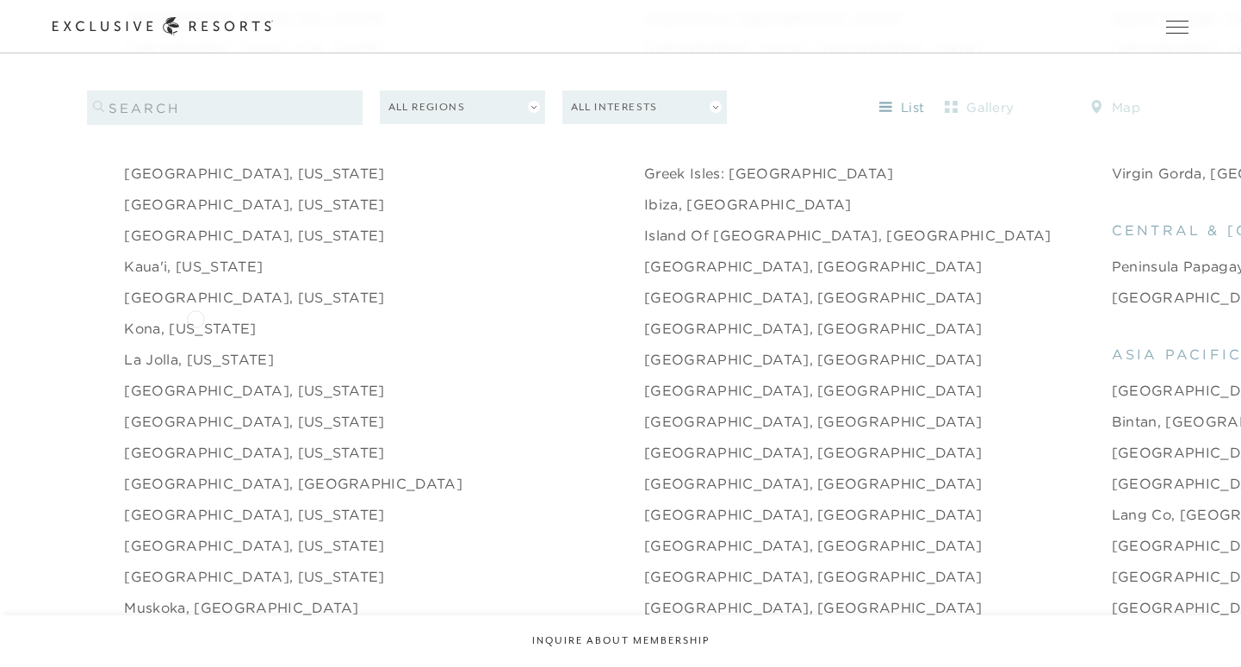
scroll to position [2061, 0]
click at [190, 472] on link "[GEOGRAPHIC_DATA], [GEOGRAPHIC_DATA]" at bounding box center [293, 482] width 339 height 21
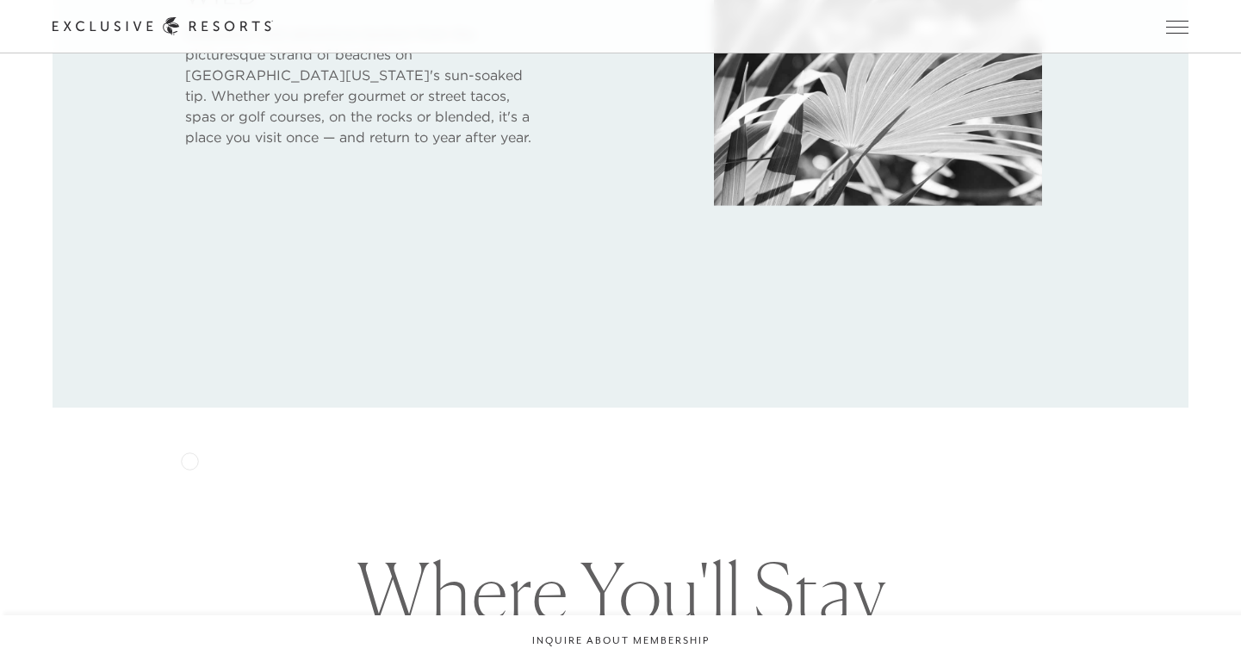
scroll to position [1086, 0]
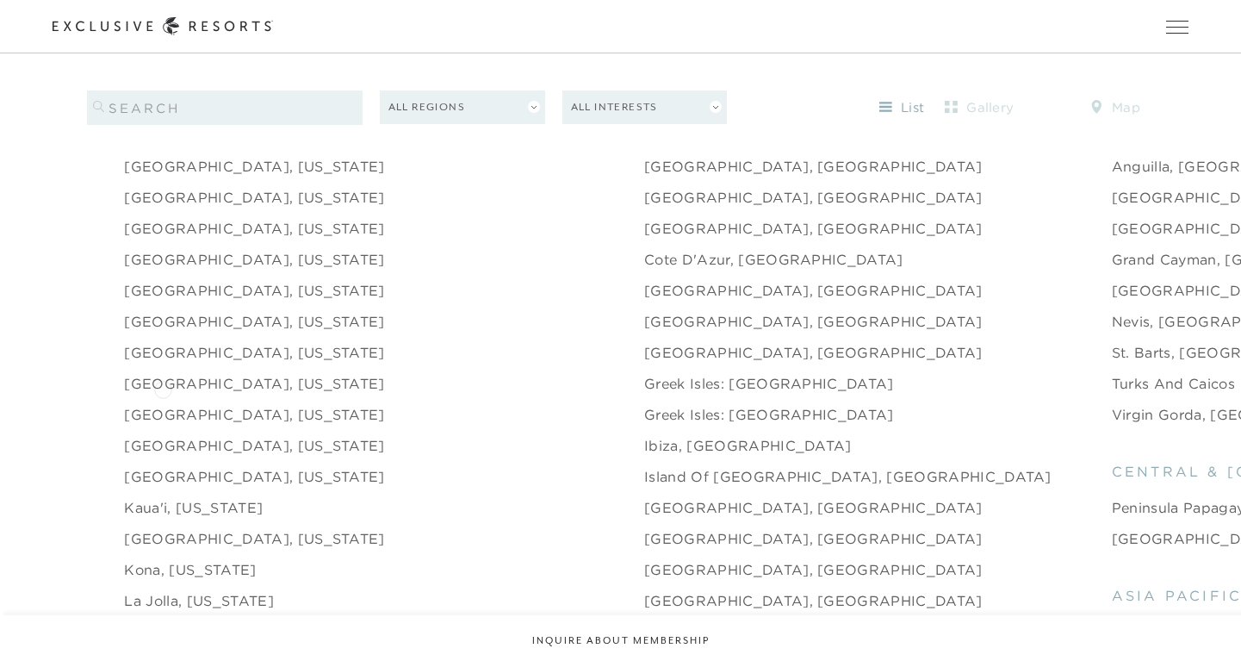
scroll to position [1806, 0]
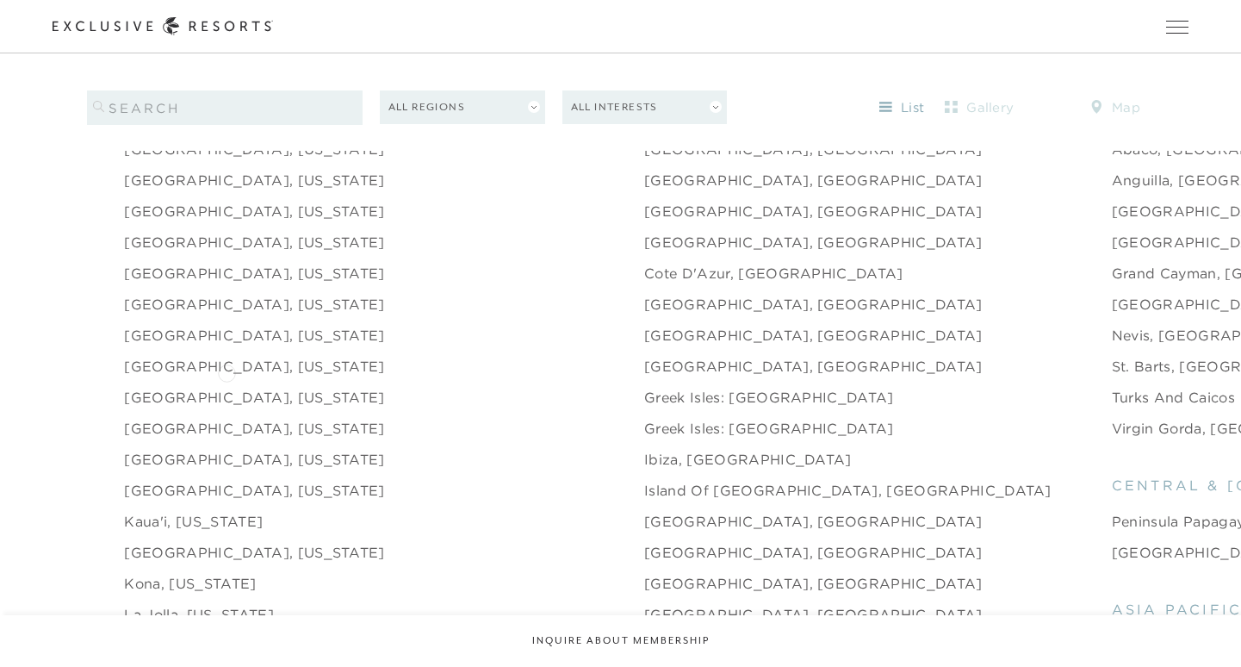
click at [227, 387] on link "[GEOGRAPHIC_DATA], [US_STATE]" at bounding box center [254, 397] width 260 height 21
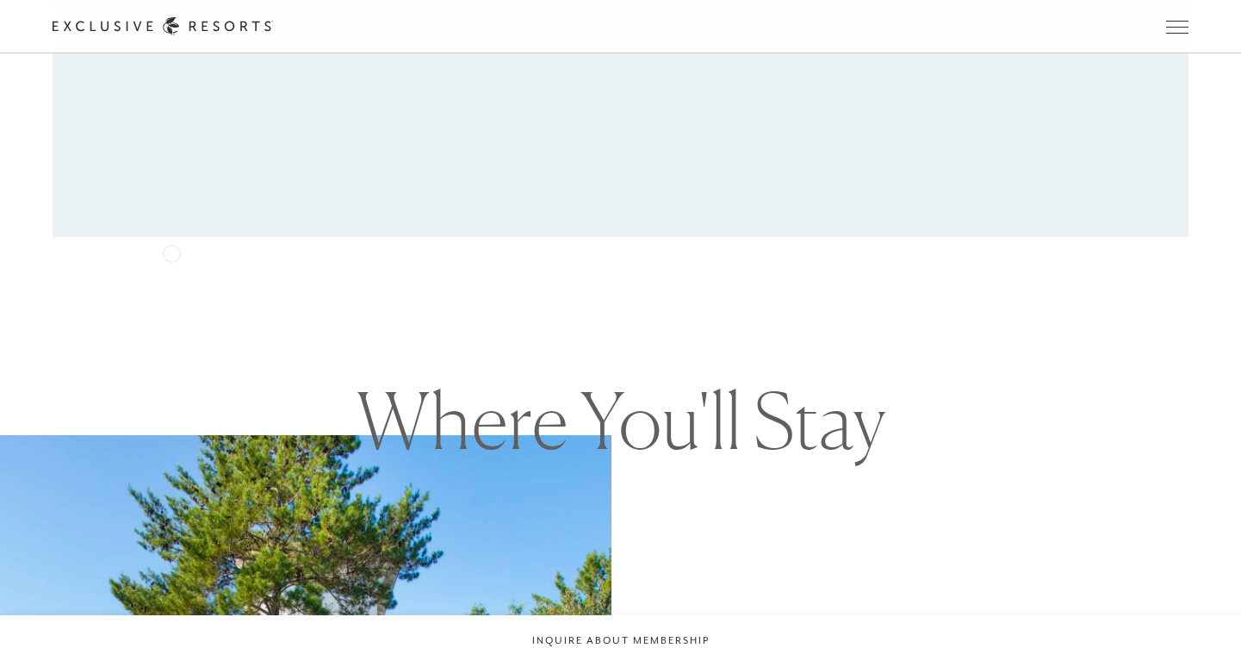
scroll to position [1215, 0]
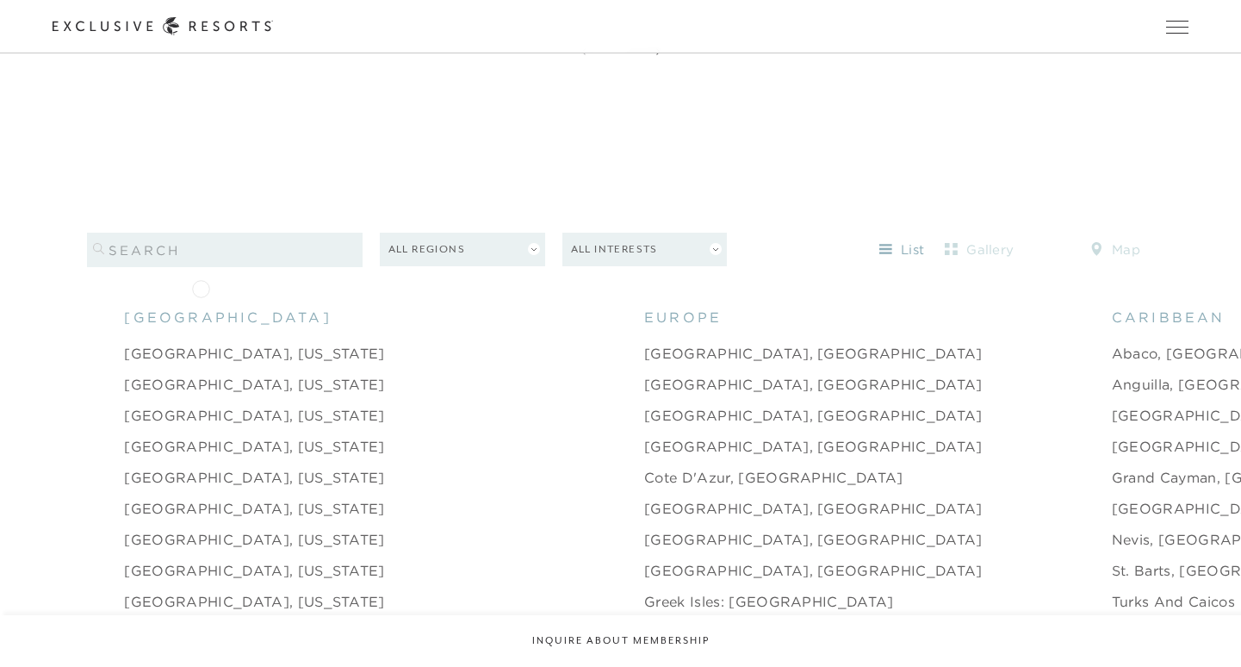
scroll to position [1606, 0]
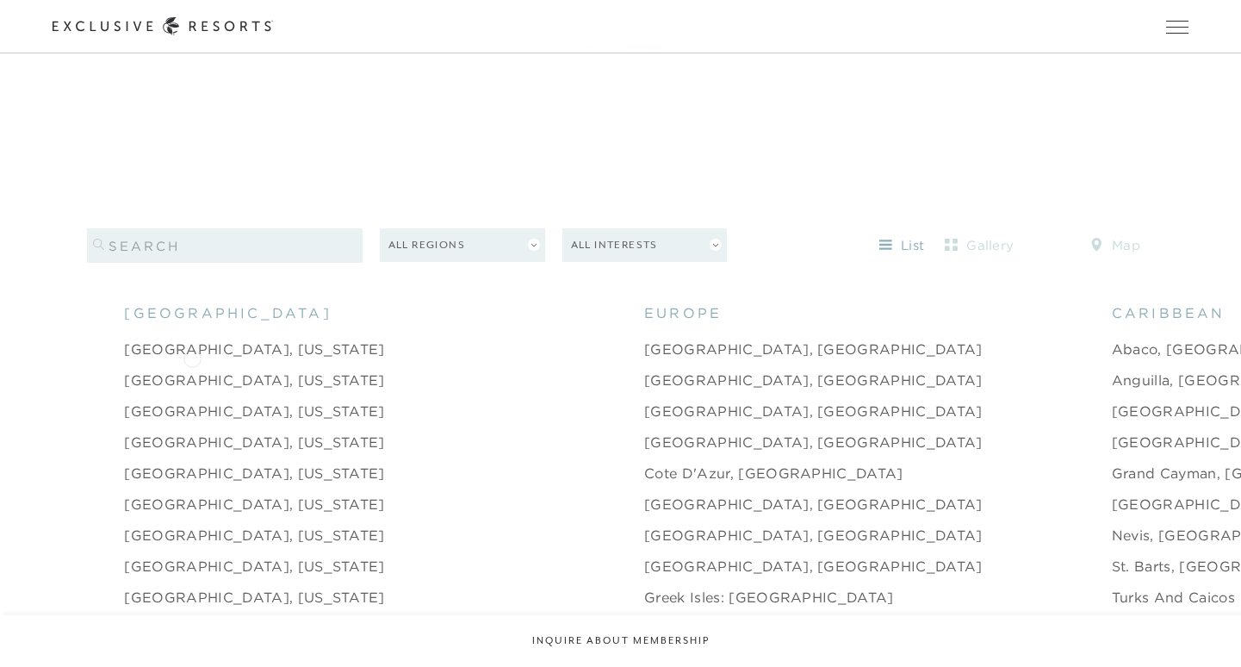
click at [192, 370] on link "[GEOGRAPHIC_DATA], [US_STATE]" at bounding box center [254, 380] width 260 height 21
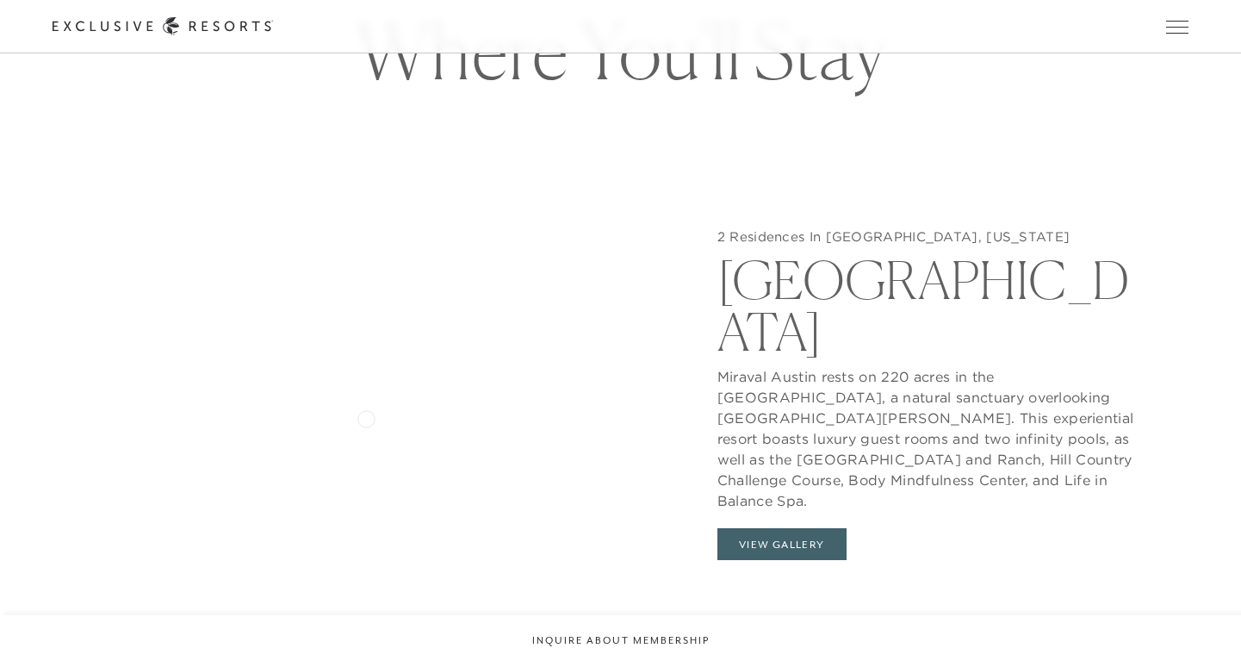
scroll to position [1679, 0]
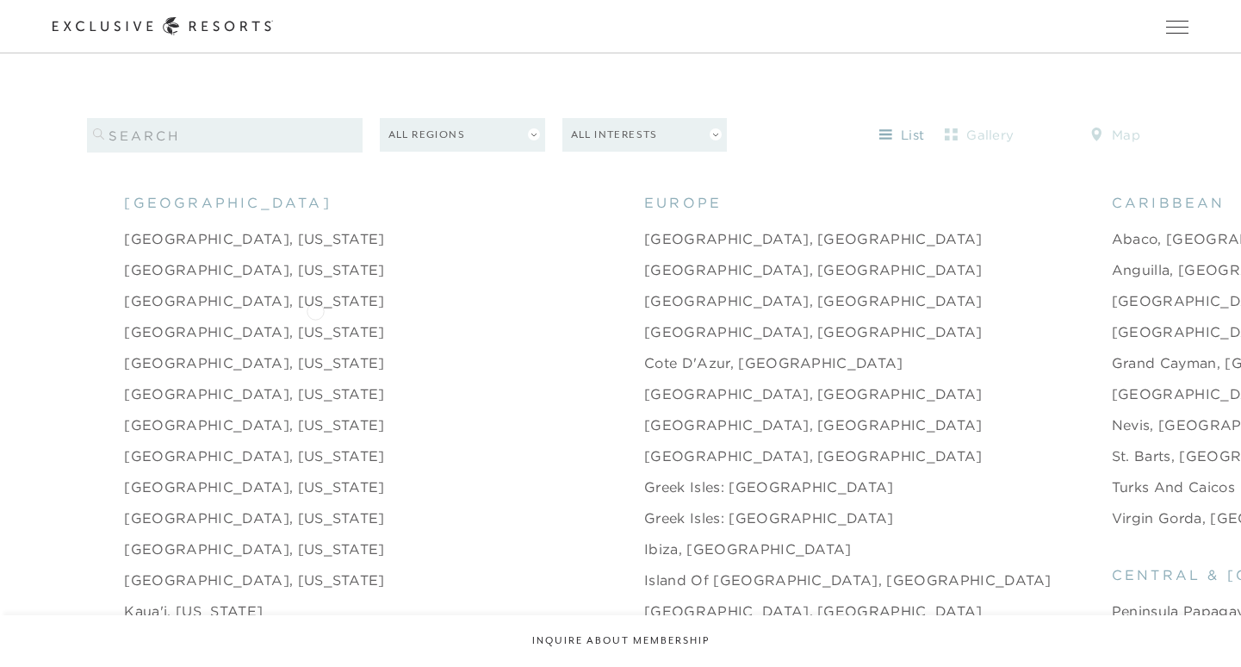
scroll to position [1725, 0]
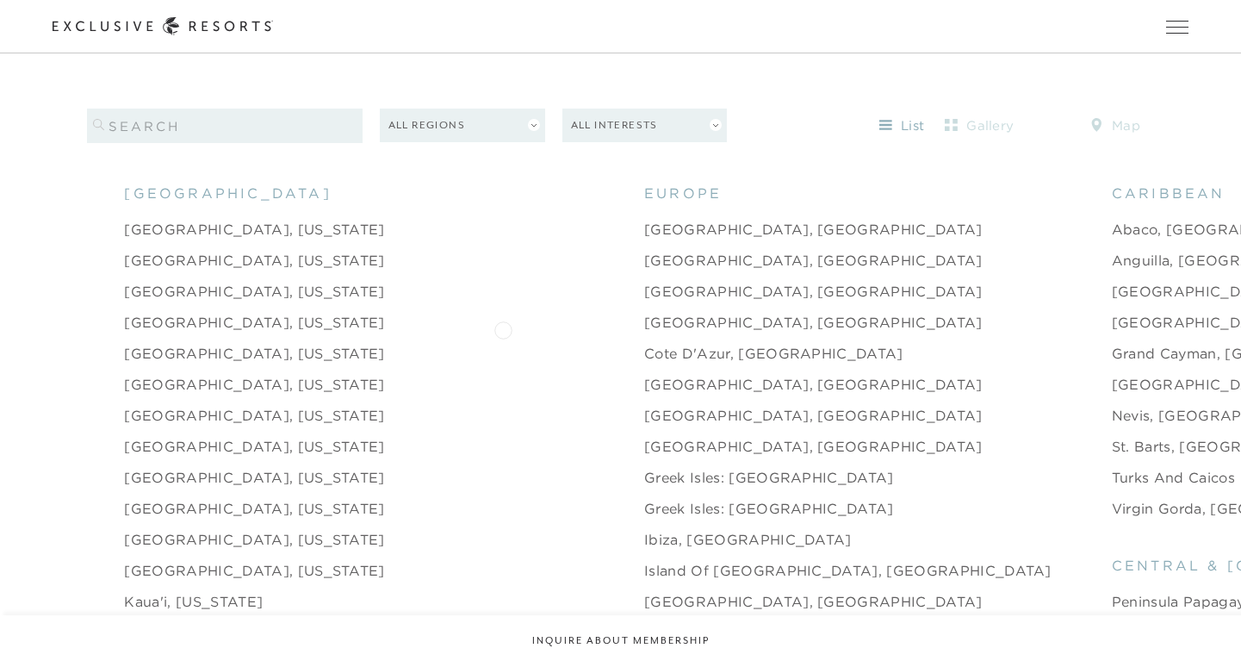
click at [644, 343] on link "Cote d'Azur, [GEOGRAPHIC_DATA]" at bounding box center [773, 353] width 259 height 21
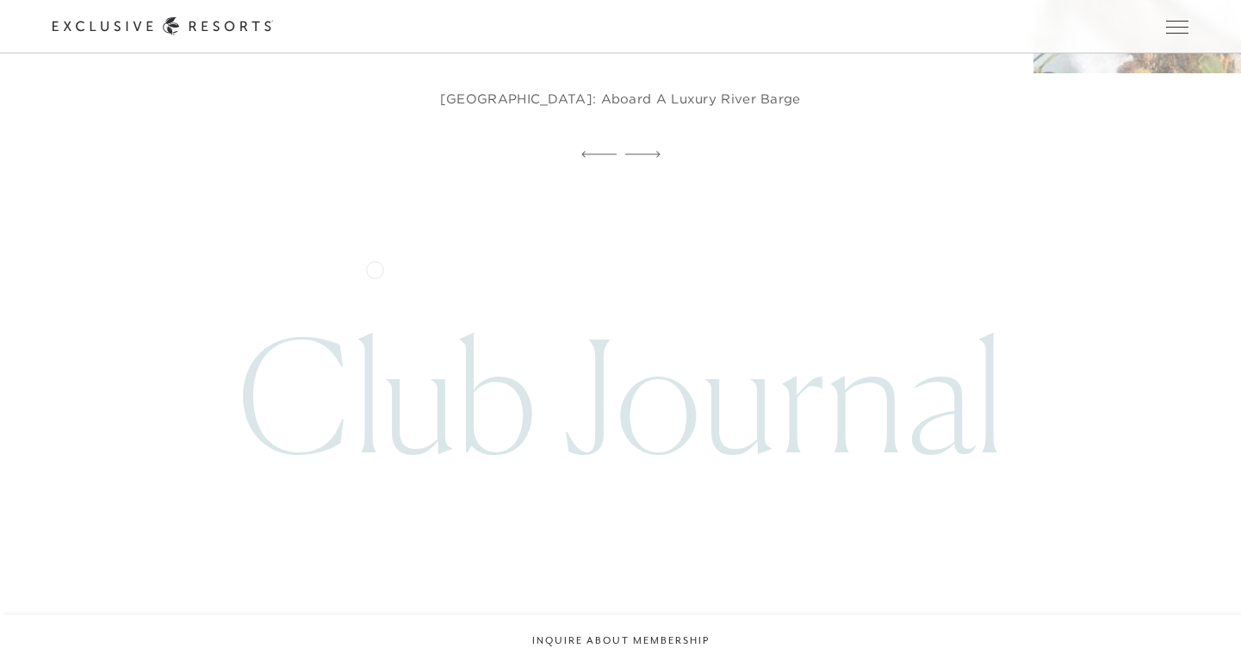
scroll to position [2740, 0]
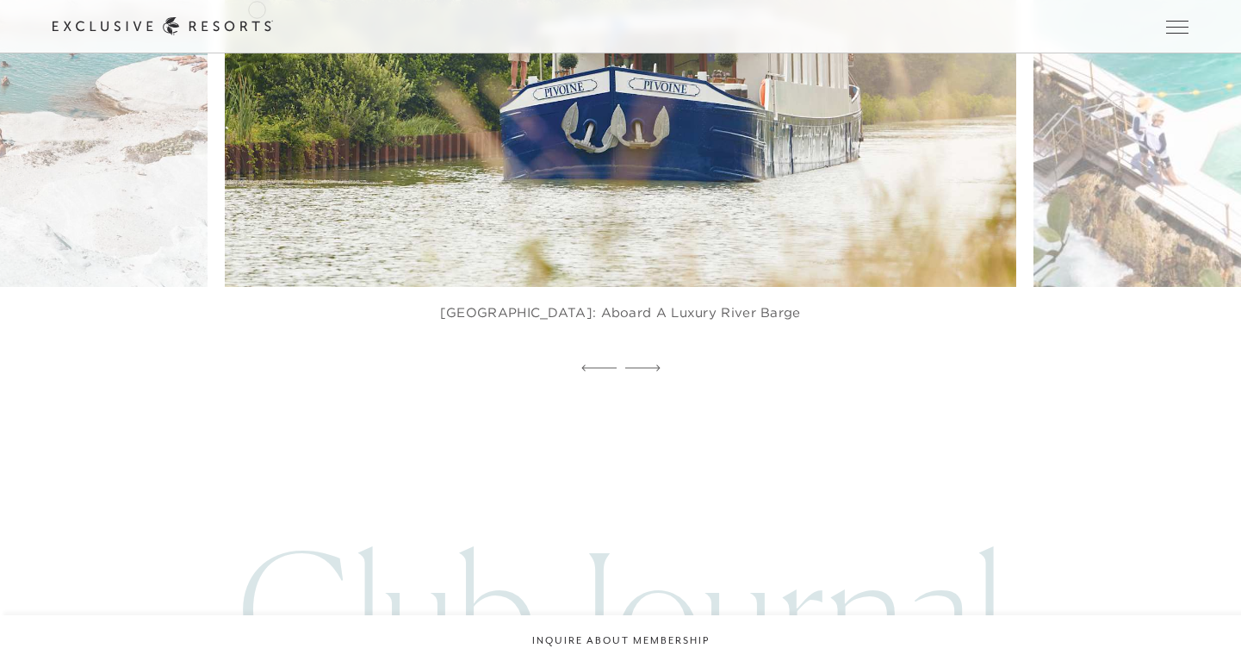
scroll to position [1725, 0]
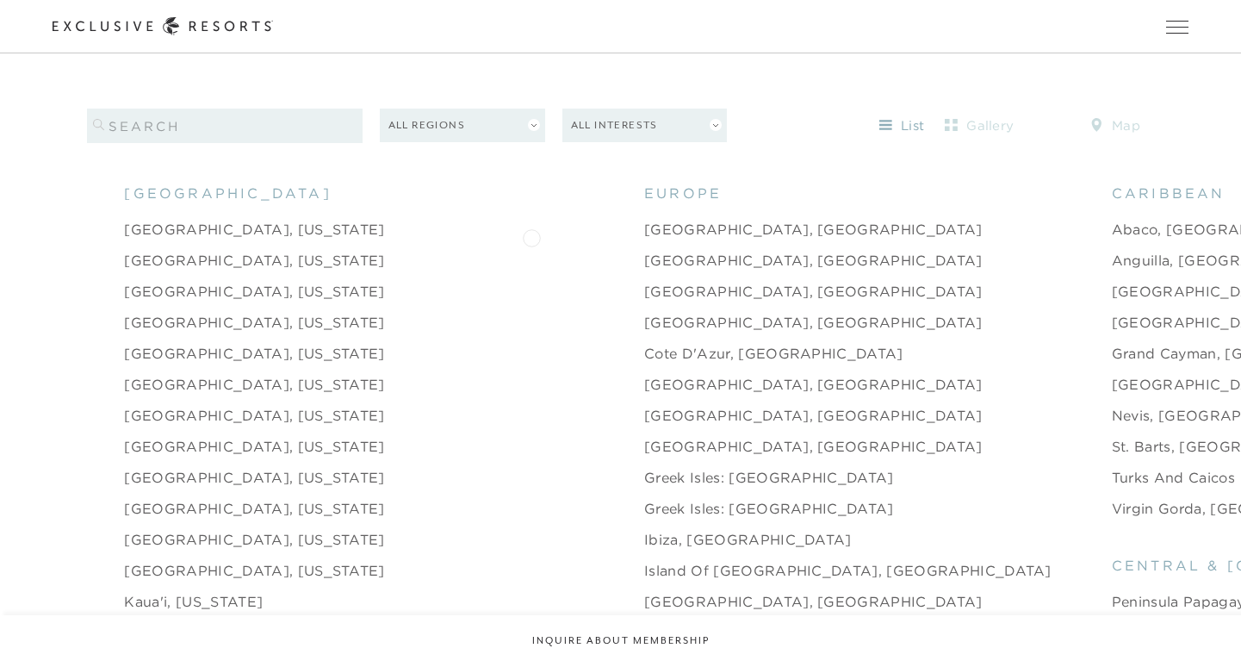
click at [644, 250] on link "[GEOGRAPHIC_DATA], [GEOGRAPHIC_DATA]" at bounding box center [813, 260] width 339 height 21
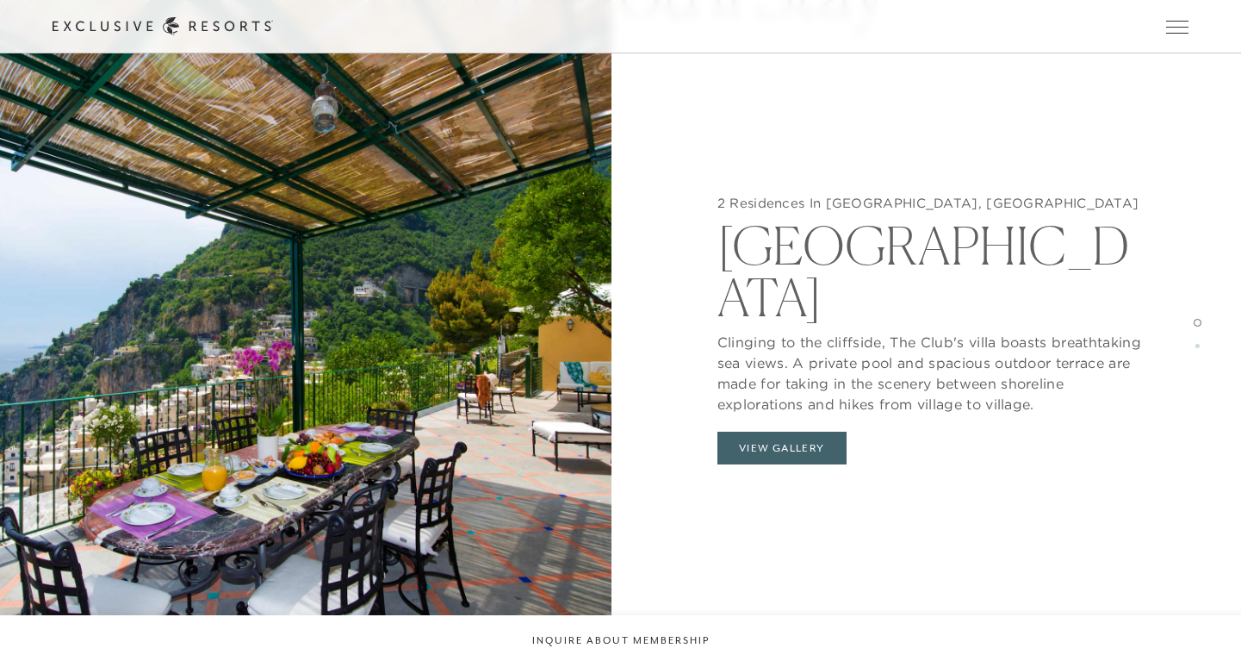
scroll to position [1707, 0]
click at [774, 432] on button "View Gallery" at bounding box center [782, 448] width 129 height 33
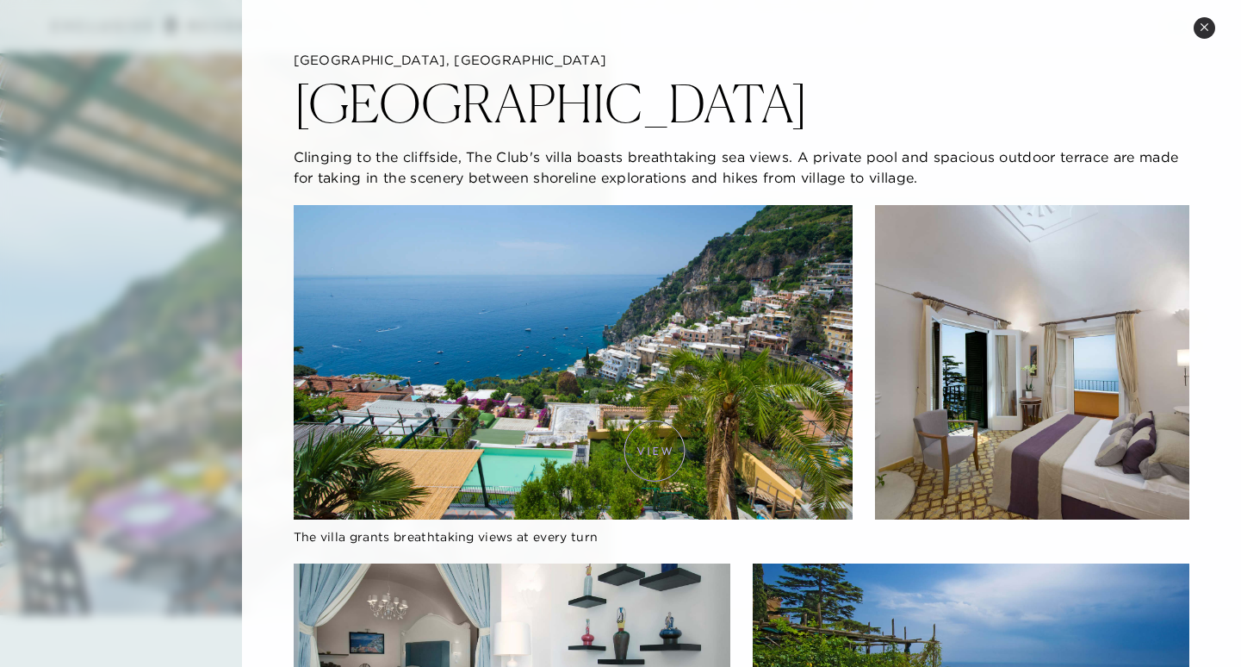
scroll to position [0, 0]
click at [1202, 26] on icon at bounding box center [1204, 26] width 9 height 9
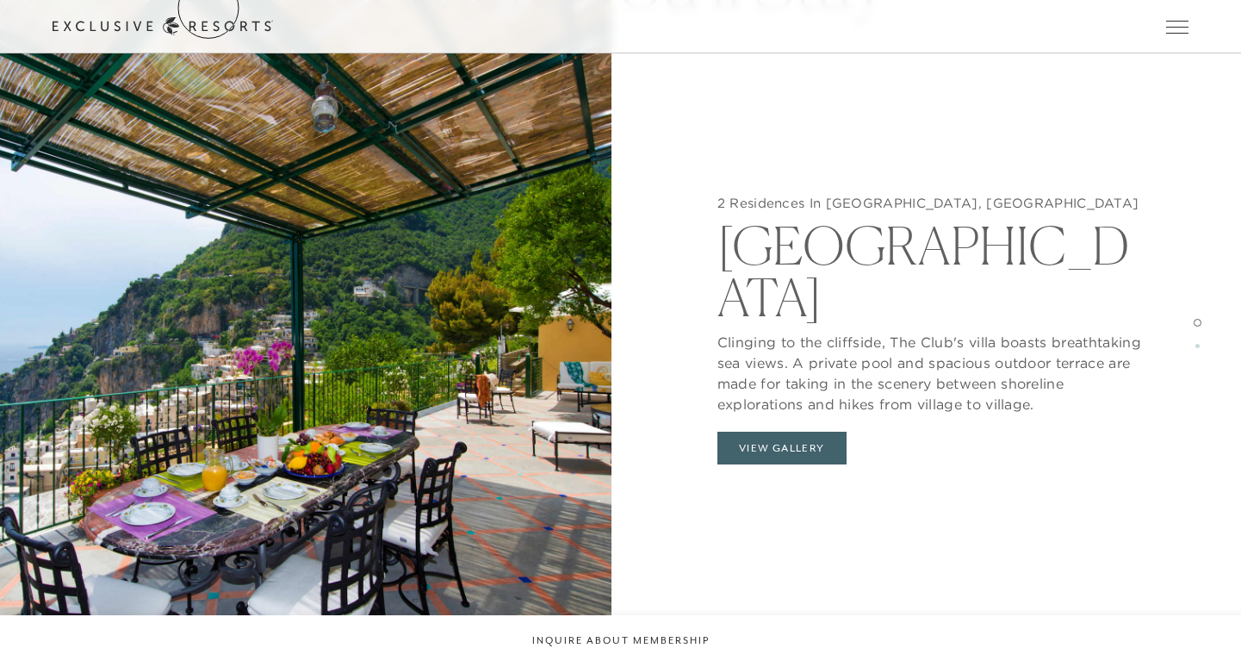
scroll to position [1725, 0]
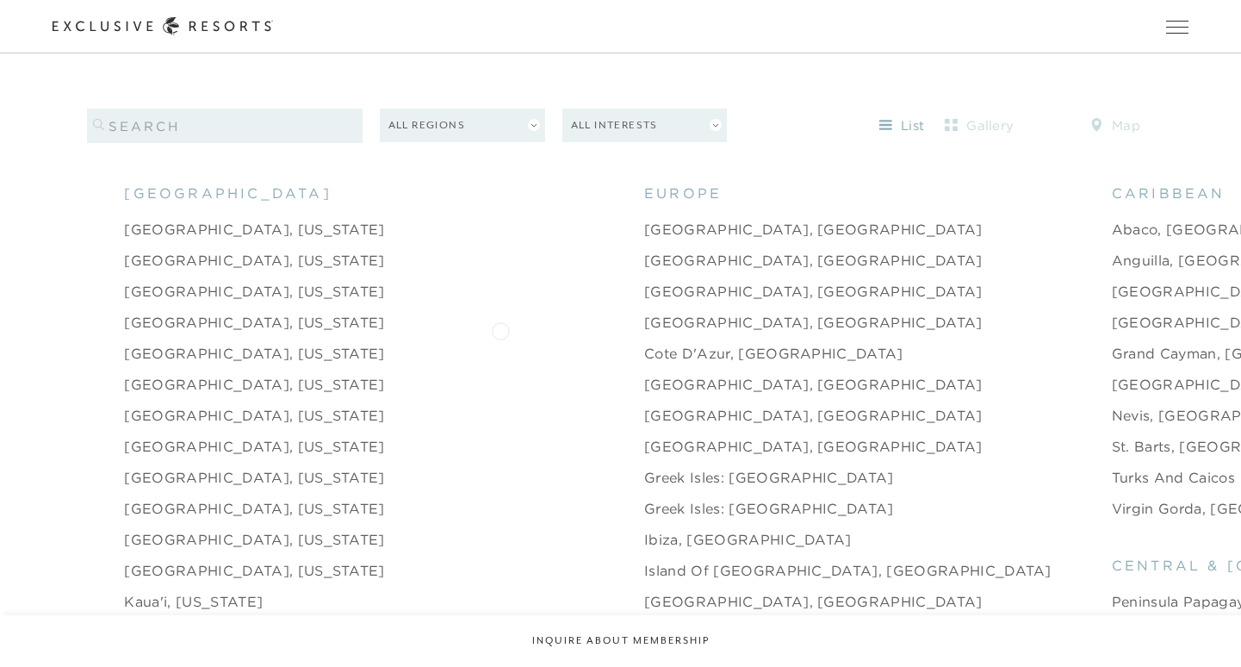
click at [644, 343] on link "Cote d'Azur, [GEOGRAPHIC_DATA]" at bounding box center [773, 353] width 259 height 21
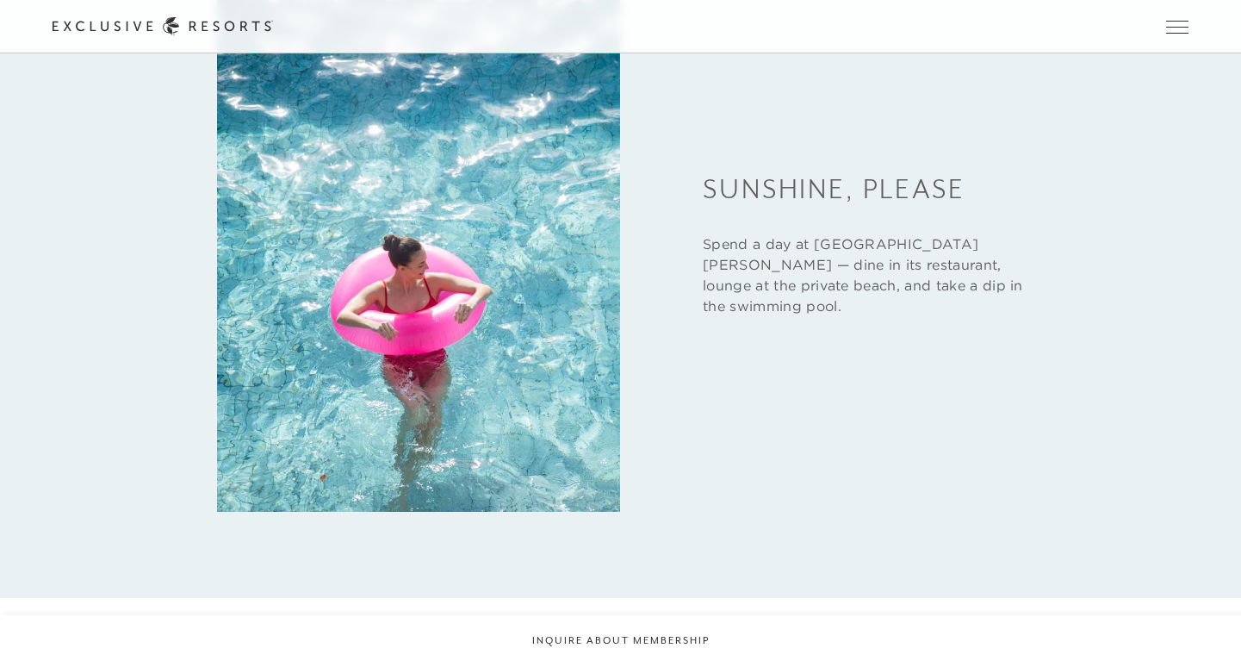
scroll to position [1787, 0]
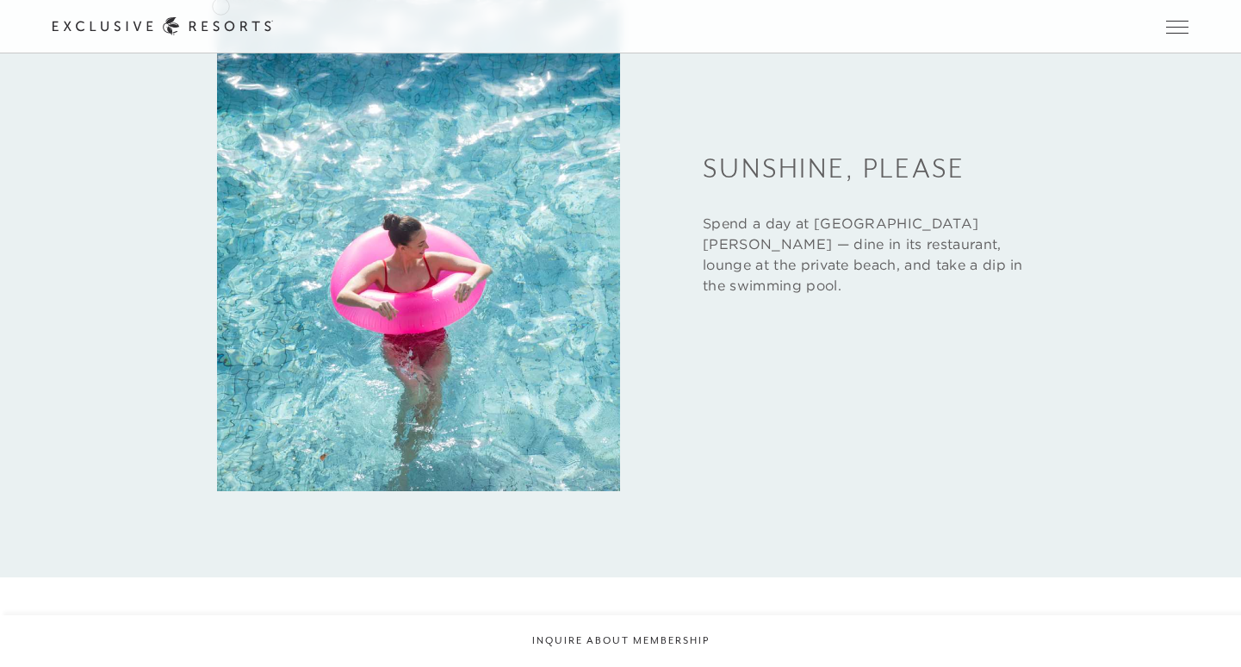
scroll to position [1725, 0]
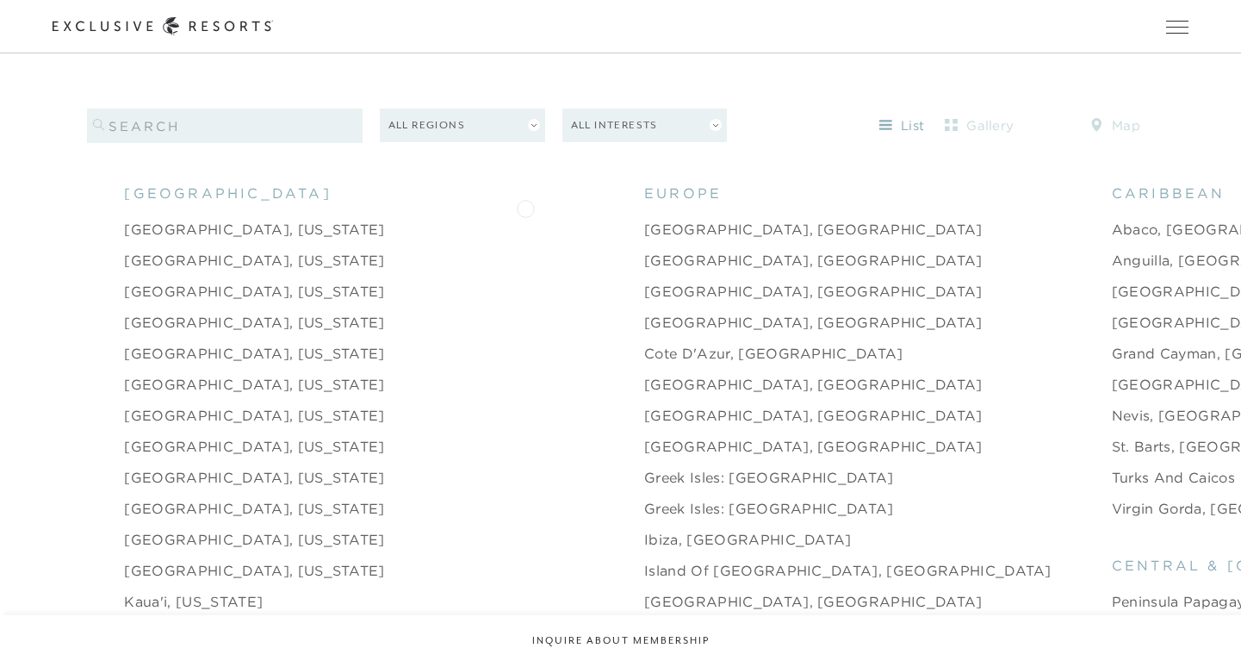
click at [644, 219] on link "[GEOGRAPHIC_DATA], [GEOGRAPHIC_DATA]" at bounding box center [813, 229] width 339 height 21
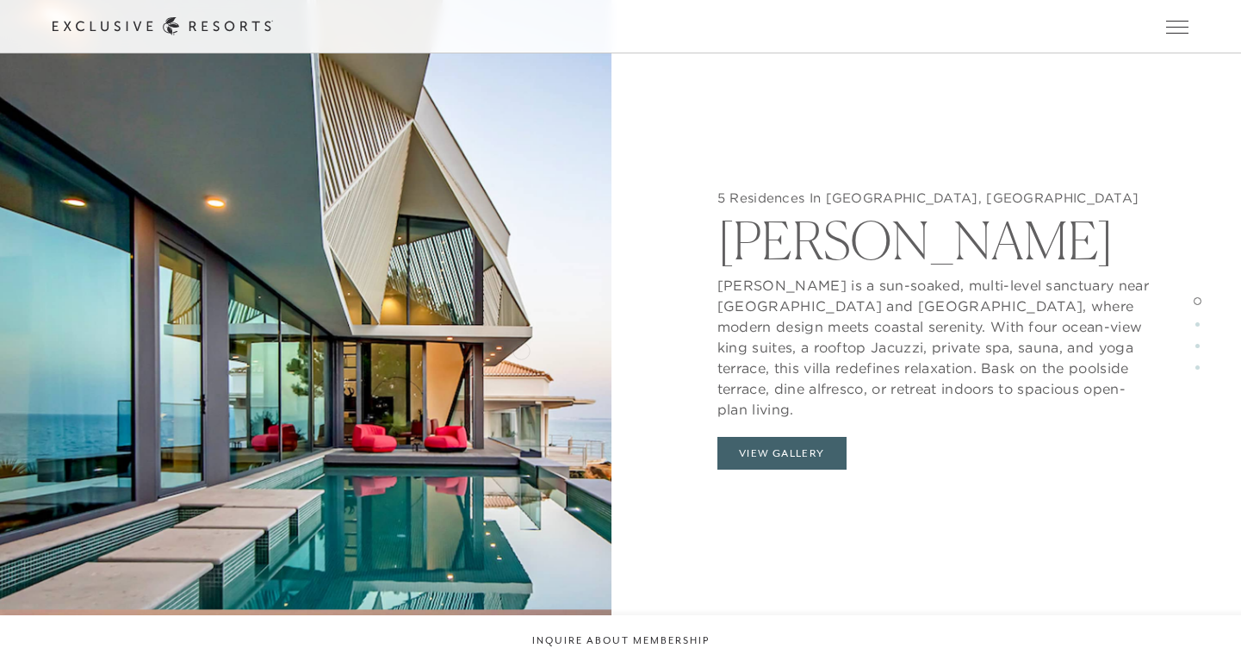
scroll to position [1738, 0]
click at [771, 441] on button "View Gallery" at bounding box center [782, 453] width 129 height 33
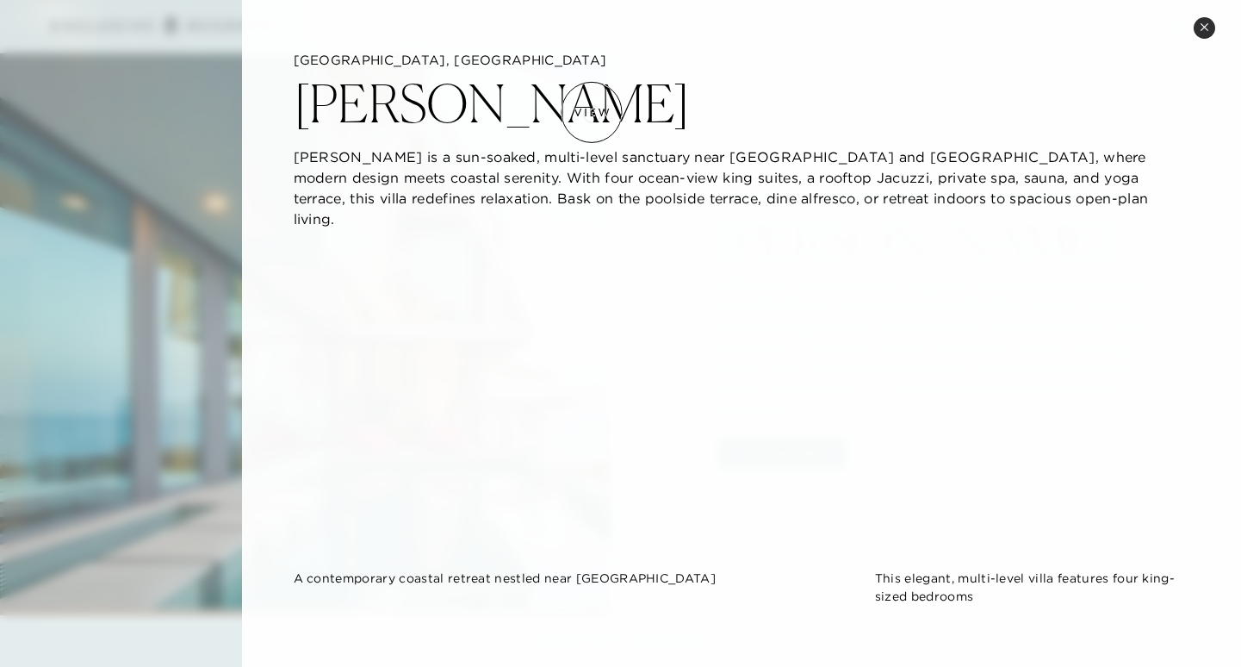
scroll to position [0, 0]
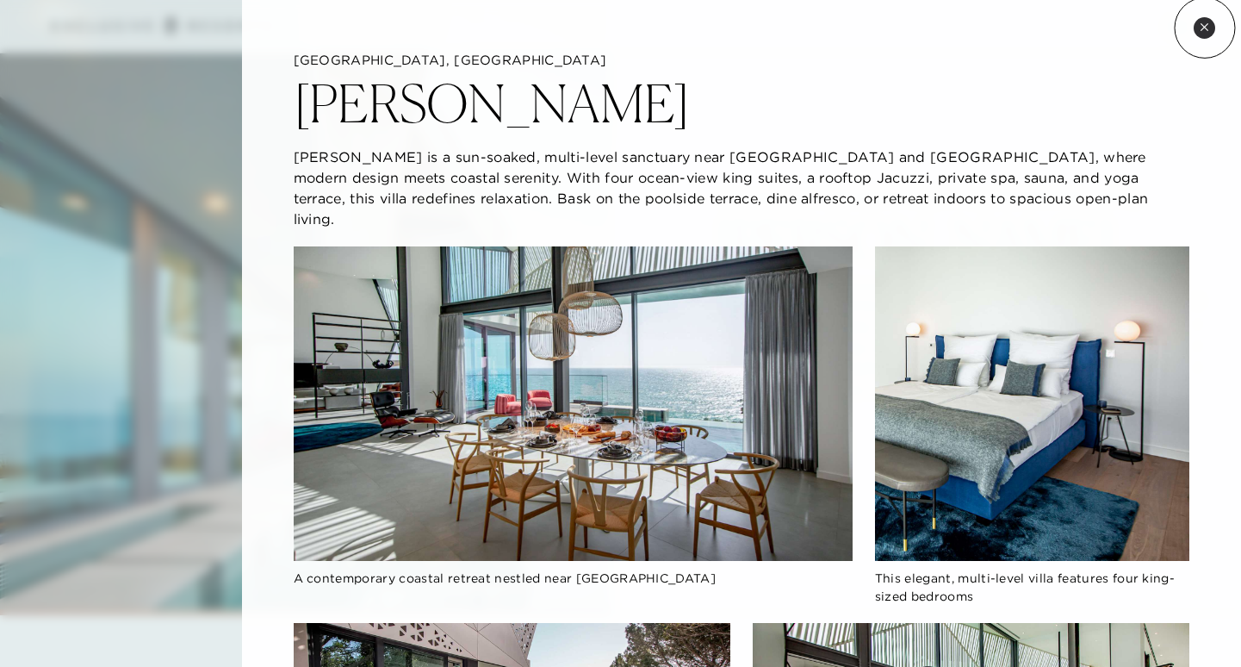
click at [1205, 28] on icon at bounding box center [1204, 26] width 7 height 7
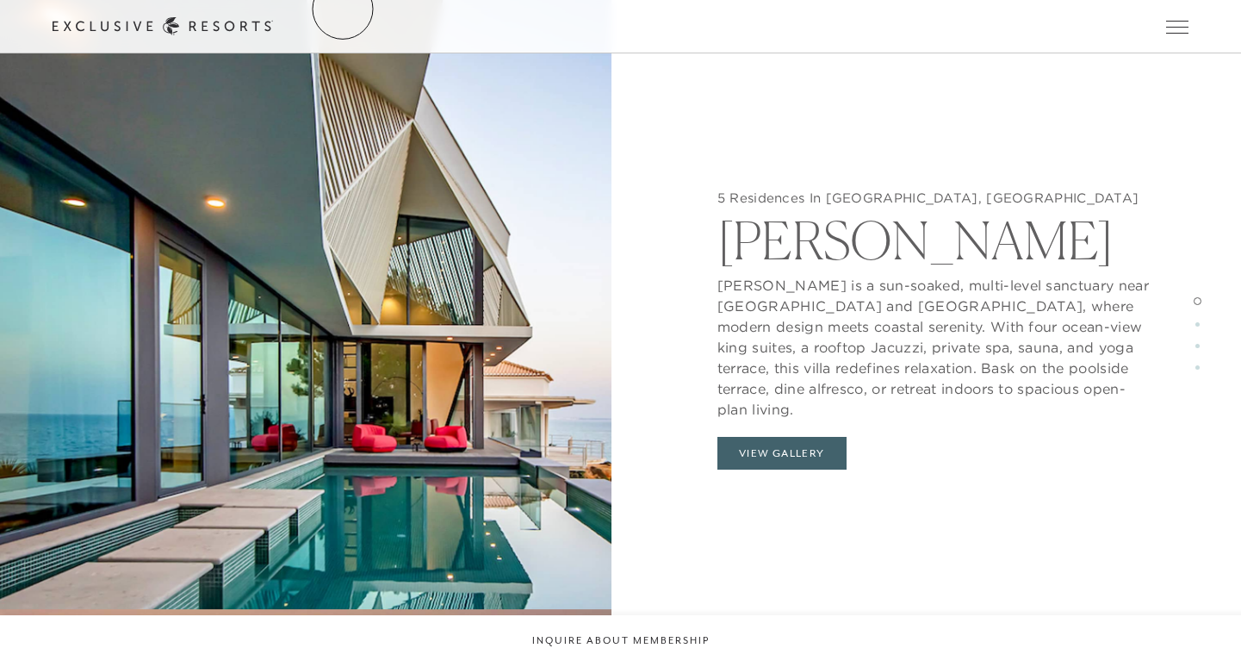
scroll to position [1725, 0]
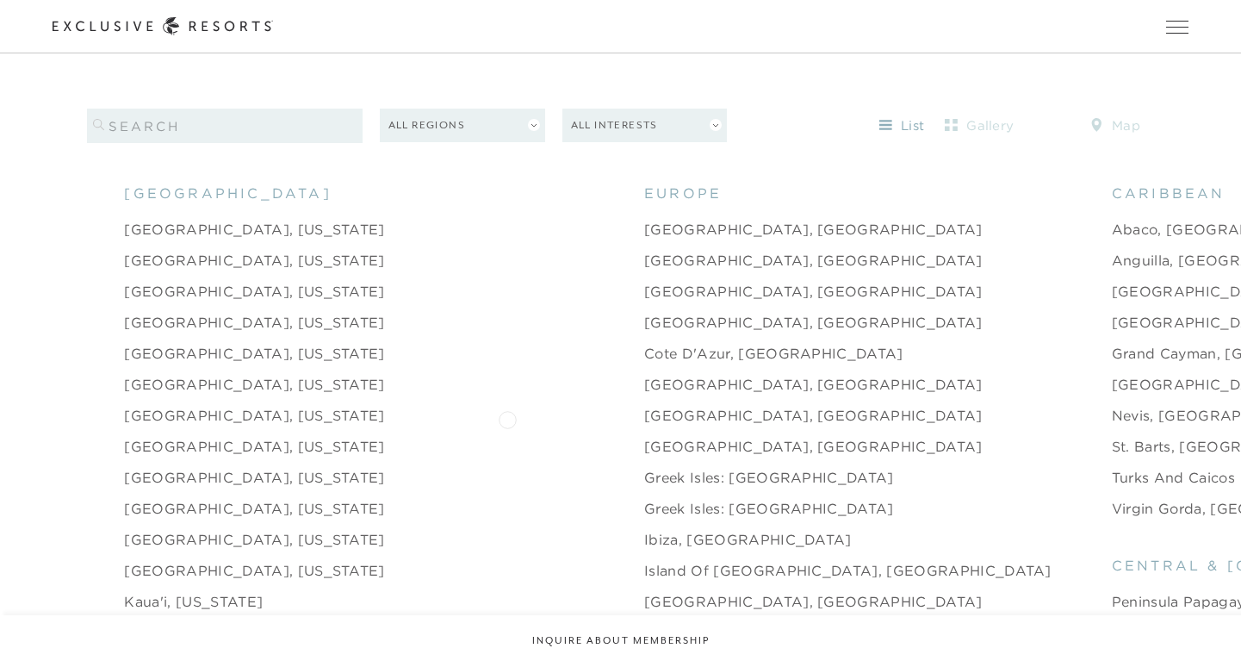
click at [644, 436] on link "[GEOGRAPHIC_DATA], [GEOGRAPHIC_DATA]" at bounding box center [813, 446] width 339 height 21
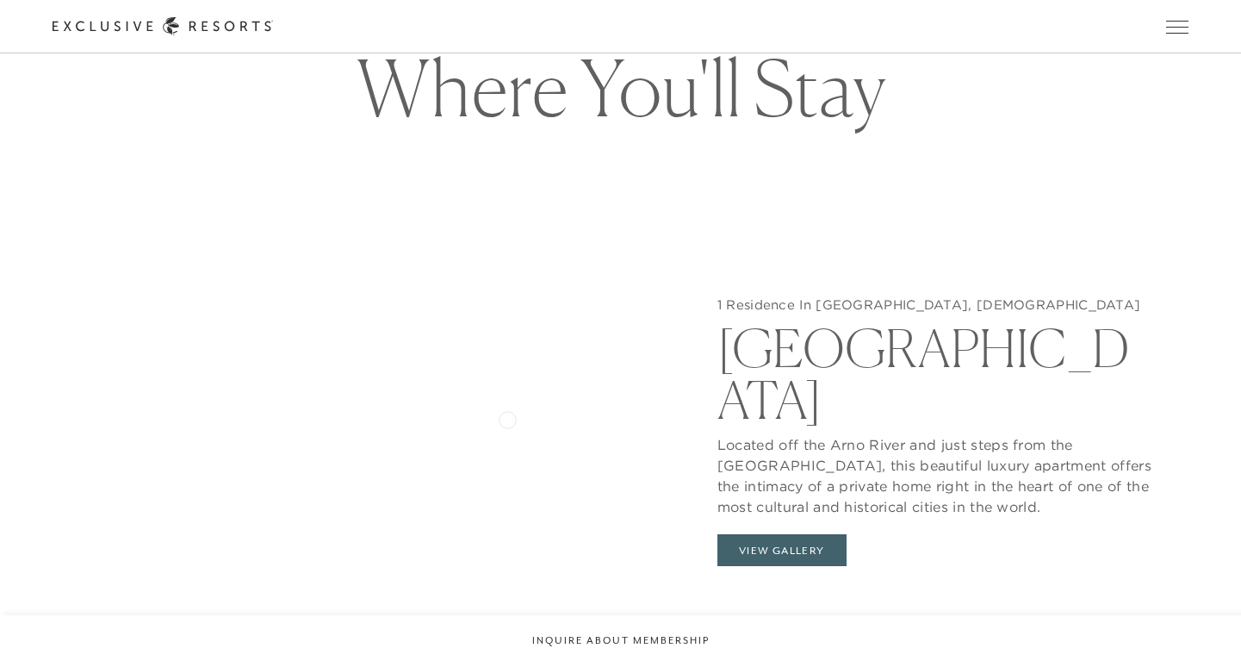
scroll to position [1601, 0]
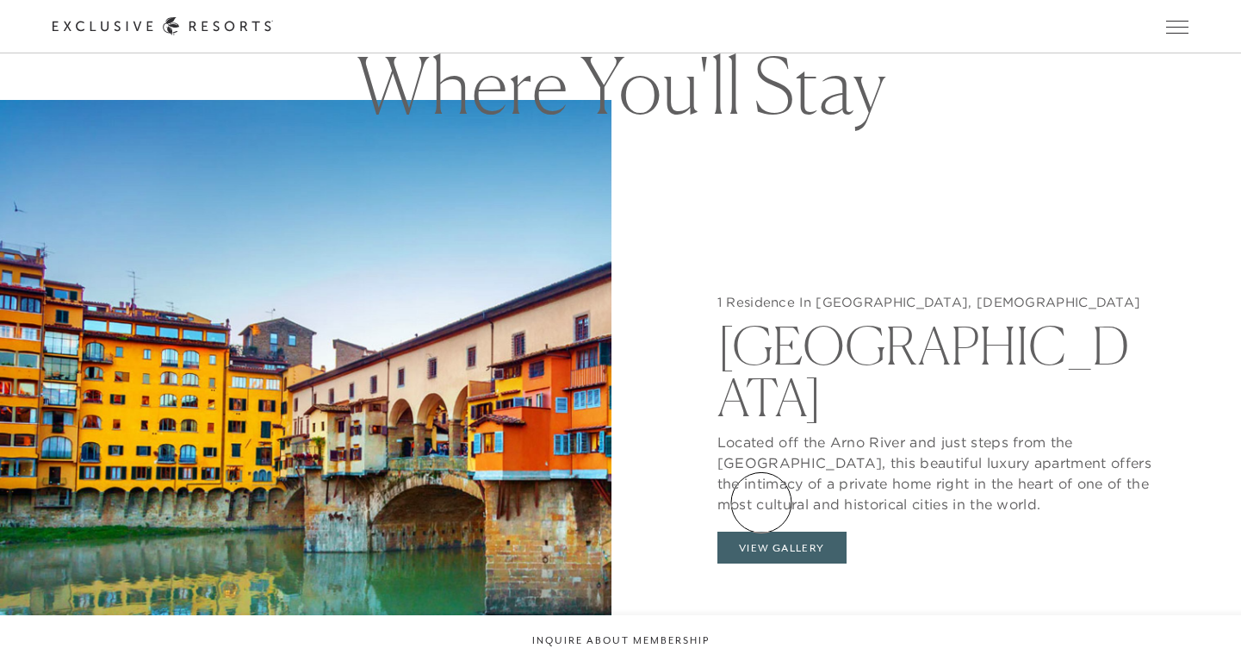
click at [762, 532] on button "View Gallery" at bounding box center [782, 548] width 129 height 33
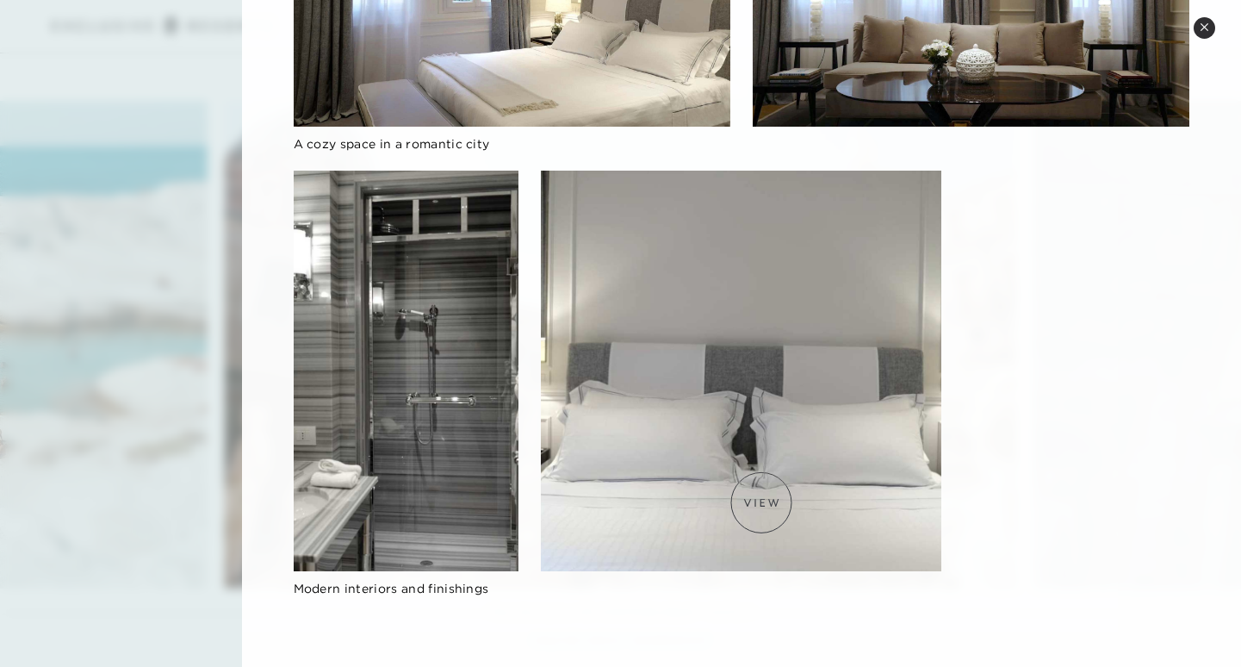
scroll to position [3652, 0]
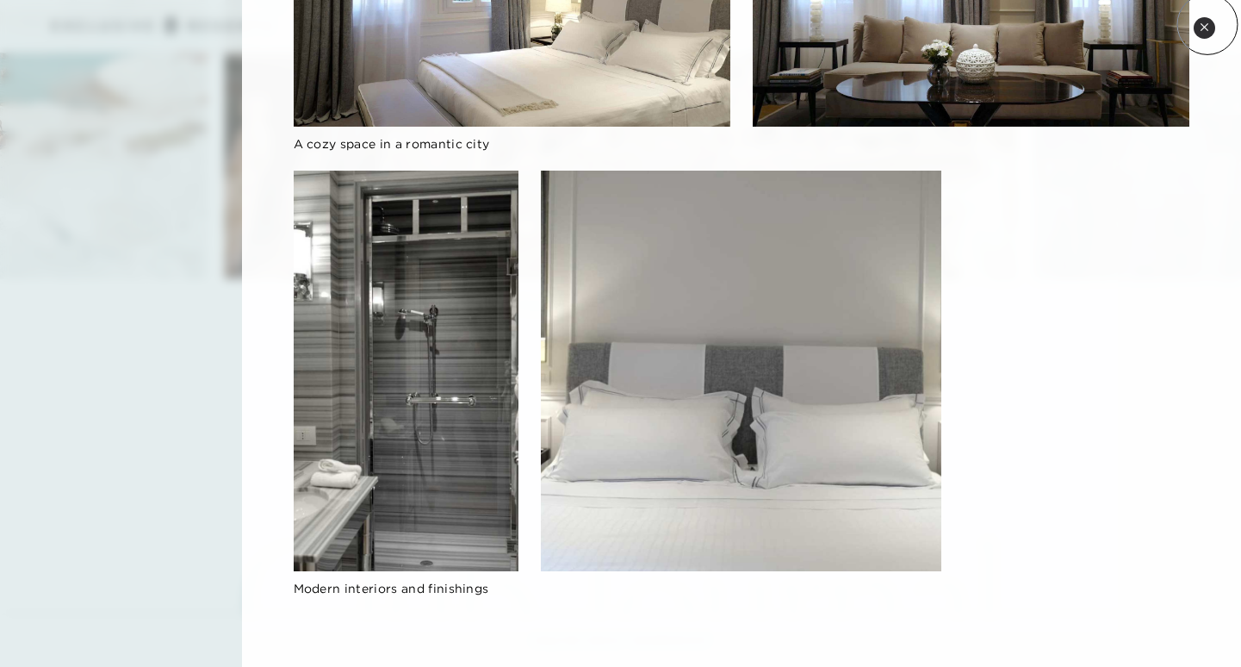
click at [1208, 24] on icon at bounding box center [1204, 26] width 7 height 7
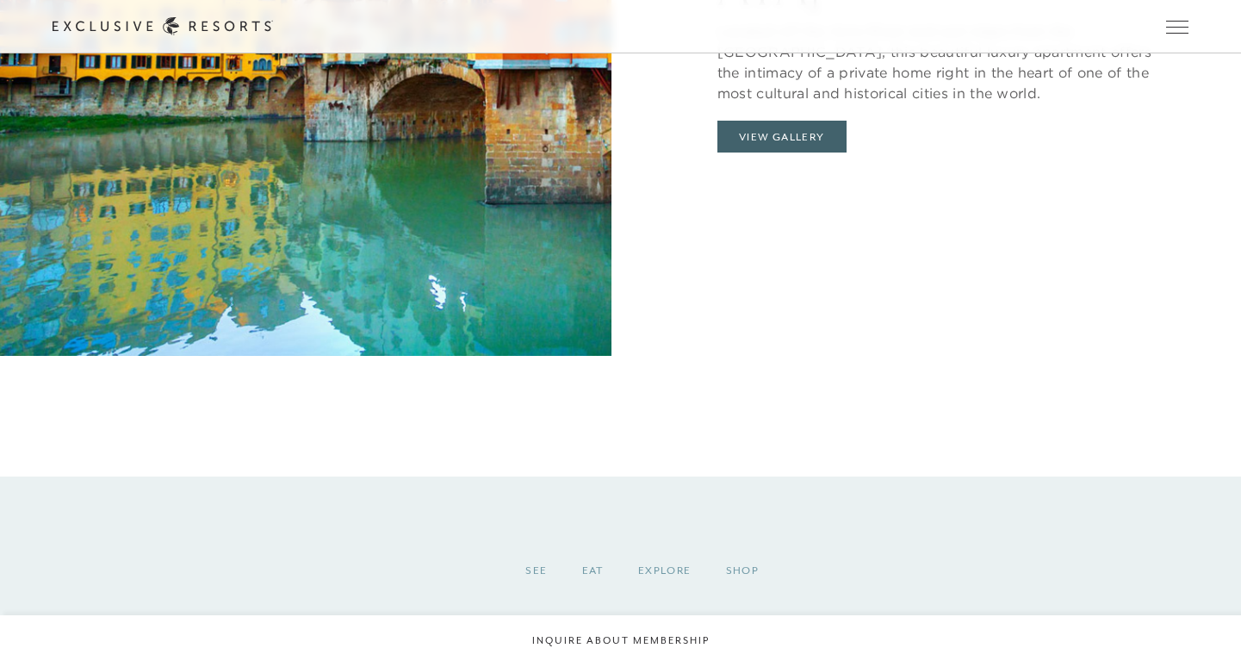
scroll to position [1993, 0]
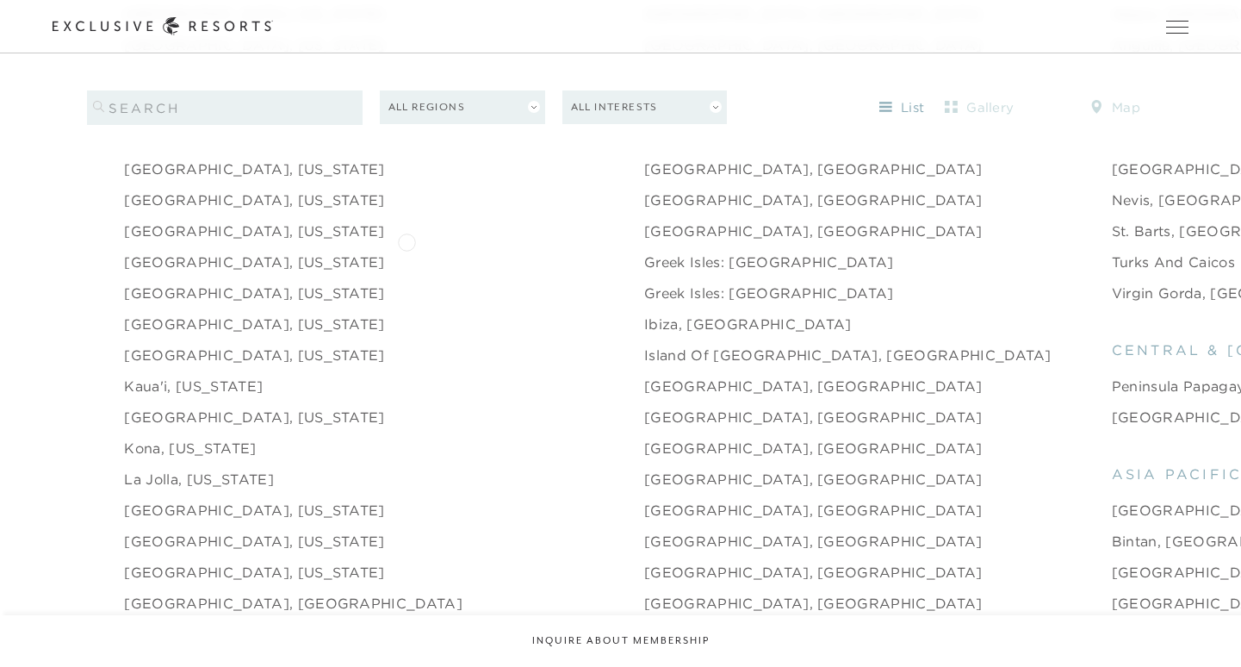
scroll to position [1943, 0]
click at [644, 404] on link "[GEOGRAPHIC_DATA], [GEOGRAPHIC_DATA]" at bounding box center [813, 414] width 339 height 21
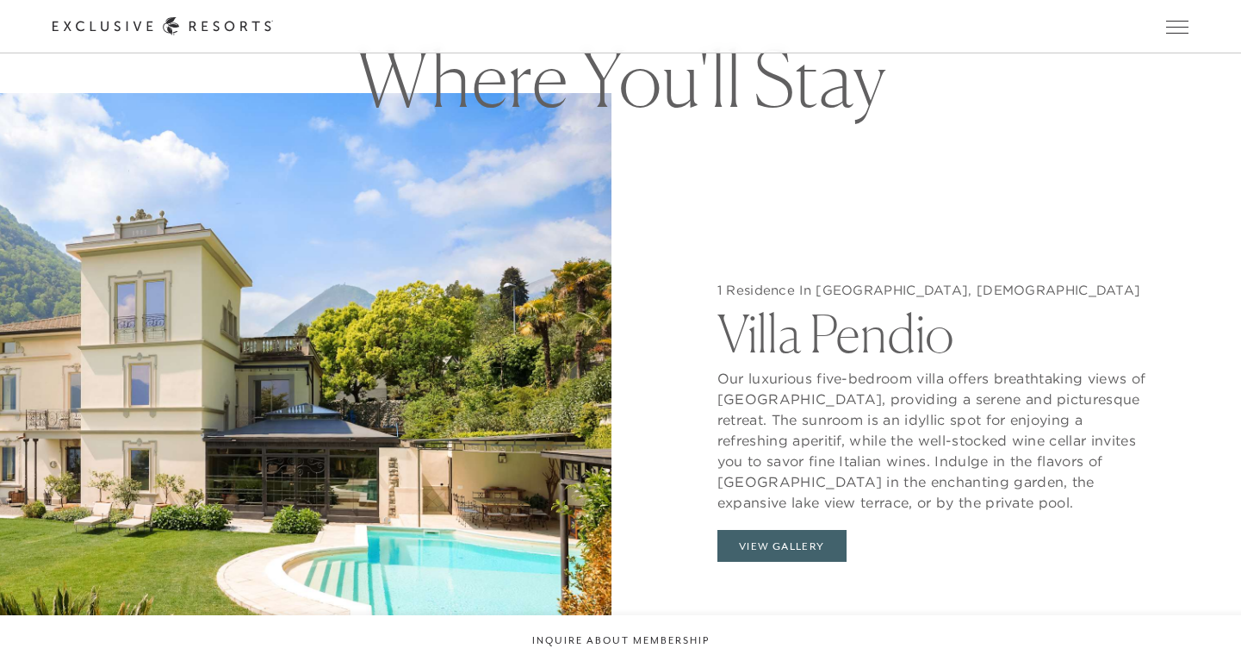
scroll to position [1631, 0]
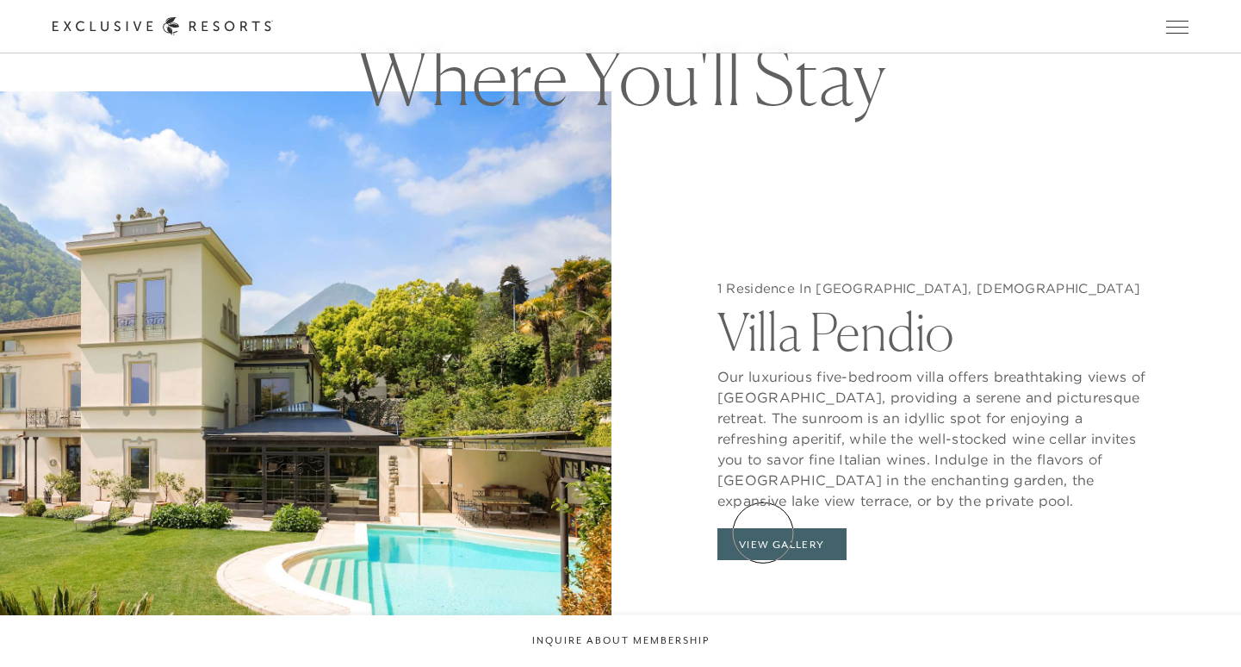
click at [763, 532] on button "View Gallery" at bounding box center [782, 544] width 129 height 33
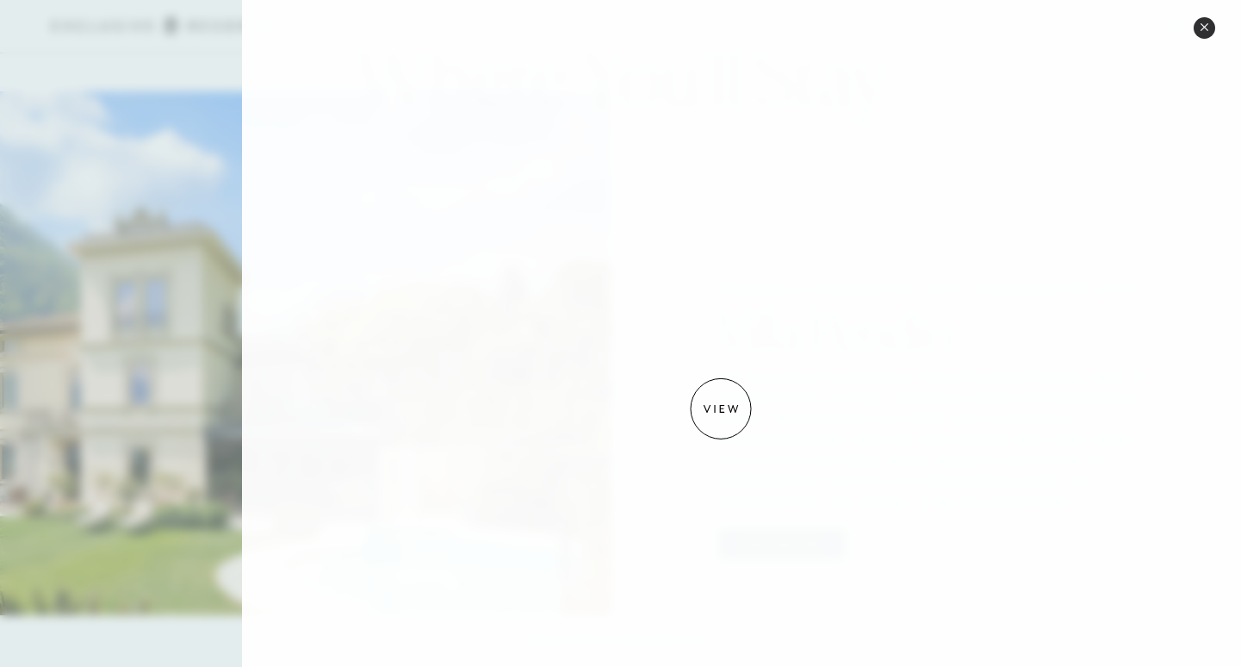
scroll to position [1387, 0]
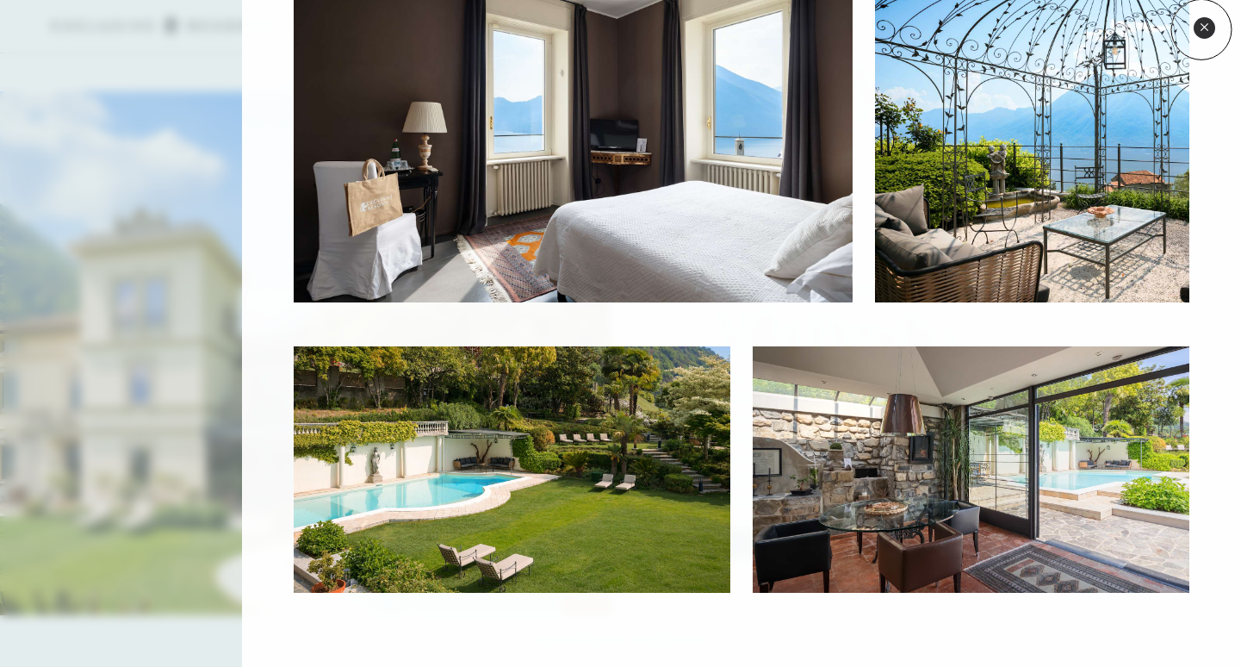
click at [1202, 29] on icon at bounding box center [1204, 26] width 9 height 9
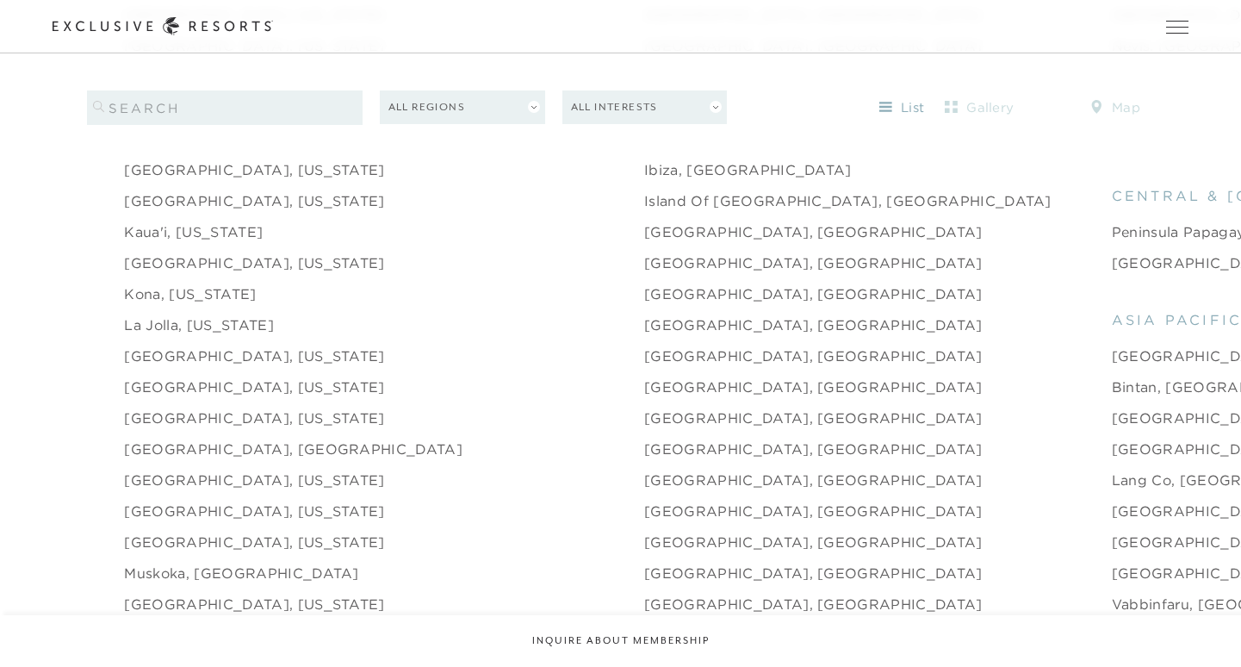
scroll to position [2099, 0]
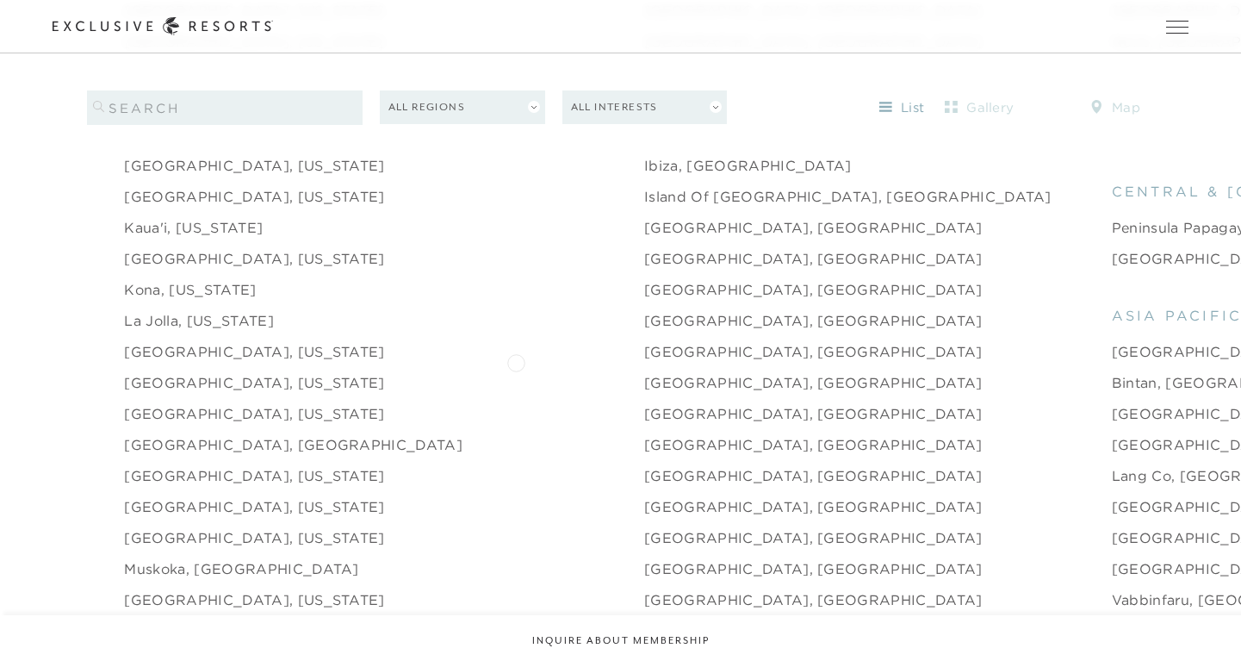
click at [644, 372] on link "[GEOGRAPHIC_DATA], [GEOGRAPHIC_DATA]" at bounding box center [813, 382] width 339 height 21
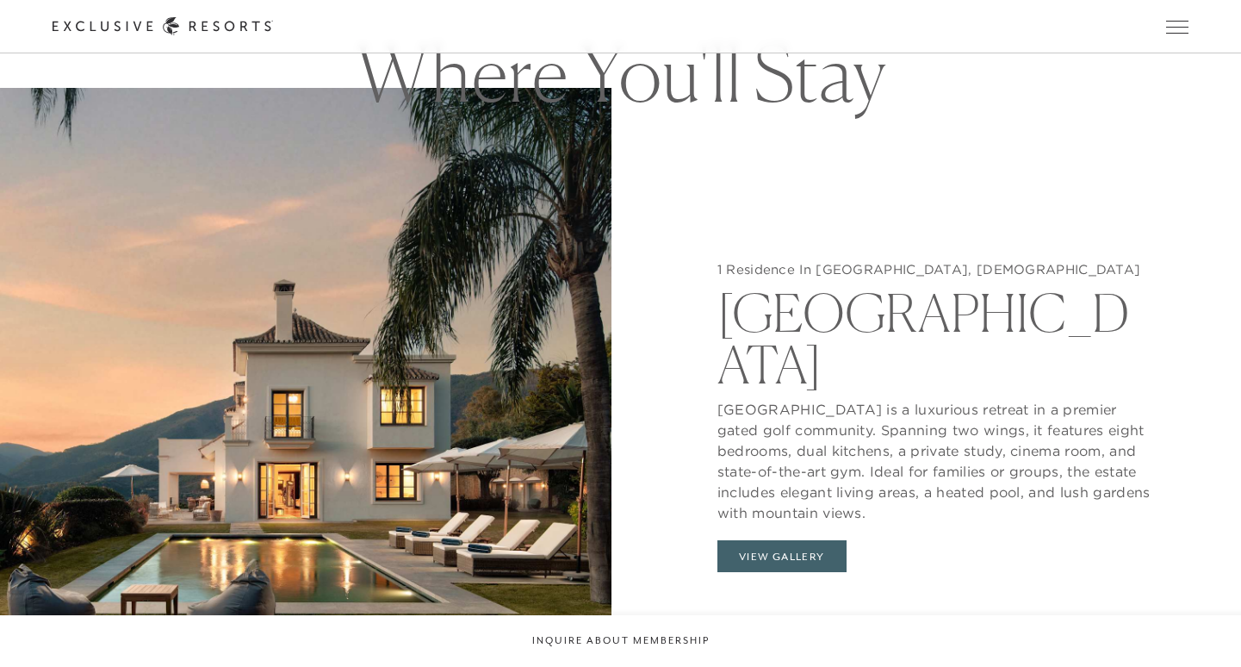
scroll to position [1676, 0]
click at [750, 539] on button "View Gallery" at bounding box center [782, 555] width 129 height 33
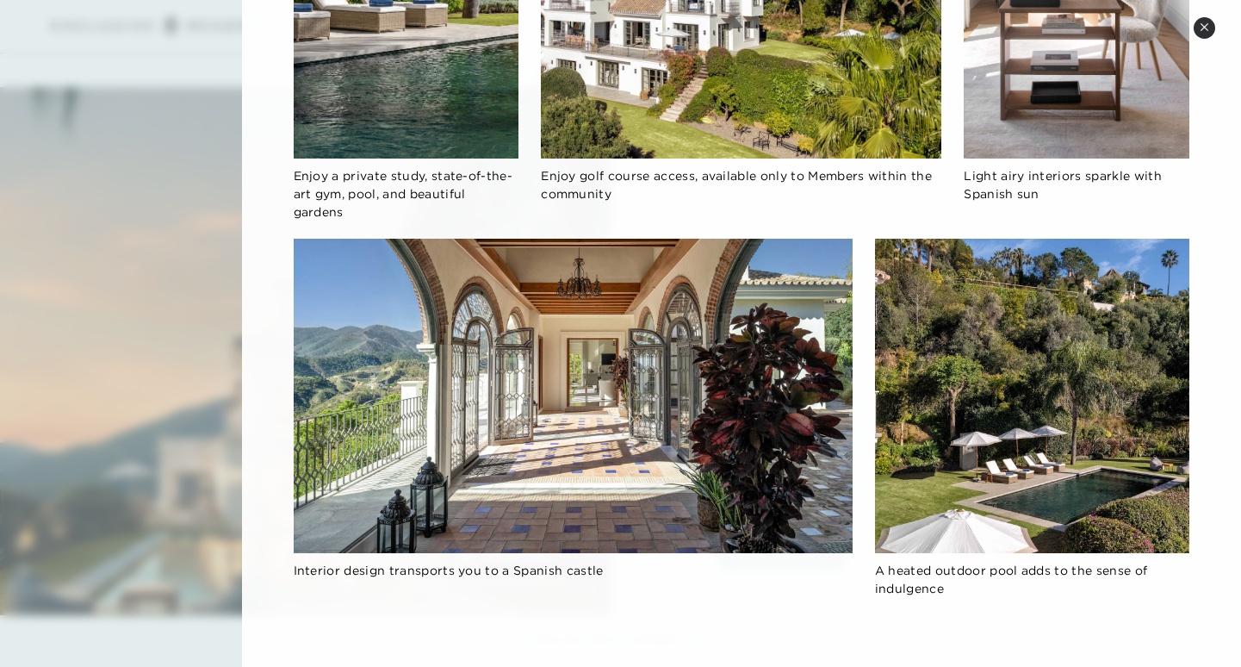
scroll to position [2263, 0]
click at [1209, 25] on button "Close quickview" at bounding box center [1205, 28] width 22 height 22
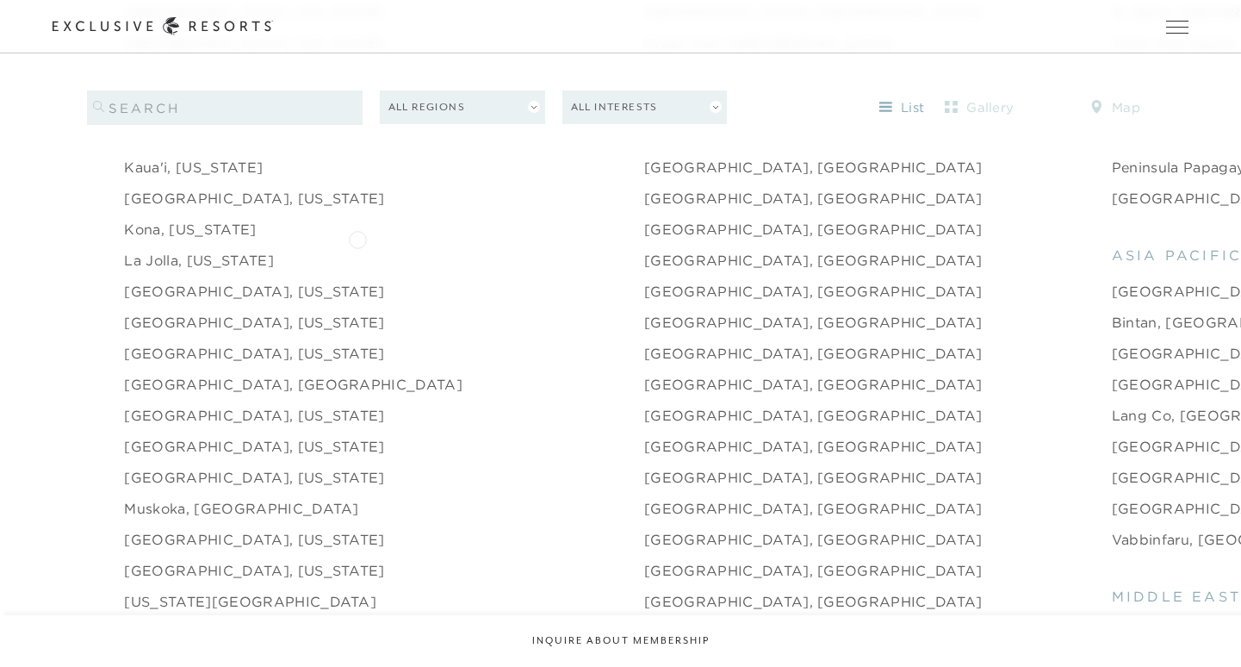
scroll to position [2234, 0]
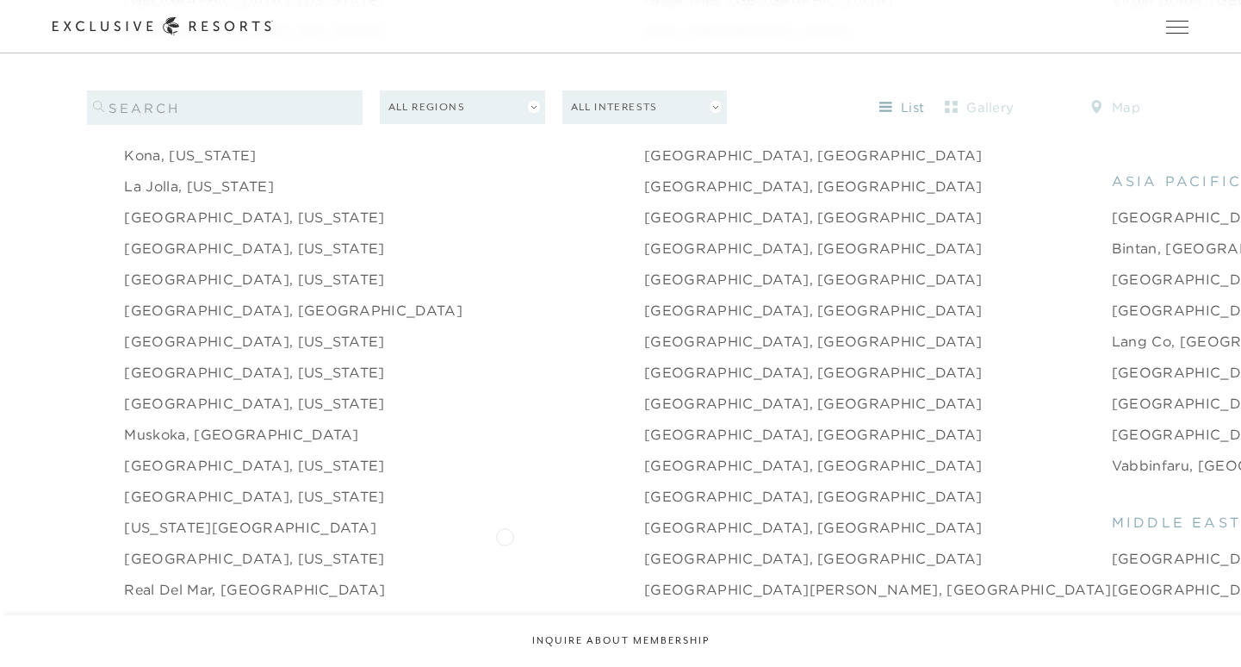
click at [644, 548] on link "[GEOGRAPHIC_DATA], [GEOGRAPHIC_DATA]" at bounding box center [813, 558] width 339 height 21
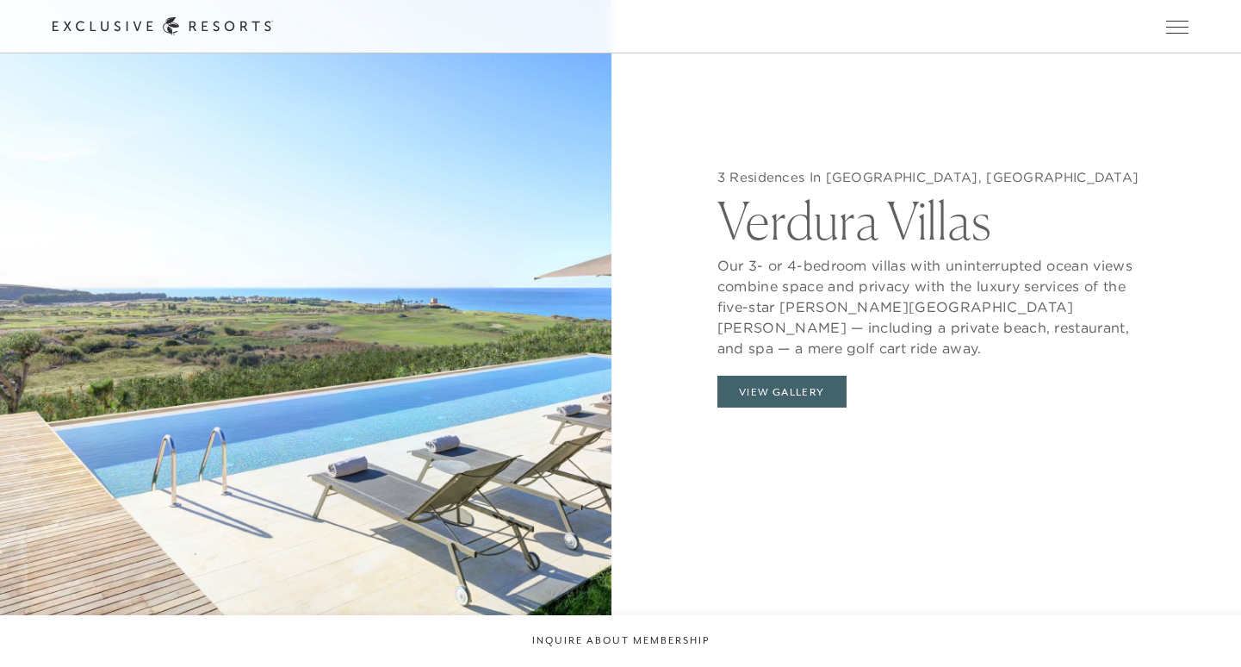
scroll to position [1744, 0]
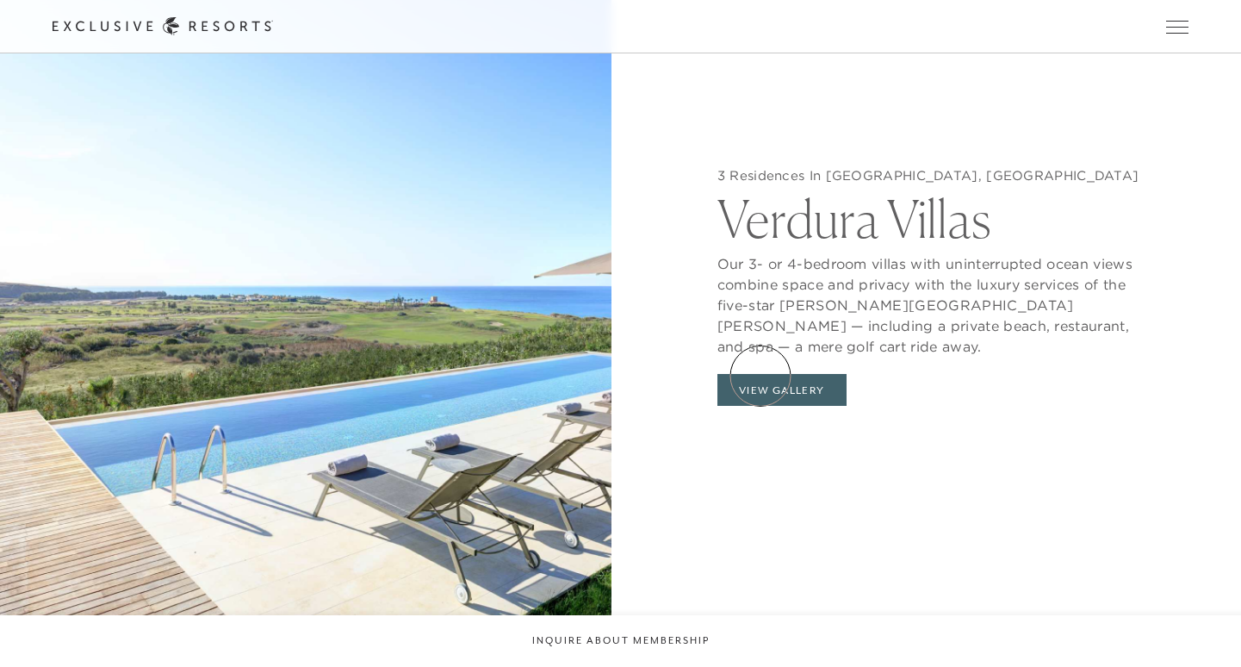
click at [761, 376] on button "View Gallery" at bounding box center [782, 390] width 129 height 33
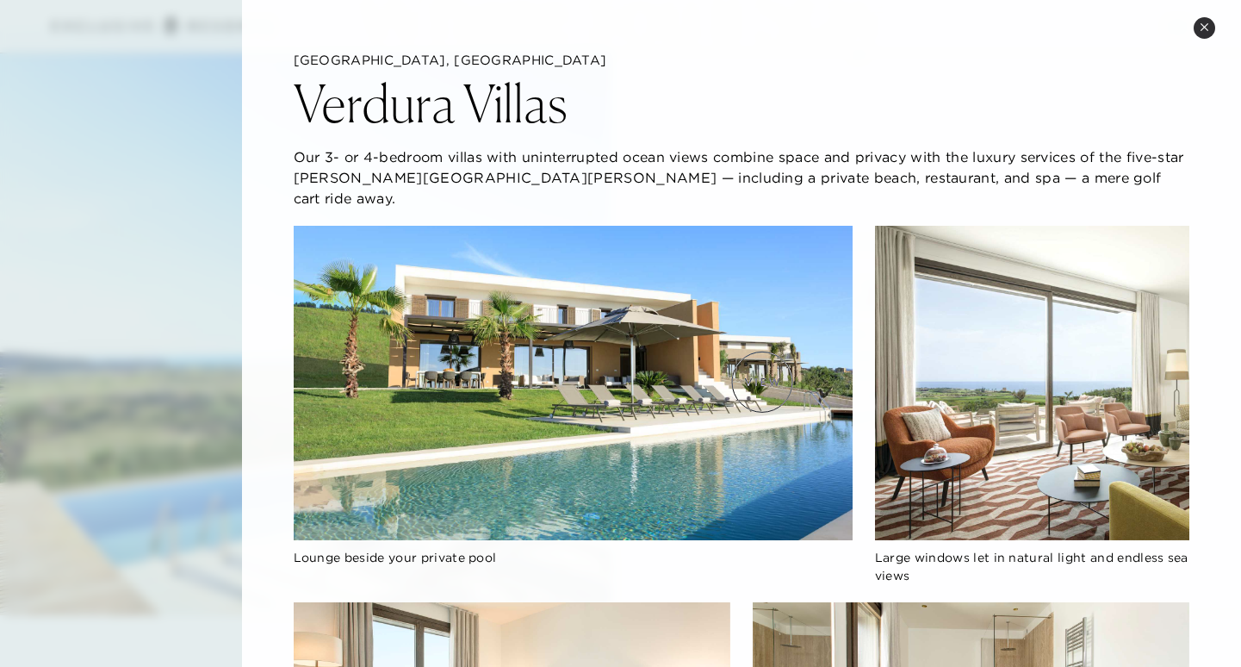
scroll to position [1548, 0]
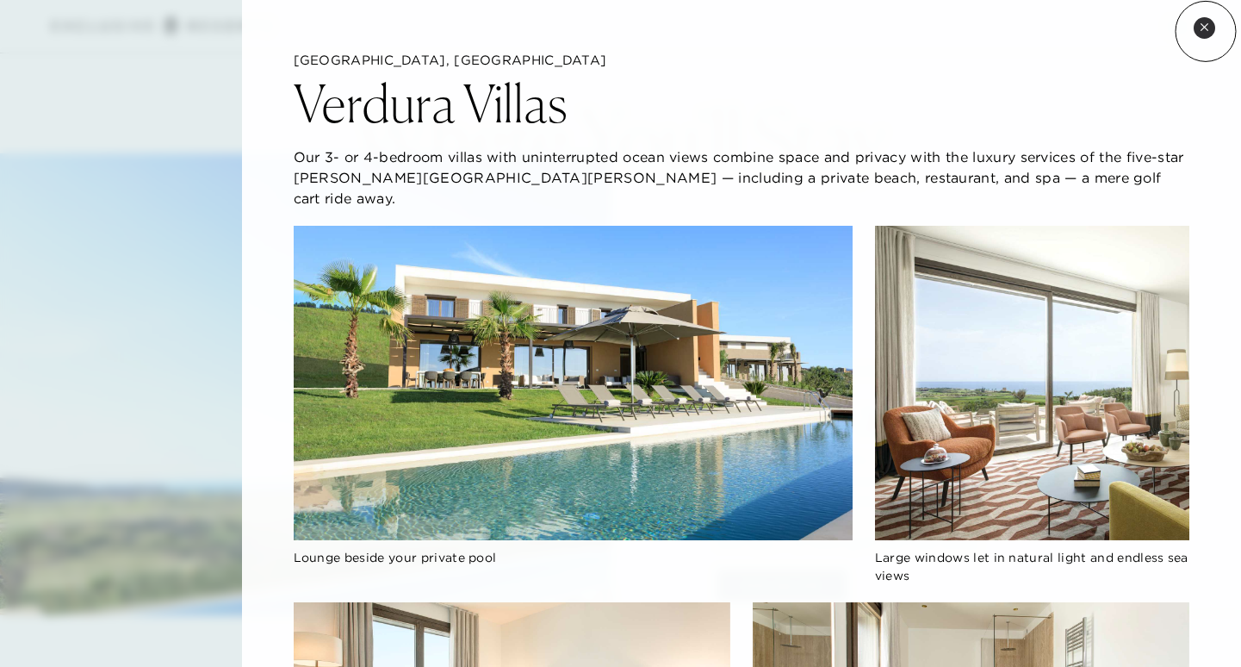
click at [1206, 30] on icon at bounding box center [1204, 26] width 9 height 9
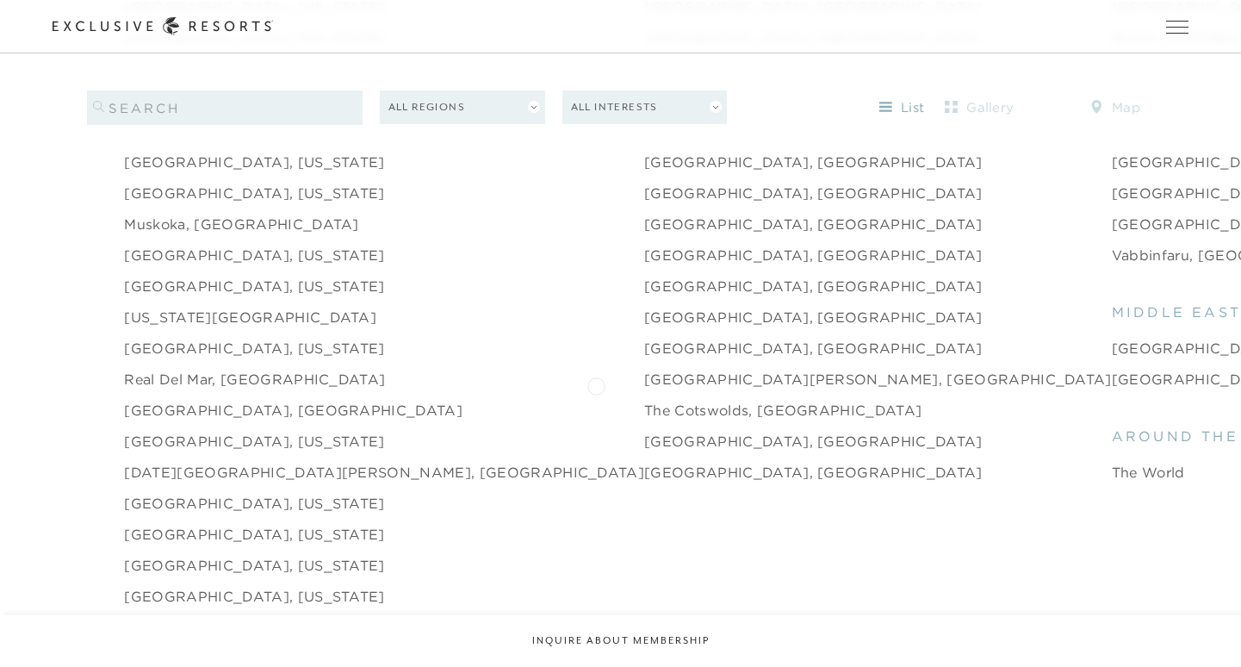
scroll to position [2448, 0]
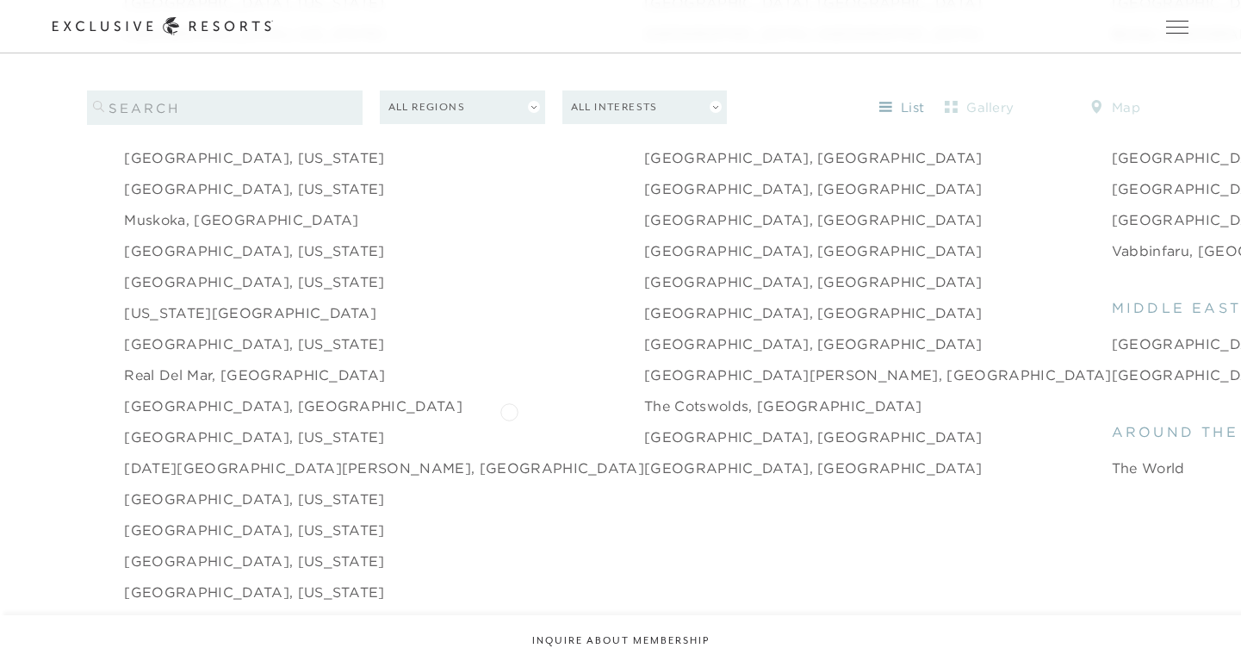
click at [644, 426] on link "[GEOGRAPHIC_DATA], [GEOGRAPHIC_DATA]" at bounding box center [813, 436] width 339 height 21
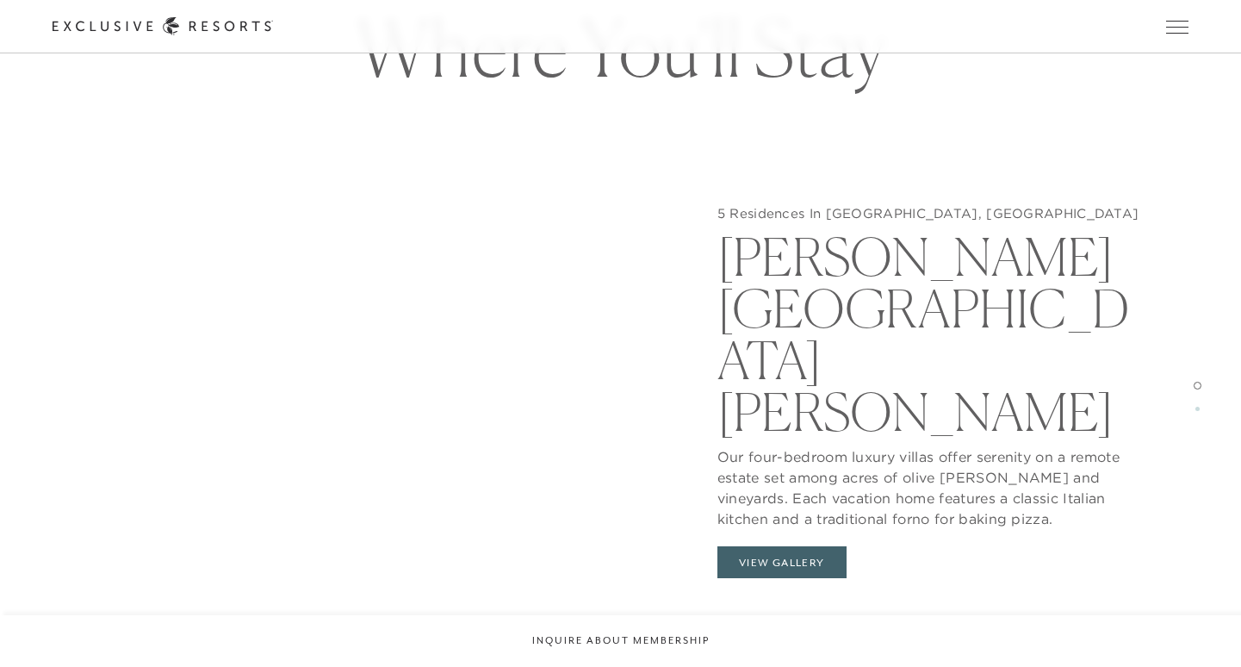
scroll to position [1660, 0]
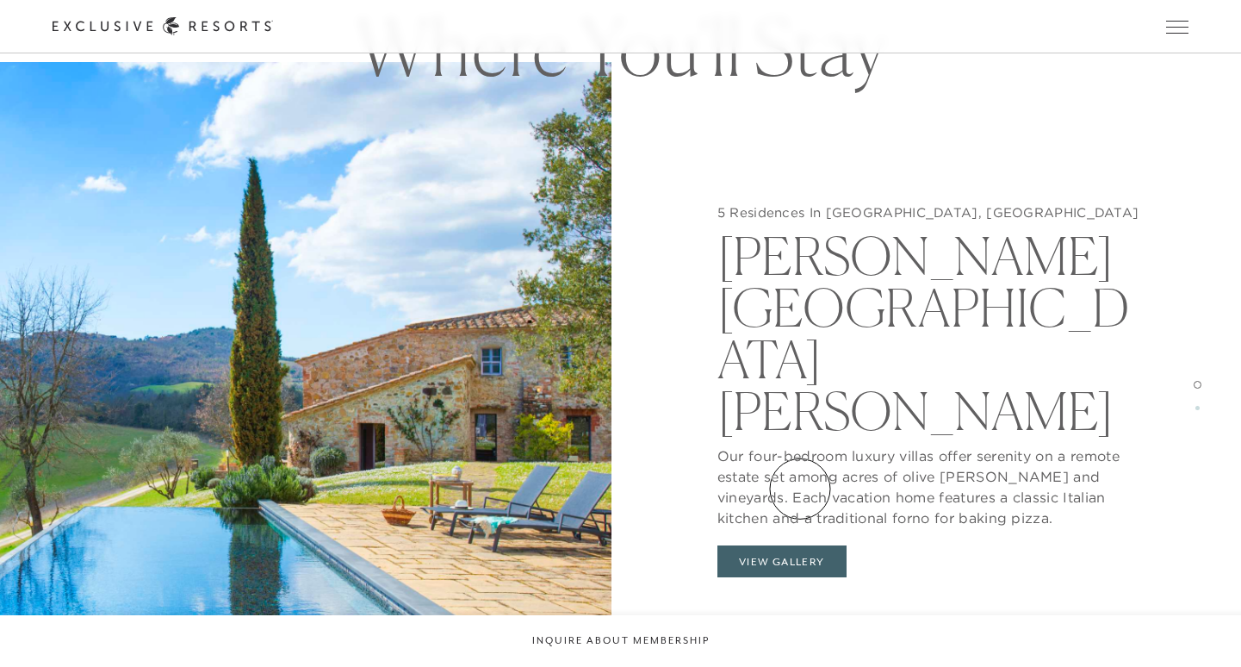
click at [800, 545] on button "View Gallery" at bounding box center [782, 561] width 129 height 33
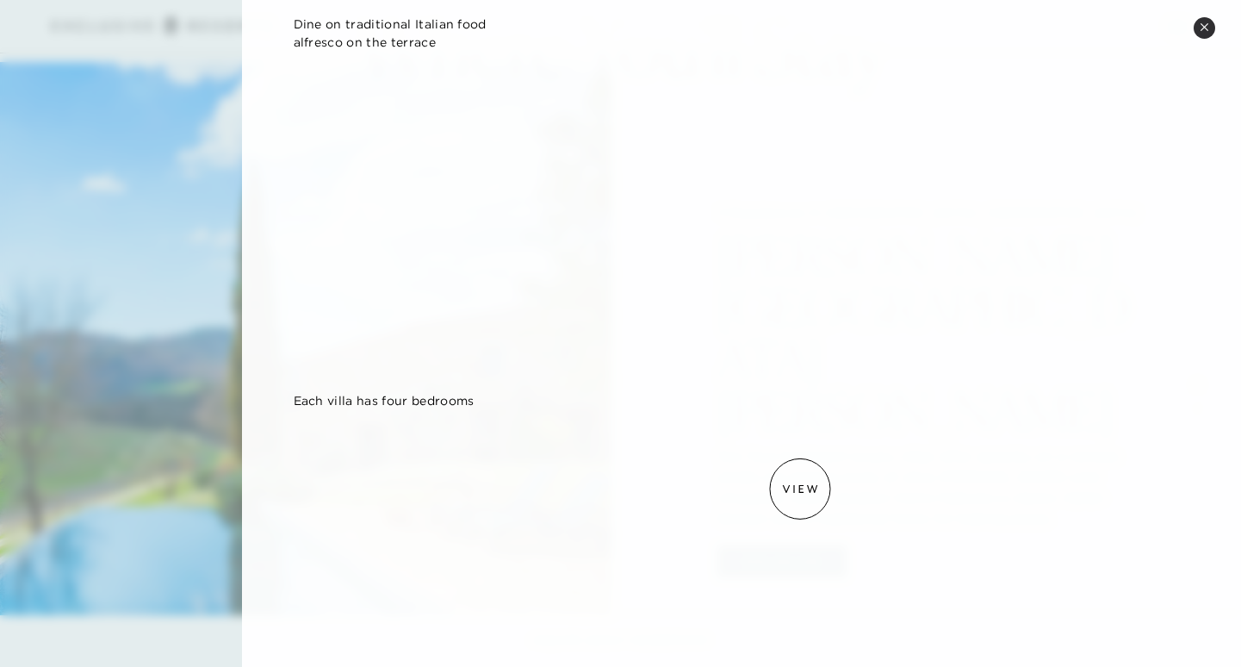
scroll to position [1348, 0]
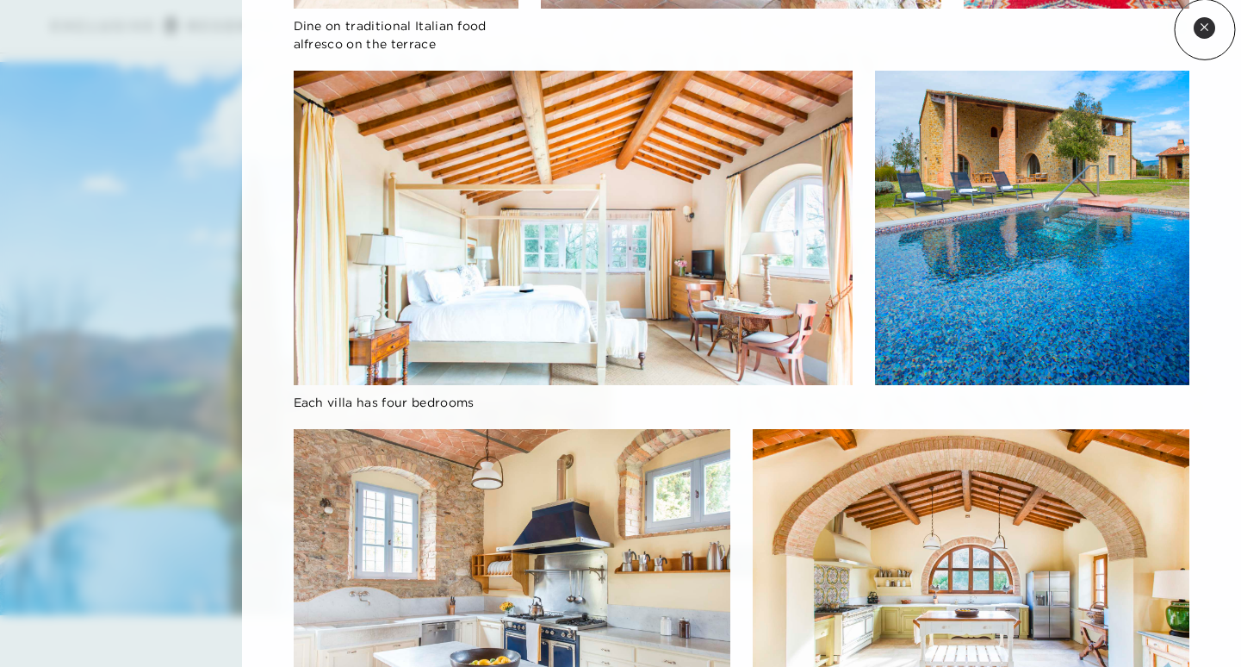
click at [1205, 29] on icon at bounding box center [1204, 26] width 9 height 9
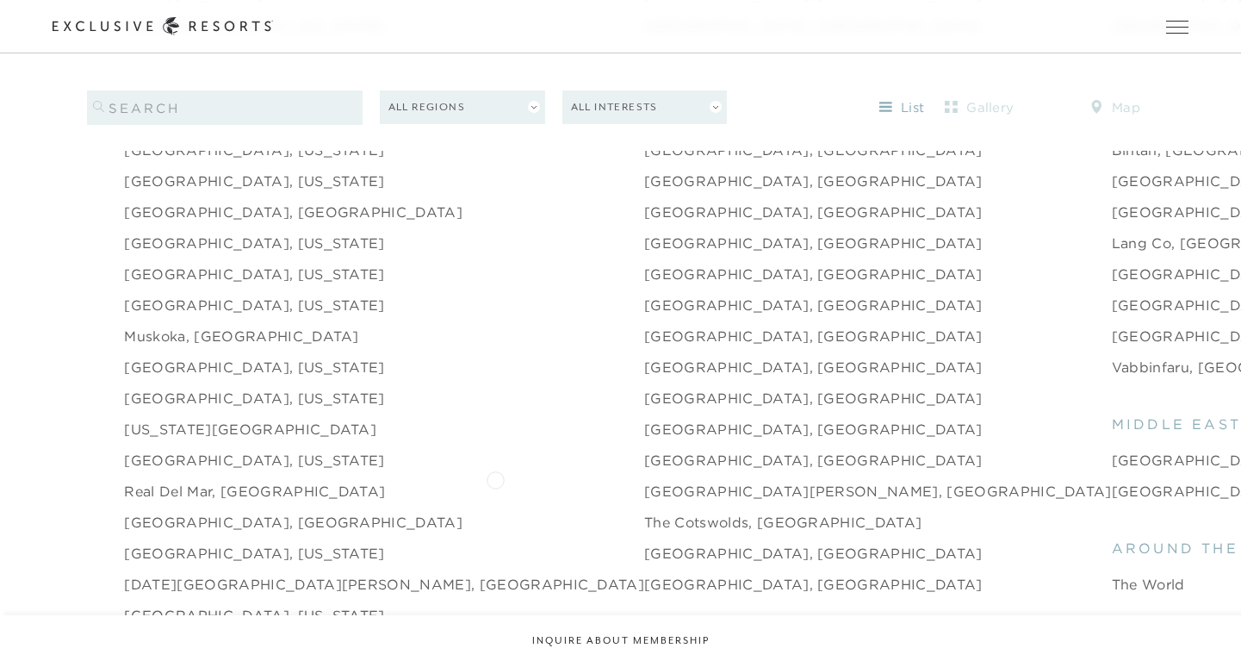
scroll to position [2326, 0]
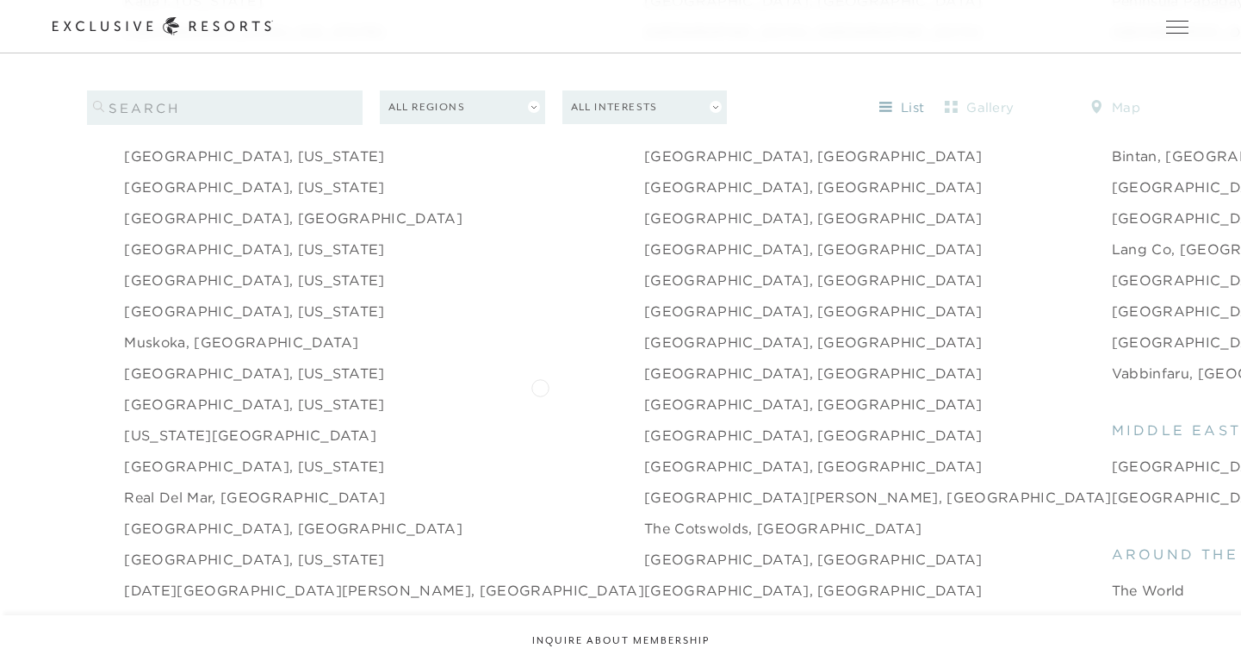
click at [644, 394] on link "[GEOGRAPHIC_DATA], [GEOGRAPHIC_DATA]" at bounding box center [813, 404] width 339 height 21
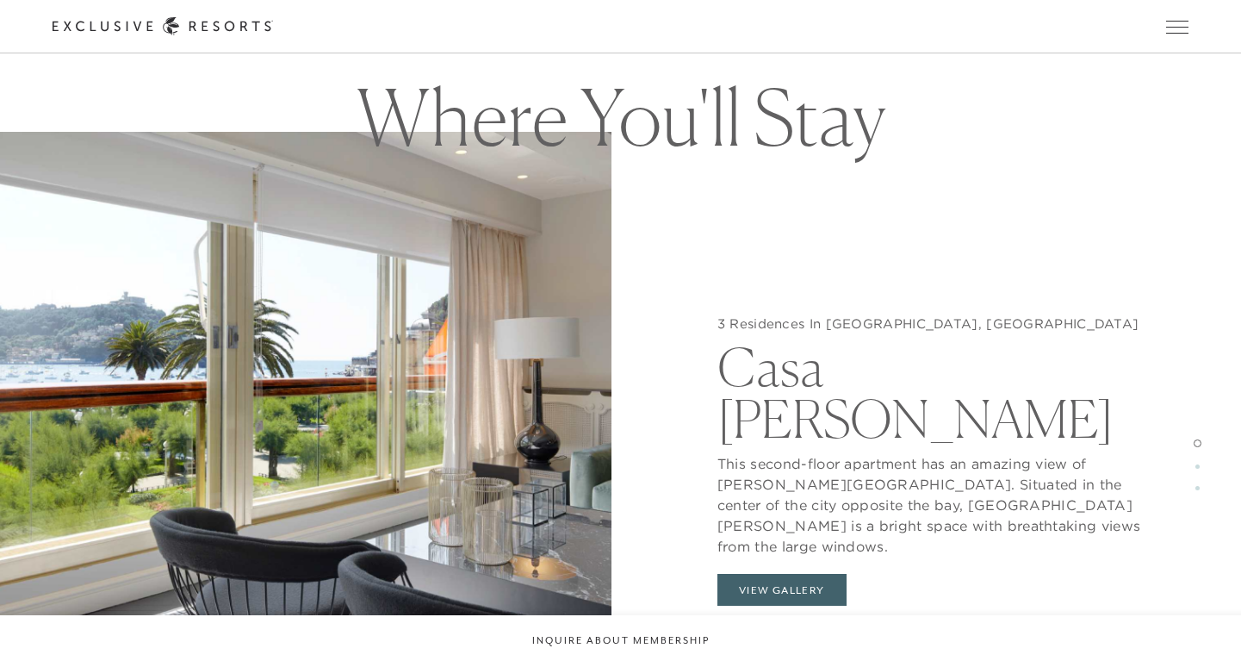
scroll to position [1580, 0]
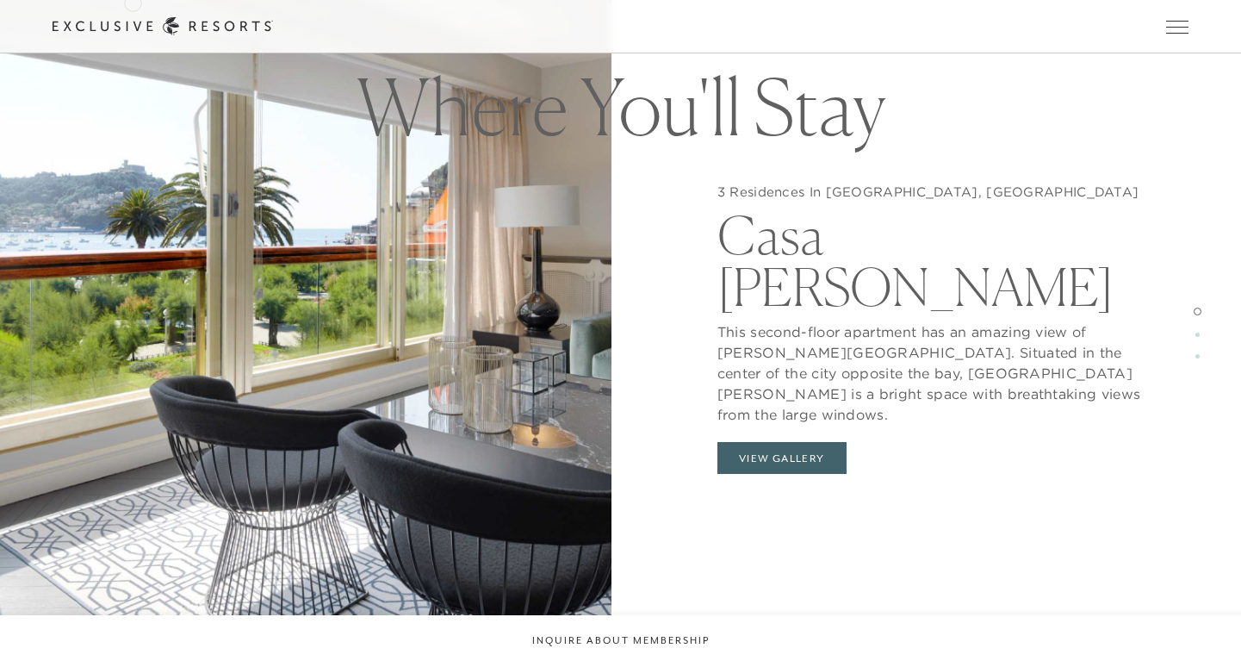
scroll to position [2326, 0]
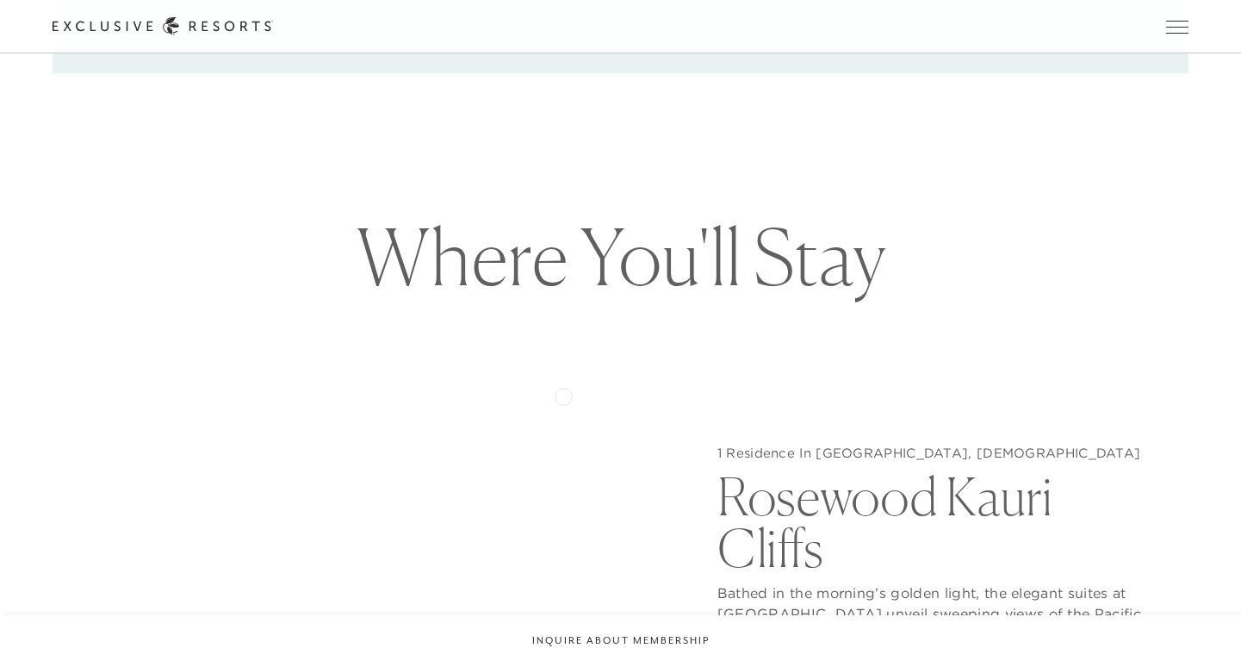
scroll to position [1462, 0]
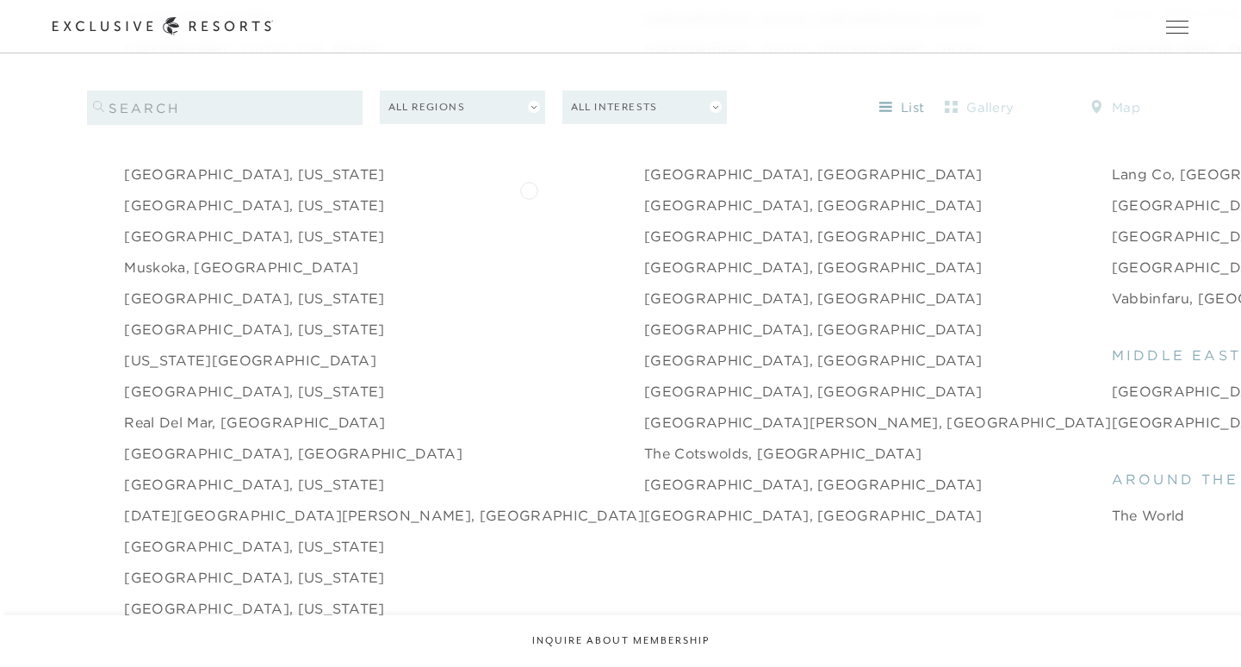
scroll to position [2403, 0]
click at [1112, 286] on link "Vabbinfaru, [GEOGRAPHIC_DATA]" at bounding box center [1237, 296] width 251 height 21
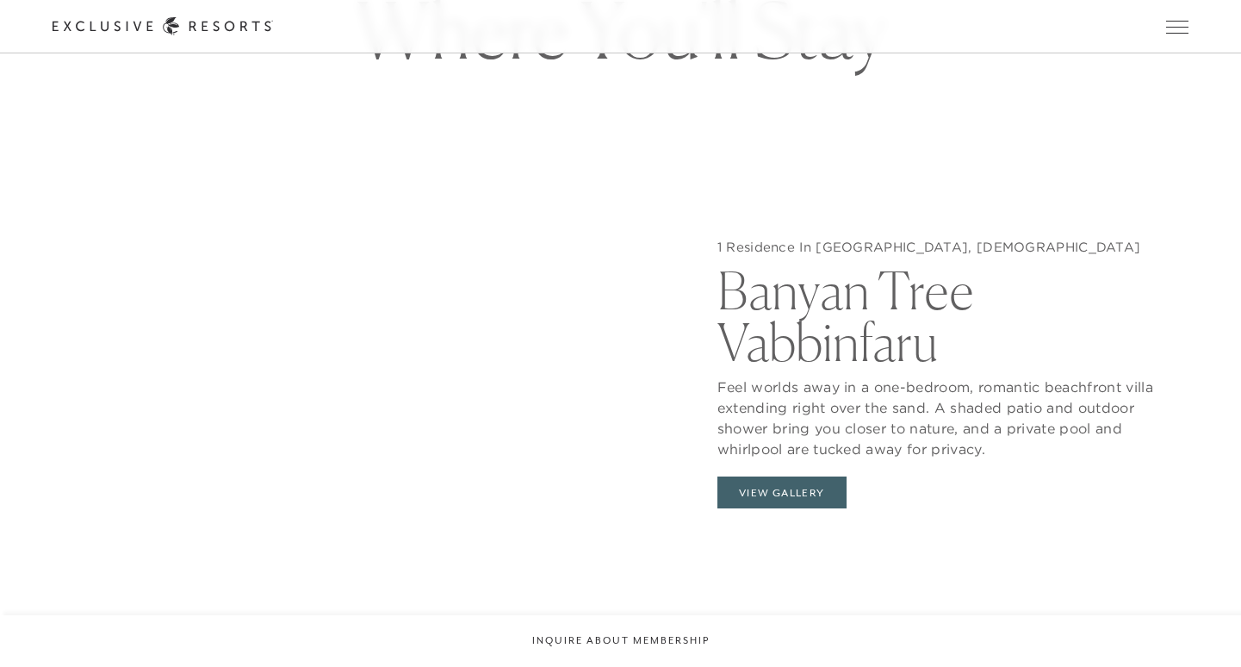
scroll to position [1664, 0]
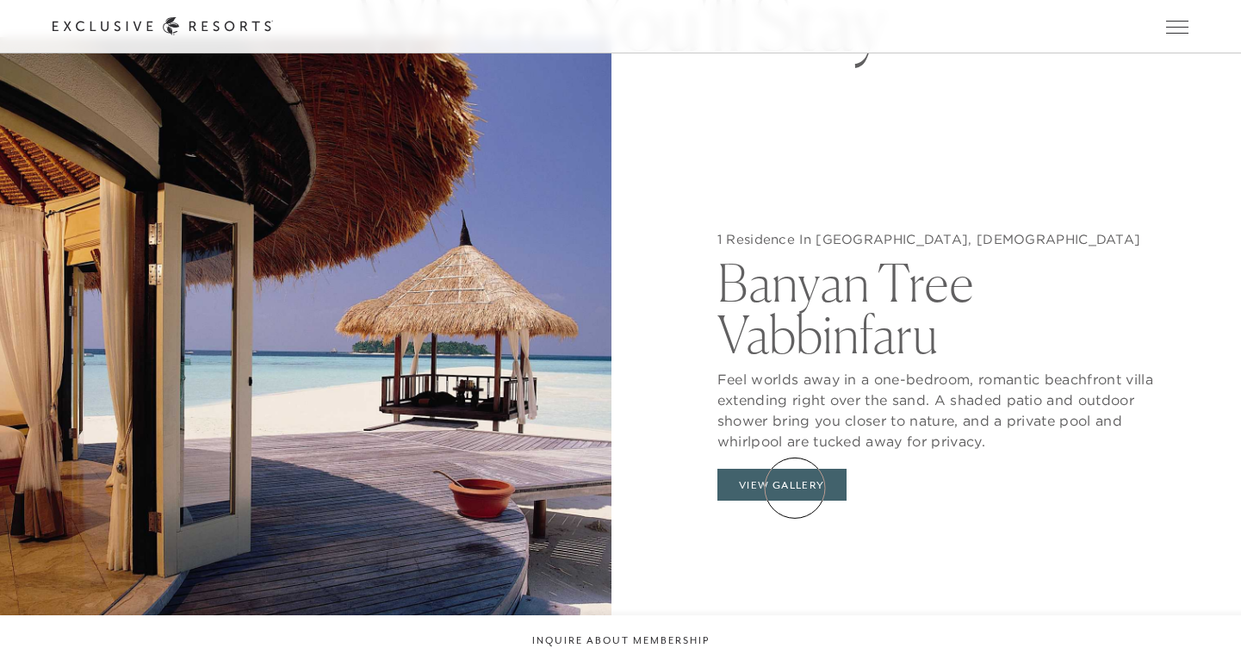
click at [795, 488] on button "View Gallery" at bounding box center [782, 485] width 129 height 33
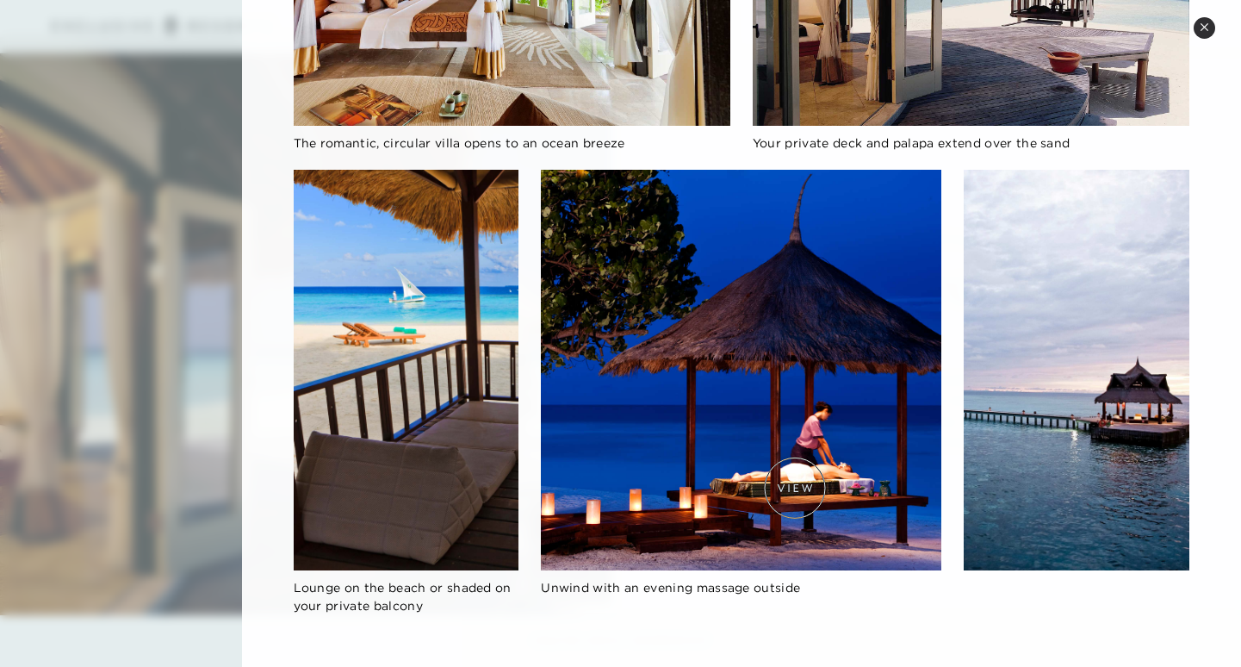
scroll to position [700, 0]
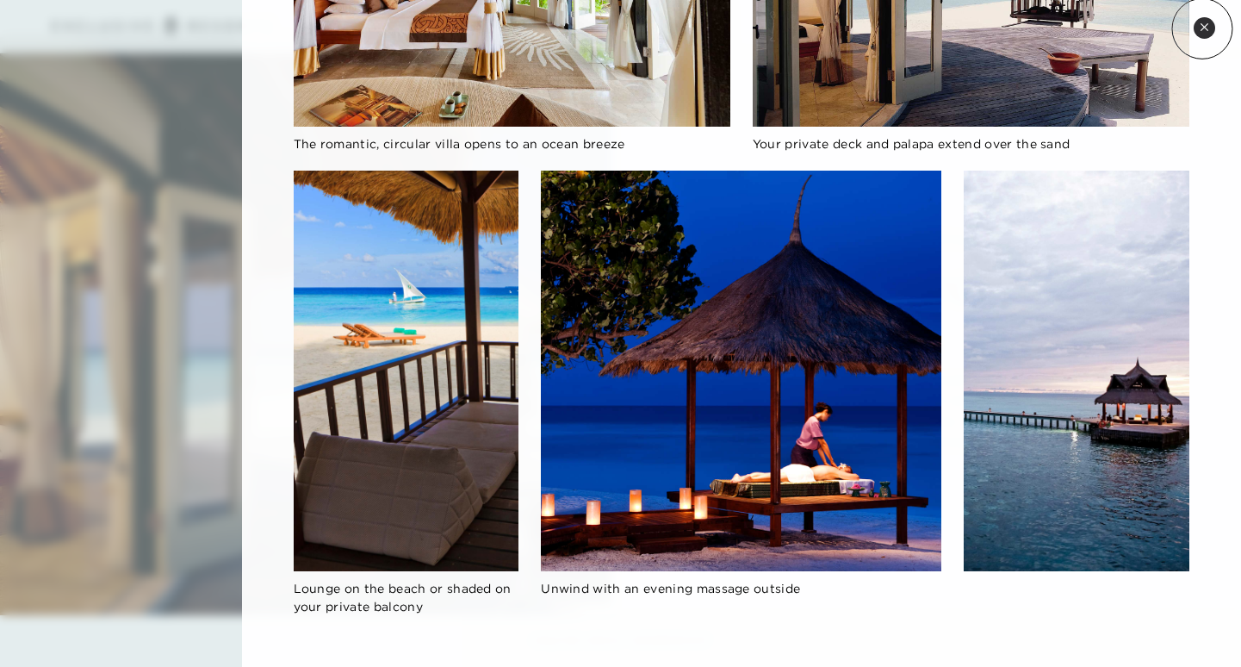
click at [1203, 28] on icon at bounding box center [1204, 26] width 9 height 9
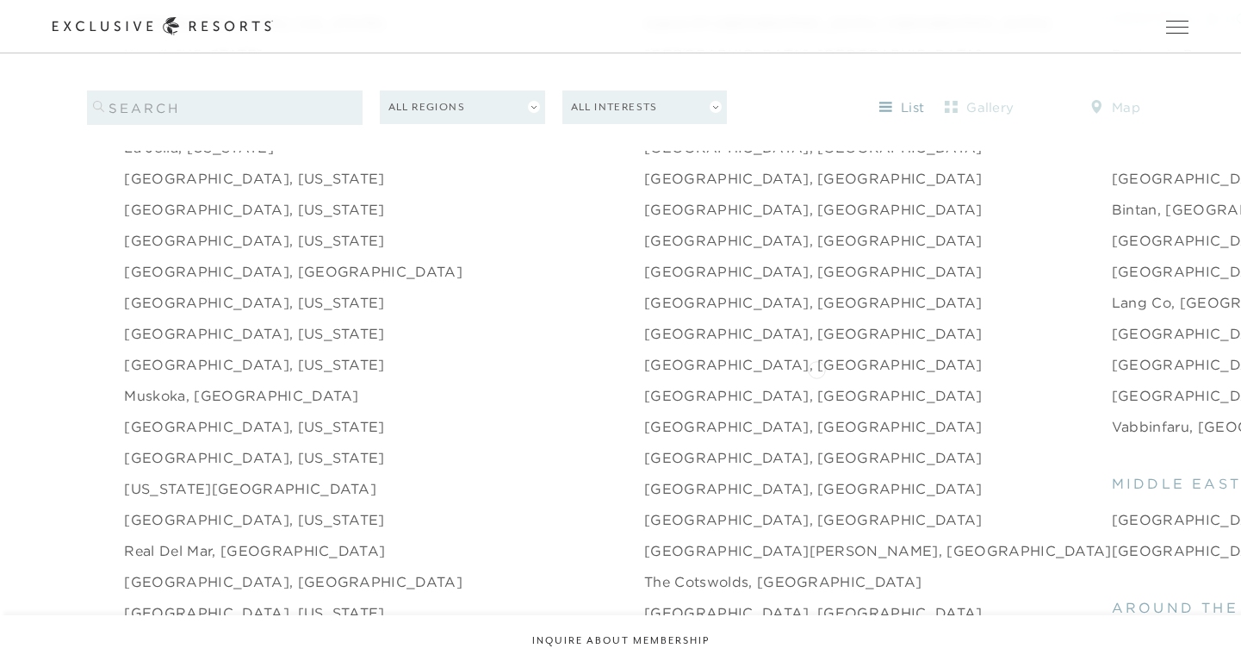
scroll to position [2267, 0]
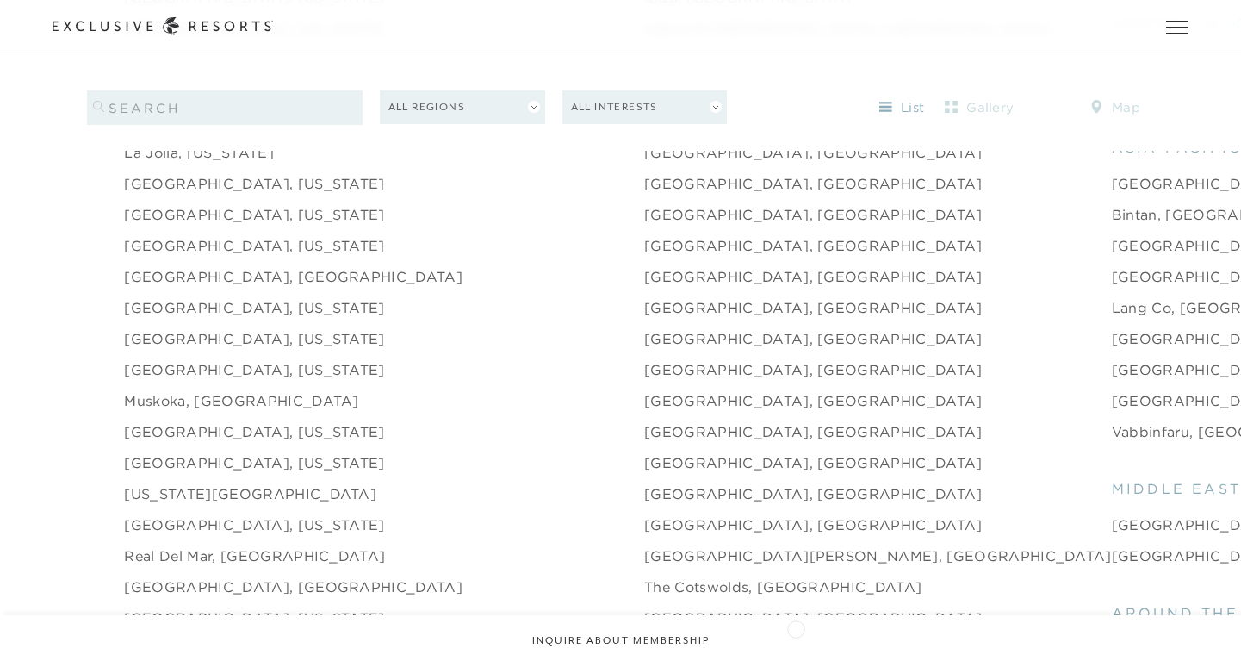
click at [1112, 638] on link "The World" at bounding box center [1148, 648] width 73 height 21
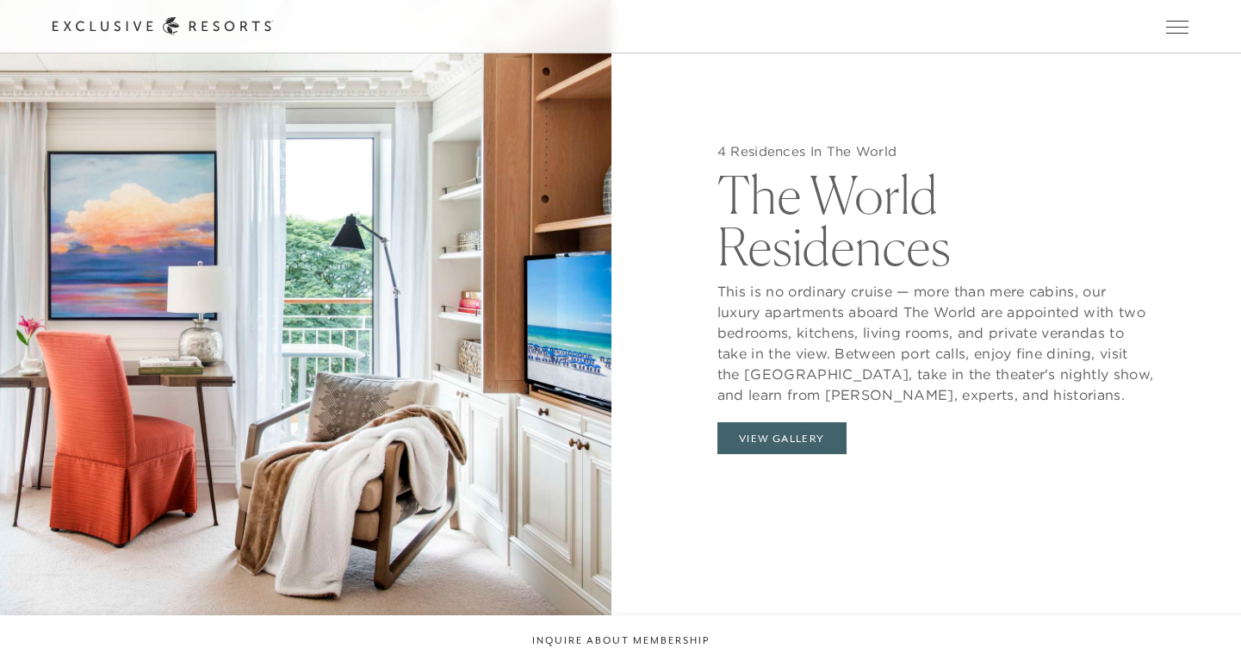
scroll to position [1774, 0]
click at [793, 421] on button "View Gallery" at bounding box center [782, 437] width 129 height 33
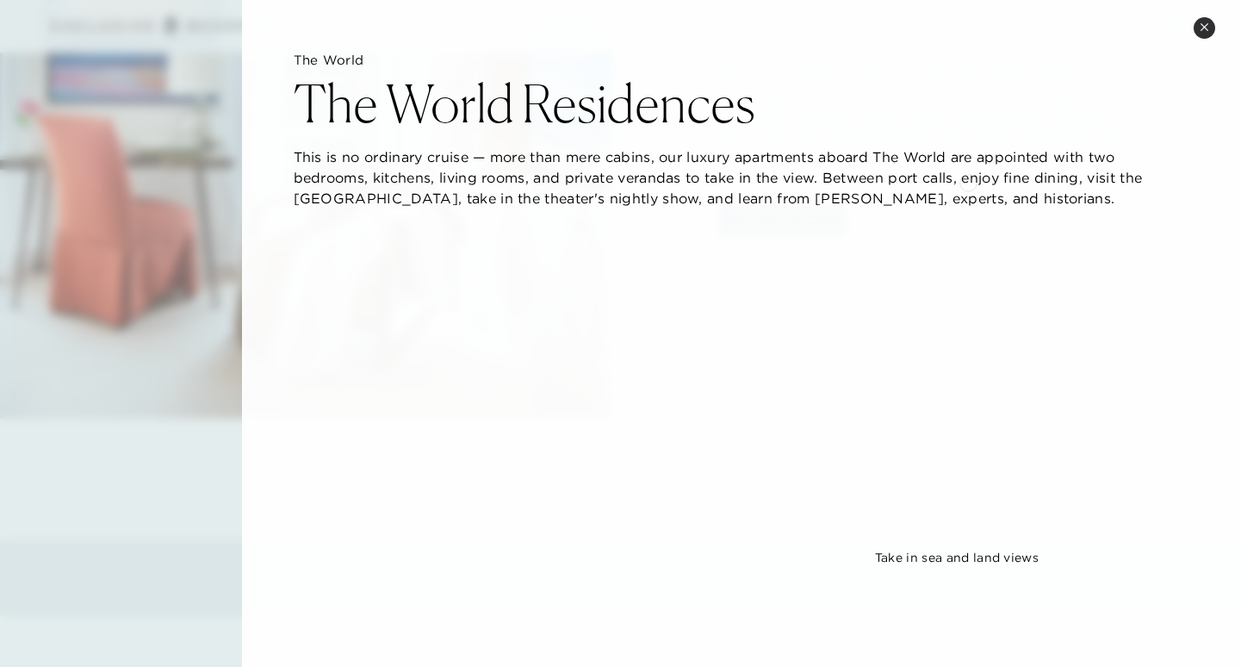
scroll to position [0, 0]
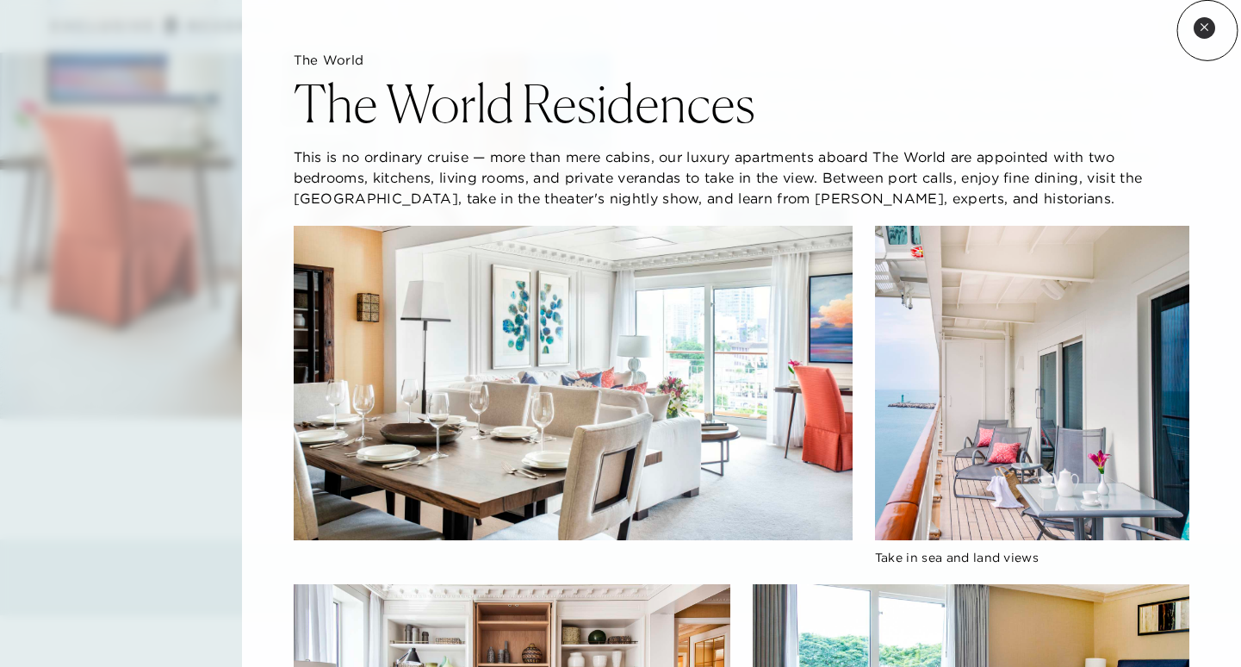
click at [1208, 29] on icon at bounding box center [1204, 26] width 9 height 9
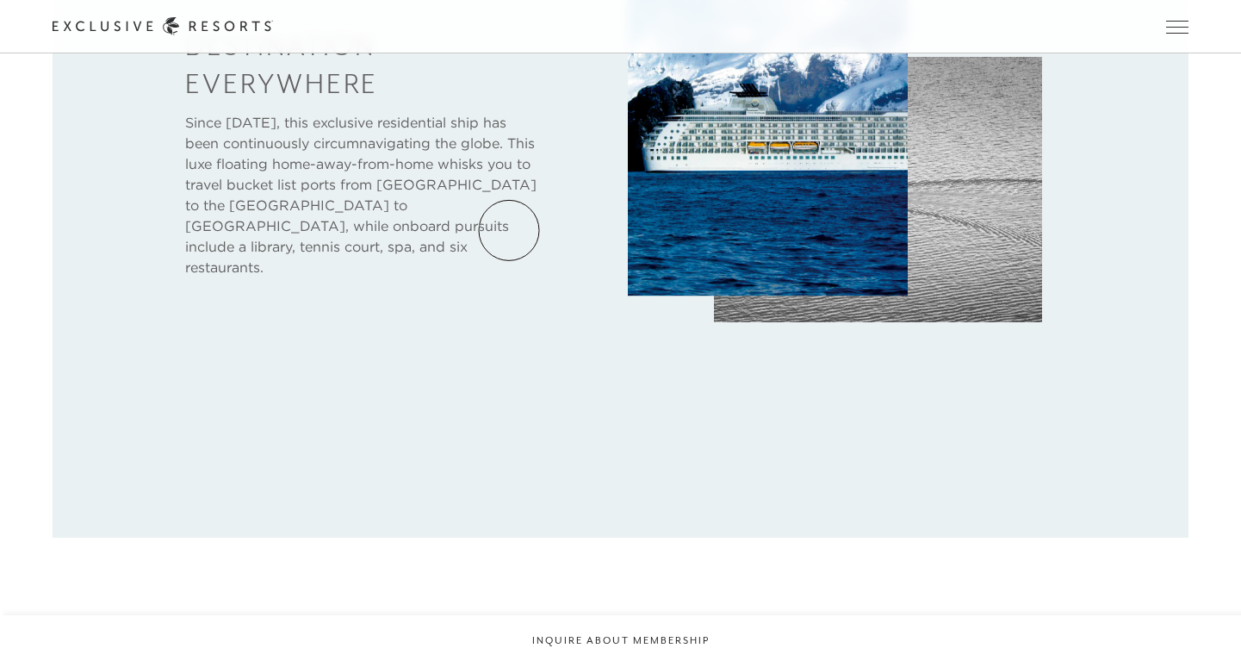
scroll to position [833, 0]
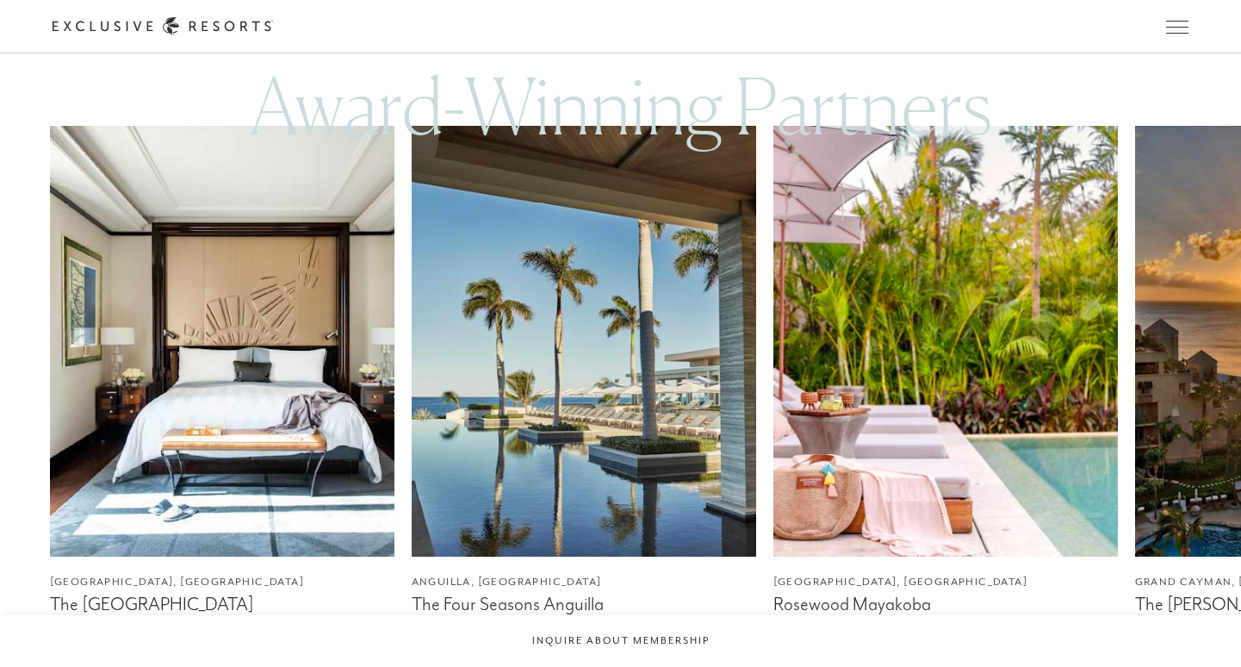
scroll to position [3412, 0]
